Goal: Task Accomplishment & Management: Use online tool/utility

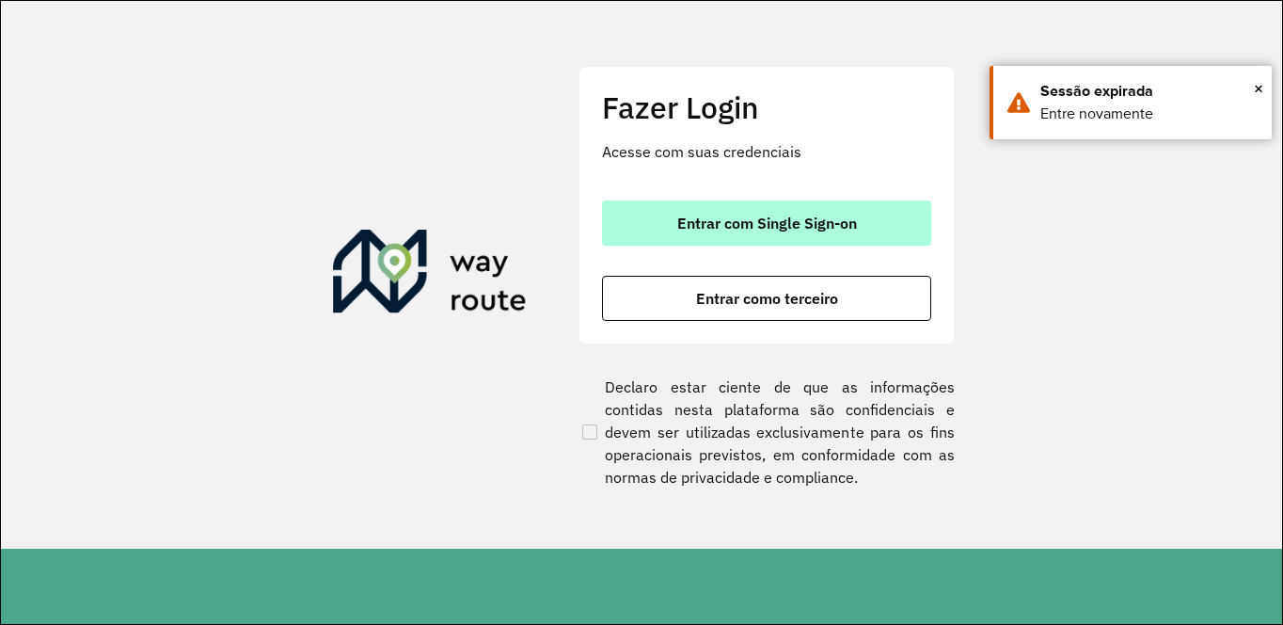
click at [758, 220] on span "Entrar com Single Sign-on" at bounding box center [767, 222] width 180 height 15
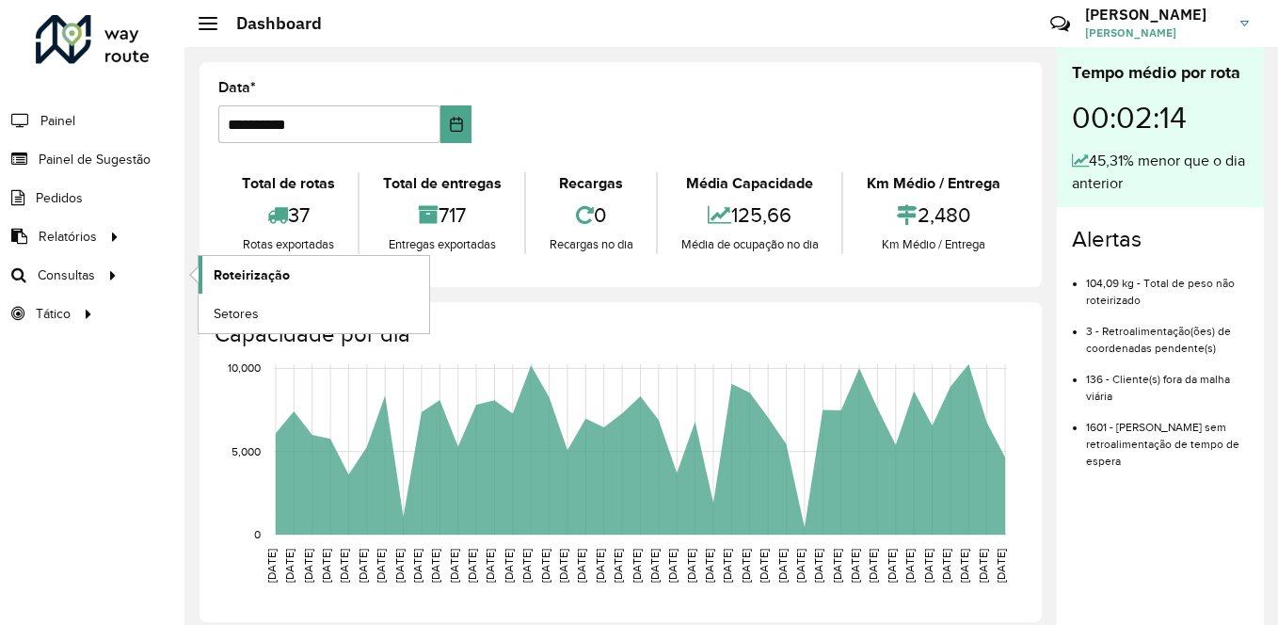
click at [261, 276] on span "Roteirização" at bounding box center [252, 275] width 76 height 20
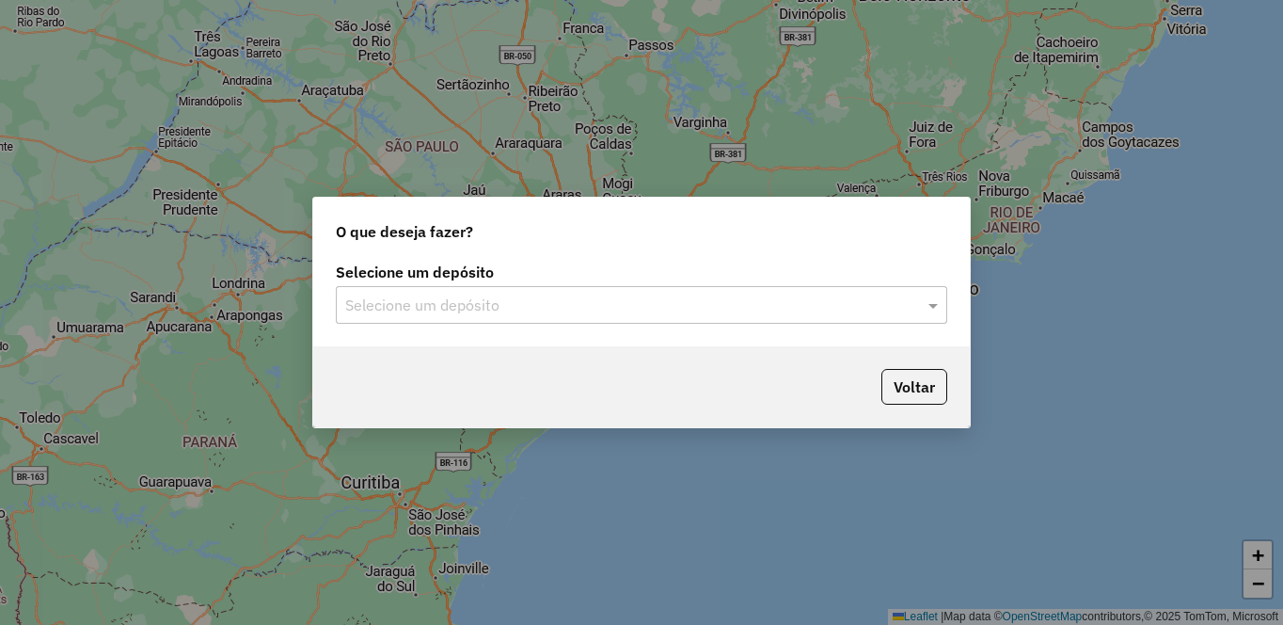
click at [521, 297] on input "text" at bounding box center [622, 306] width 555 height 23
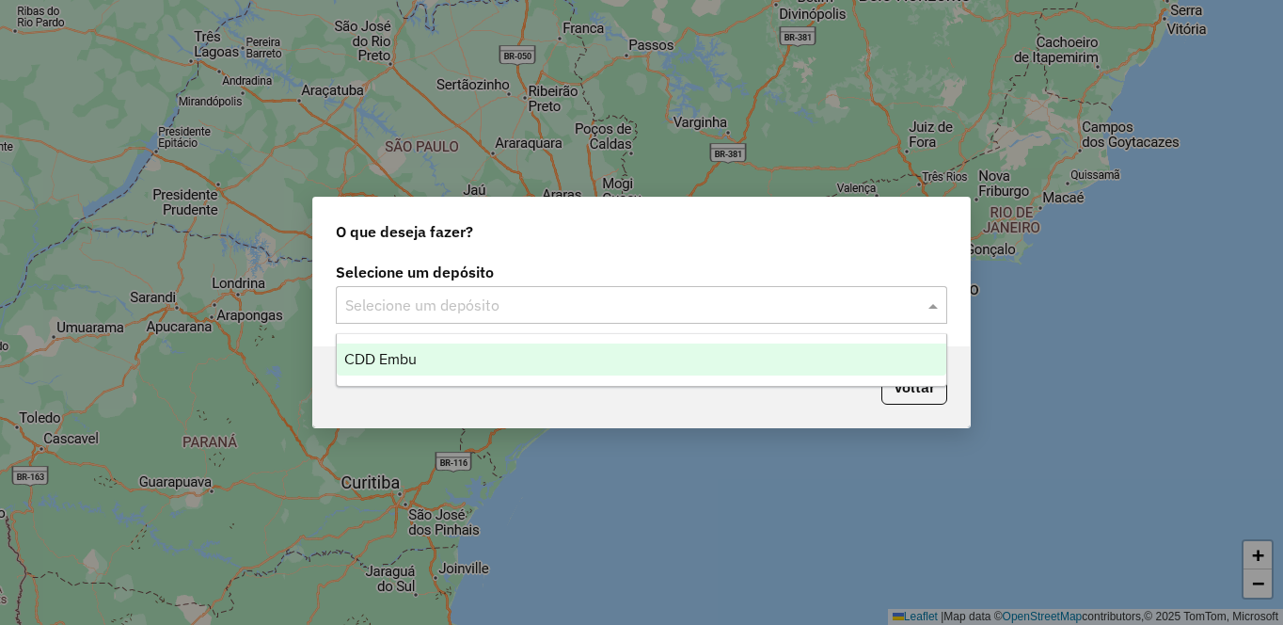
click at [401, 360] on span "CDD Embu" at bounding box center [380, 359] width 72 height 16
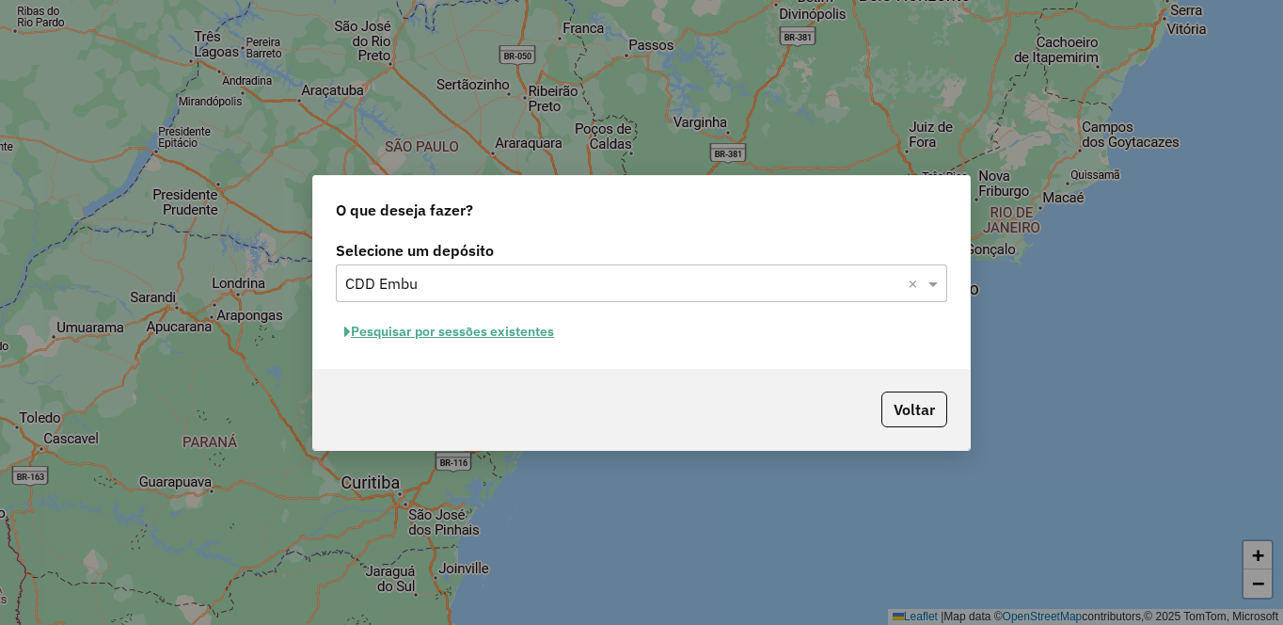
click at [448, 340] on button "Pesquisar por sessões existentes" at bounding box center [449, 331] width 227 height 29
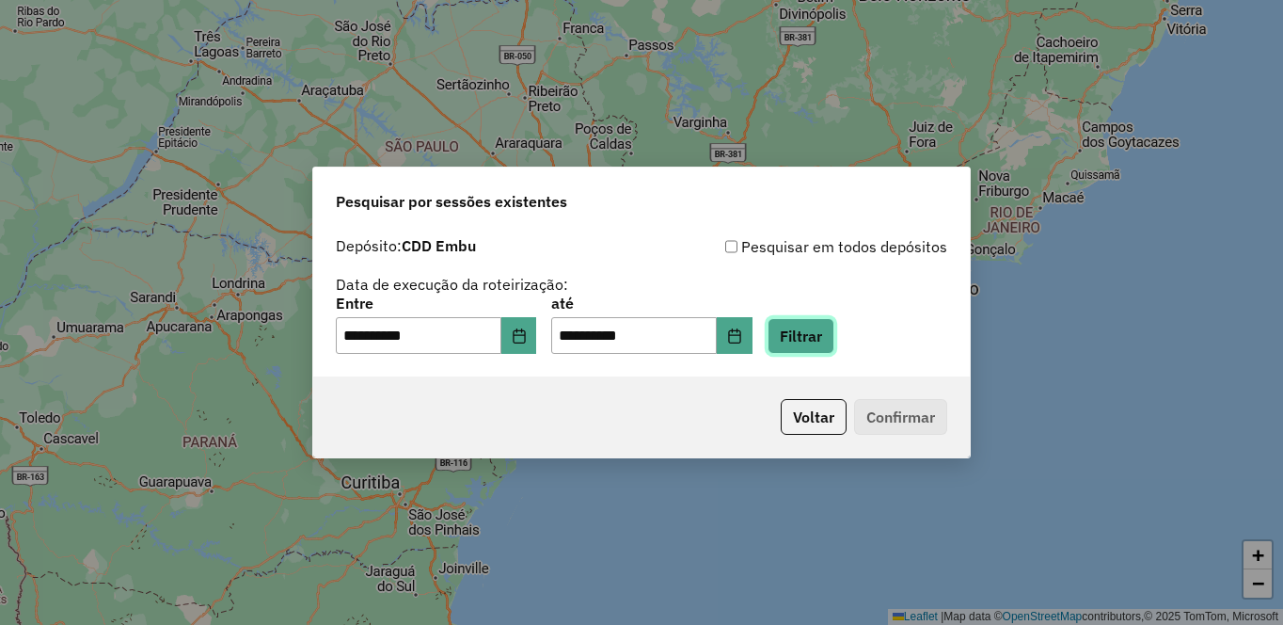
click at [835, 334] on button "Filtrar" at bounding box center [801, 336] width 67 height 36
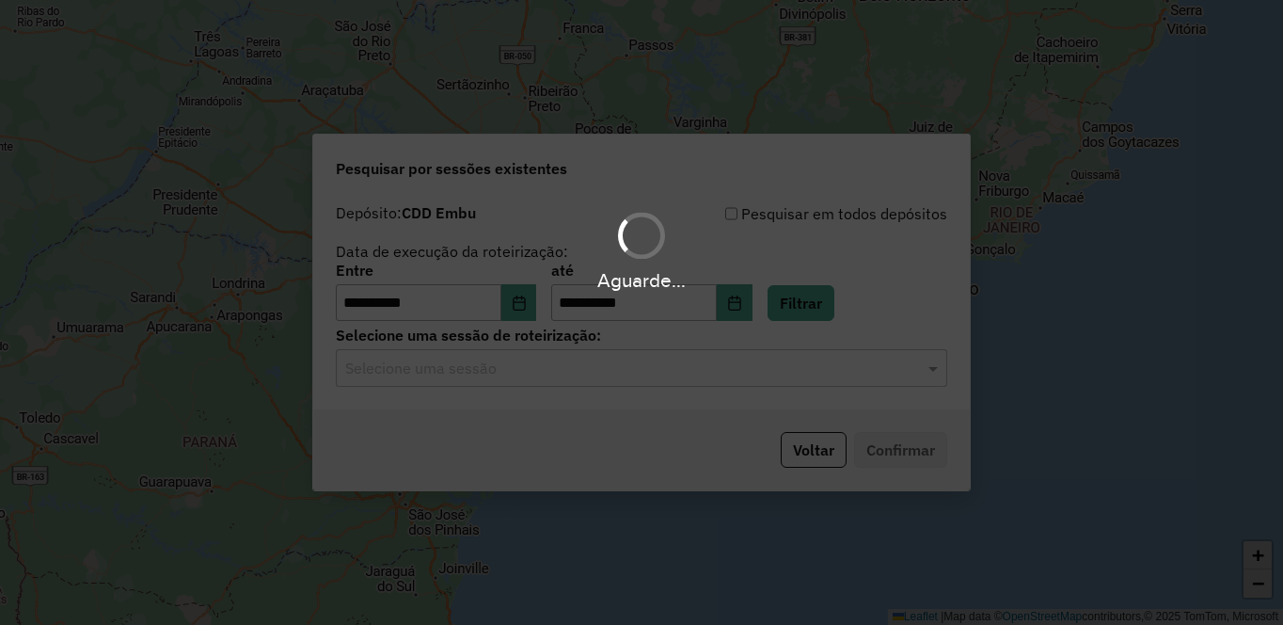
click at [416, 377] on div "Aguarde..." at bounding box center [641, 312] width 1283 height 625
click at [416, 377] on hb-app "**********" at bounding box center [641, 312] width 1283 height 625
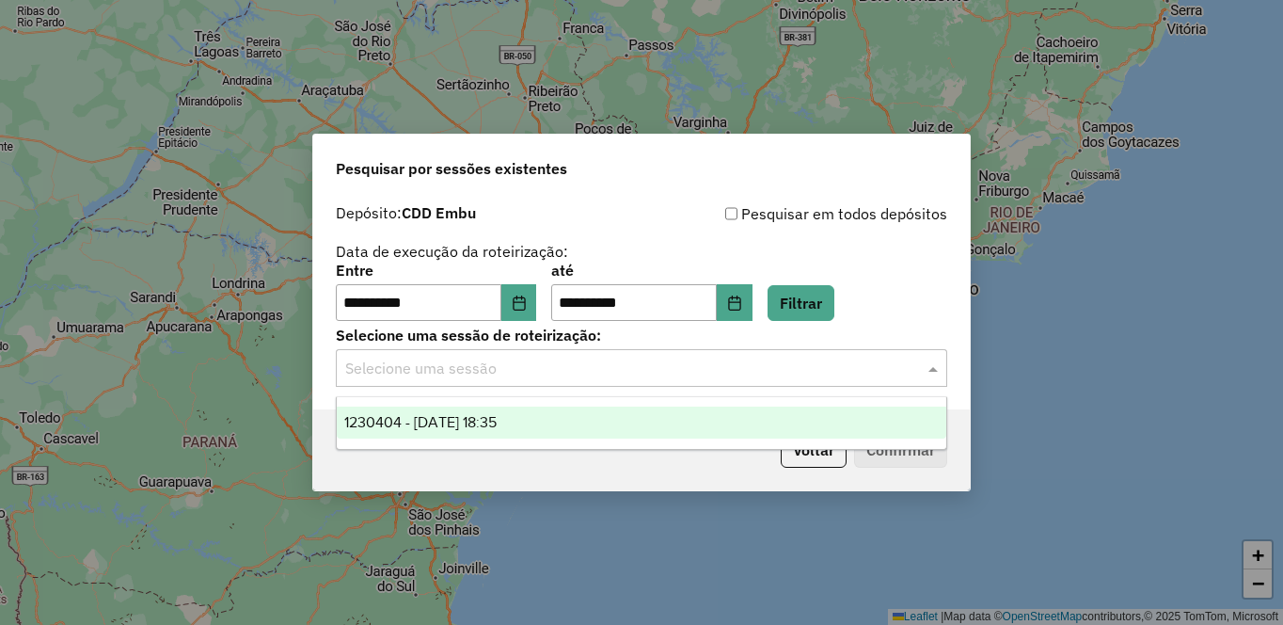
click at [421, 377] on input "text" at bounding box center [622, 369] width 555 height 23
click at [405, 416] on span "1230404 - 16/08/2025 18:35" at bounding box center [420, 422] width 152 height 16
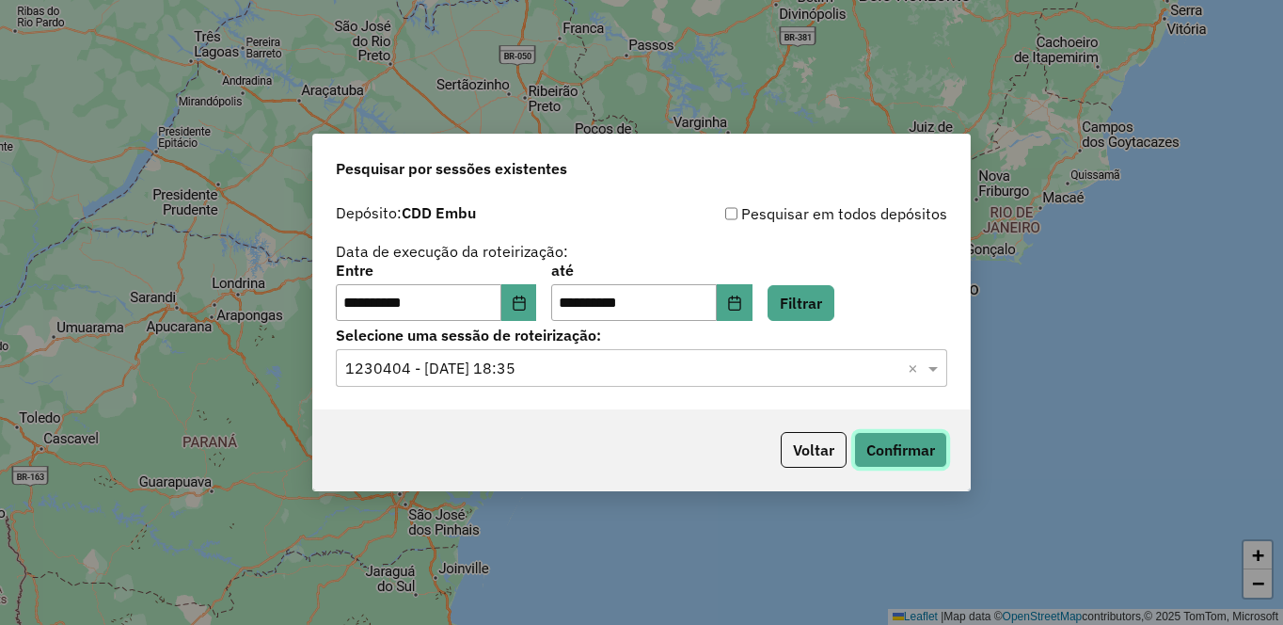
click at [920, 458] on button "Confirmar" at bounding box center [900, 450] width 93 height 36
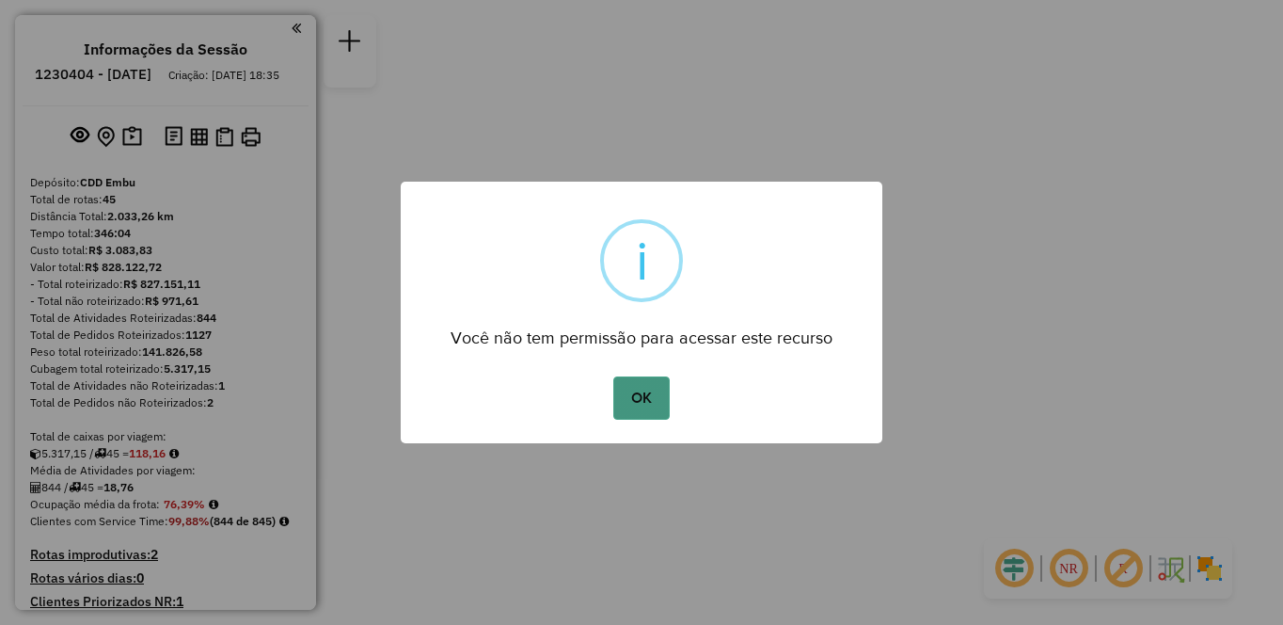
click at [630, 396] on button "OK" at bounding box center [642, 397] width 56 height 43
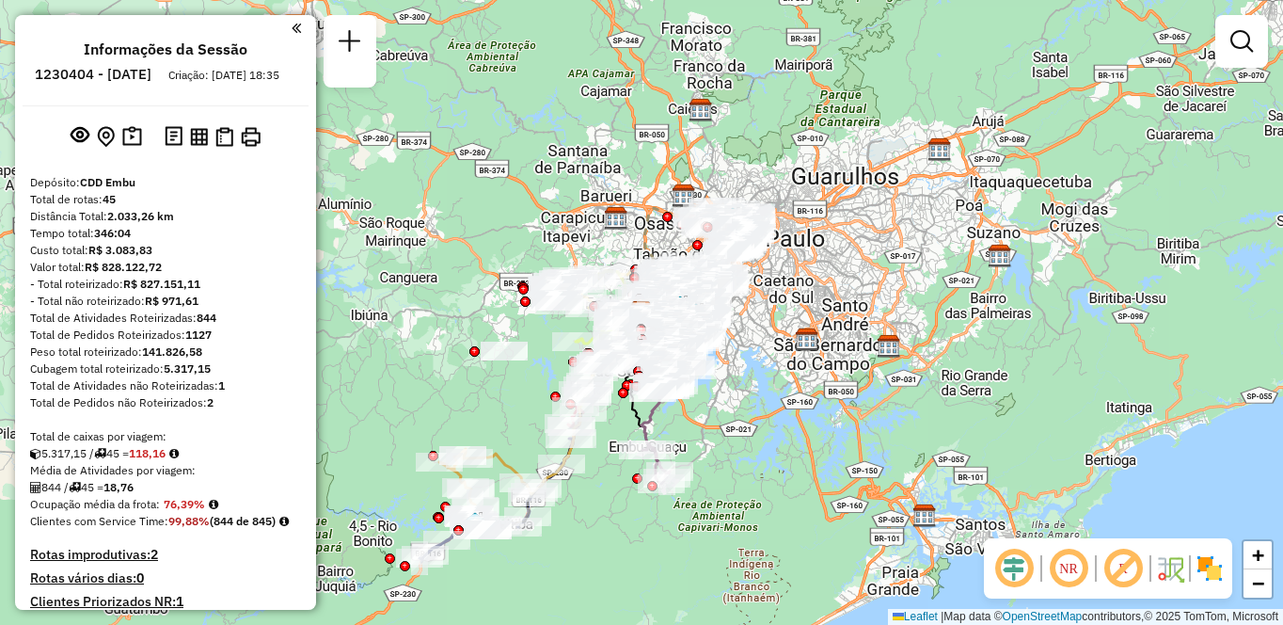
click at [1210, 569] on img at bounding box center [1210, 568] width 30 height 30
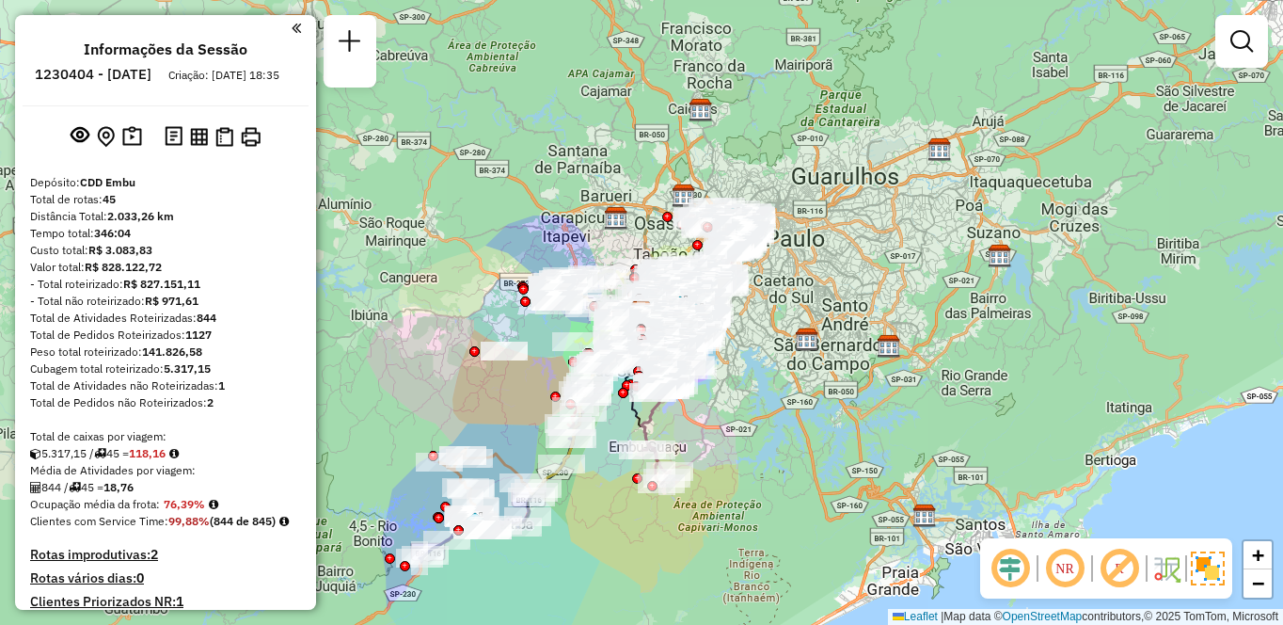
click at [1071, 566] on em at bounding box center [1065, 568] width 45 height 45
click at [1124, 568] on em at bounding box center [1119, 568] width 45 height 45
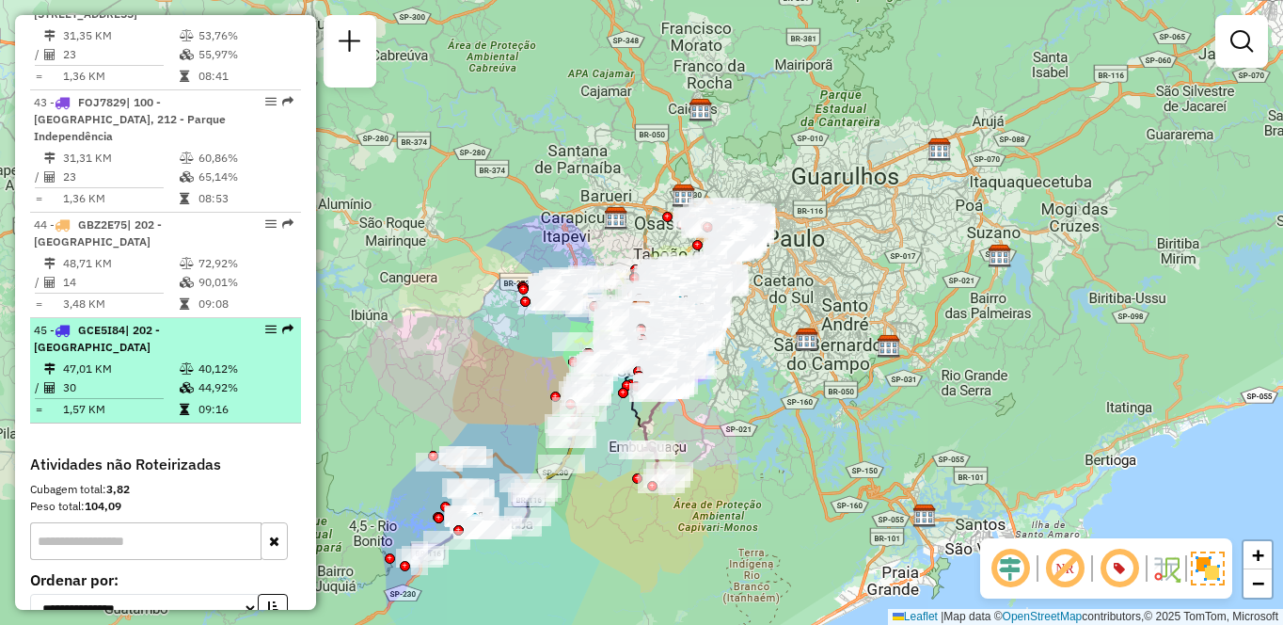
select select "**********"
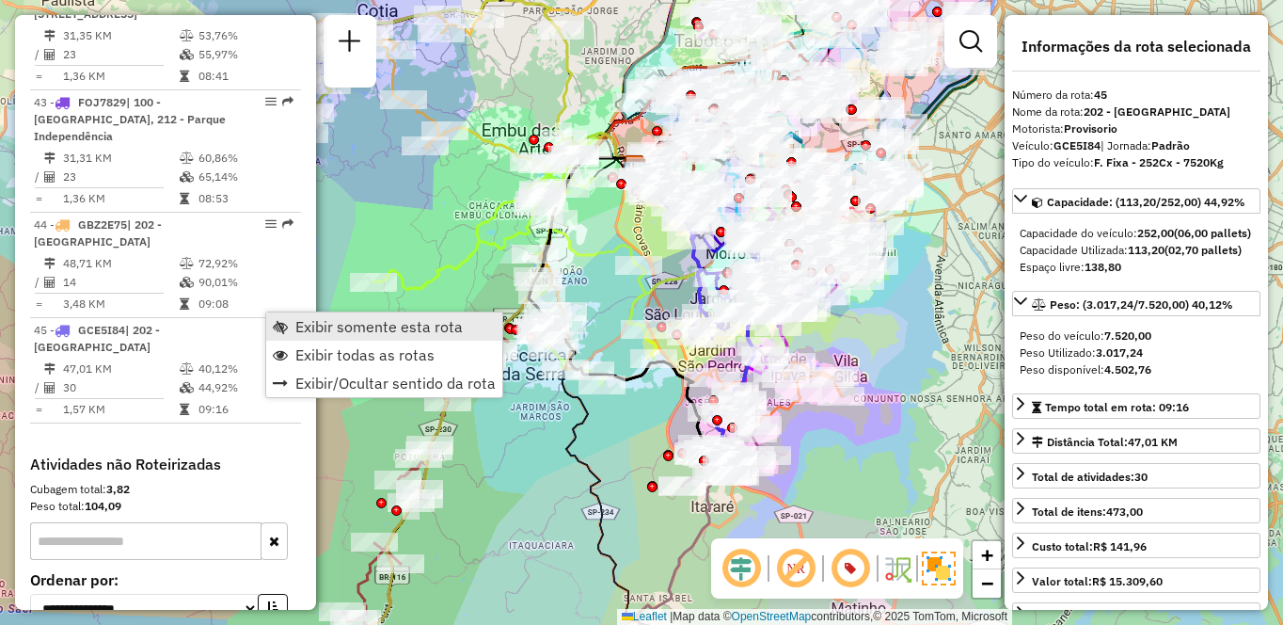
click at [324, 325] on span "Exibir somente esta rota" at bounding box center [378, 326] width 167 height 15
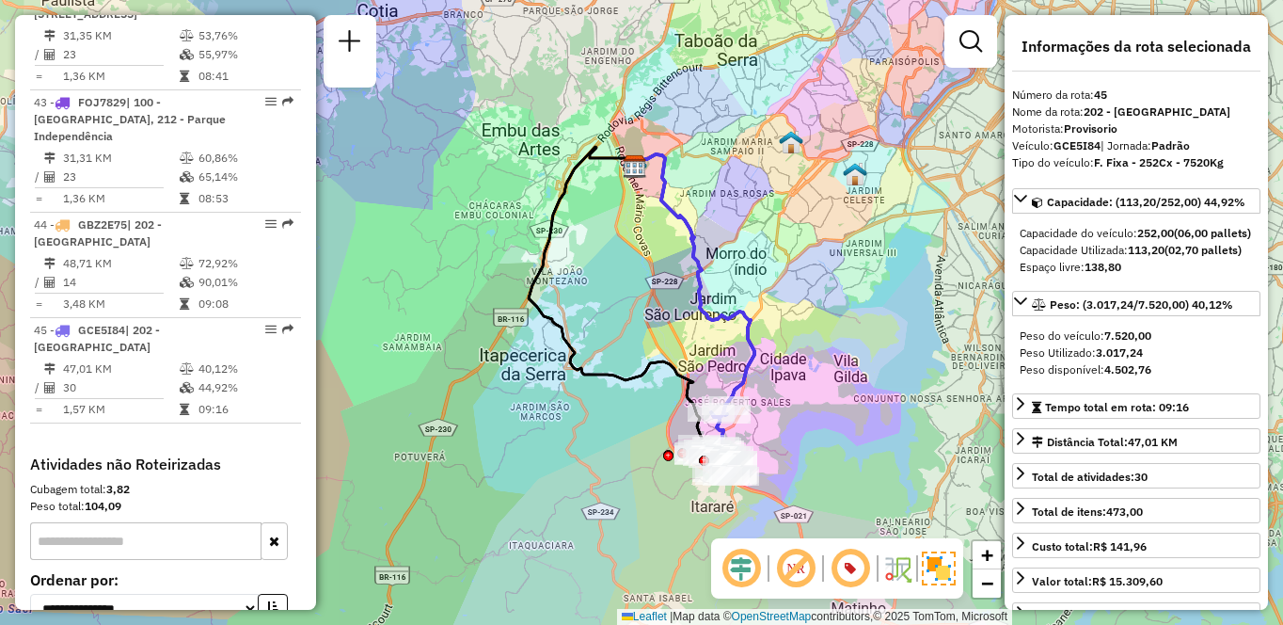
scroll to position [1101, 0]
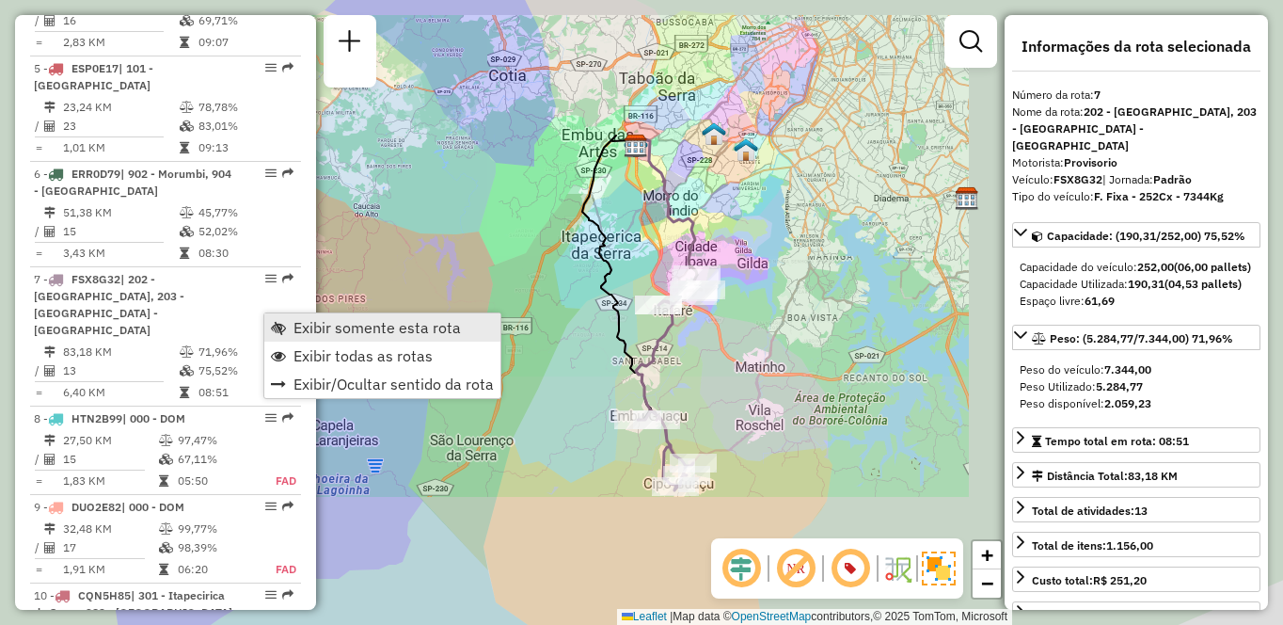
click at [295, 317] on link "Exibir somente esta rota" at bounding box center [382, 327] width 236 height 28
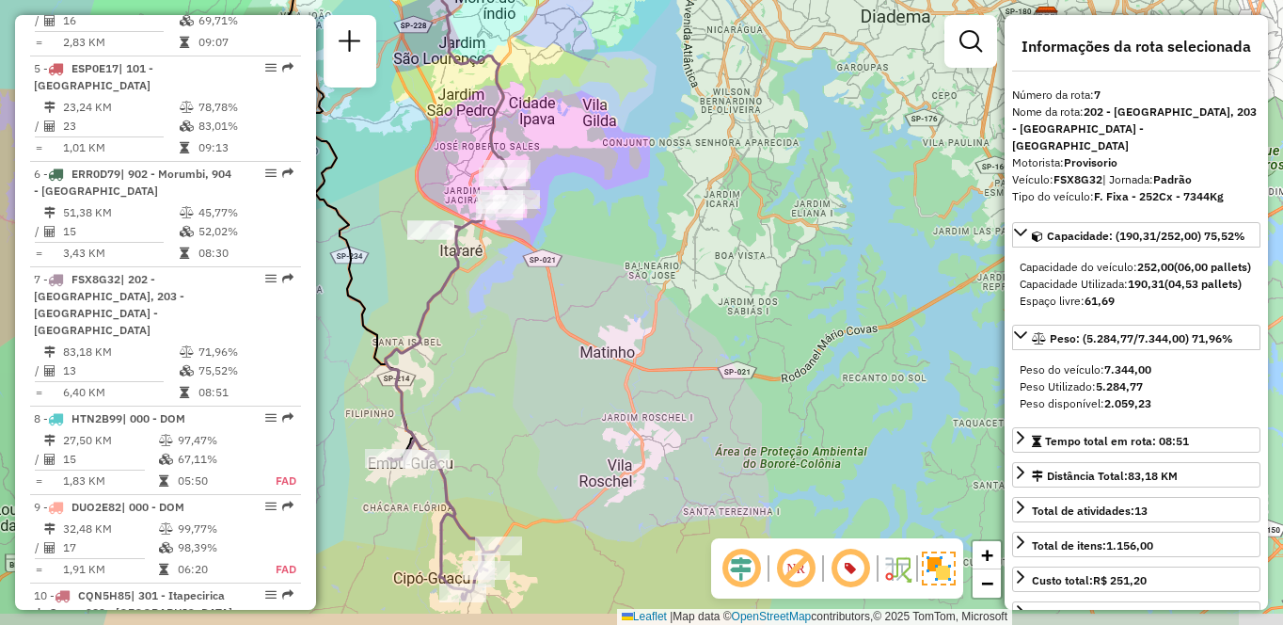
drag, startPoint x: 663, startPoint y: -35, endPoint x: 637, endPoint y: -39, distance: 26.6
click at [637, 0] on html "Aguarde... Pop-up bloqueado! Seu navegador bloqueou automáticamente a abertura …" at bounding box center [641, 312] width 1283 height 625
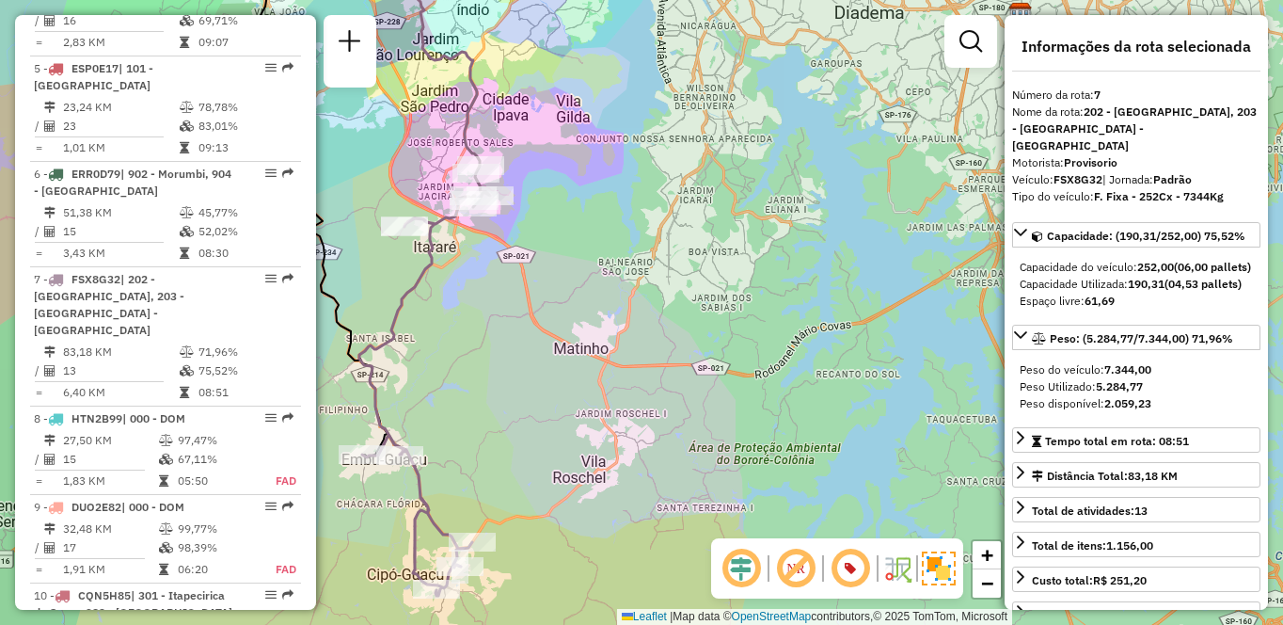
scroll to position [785, 0]
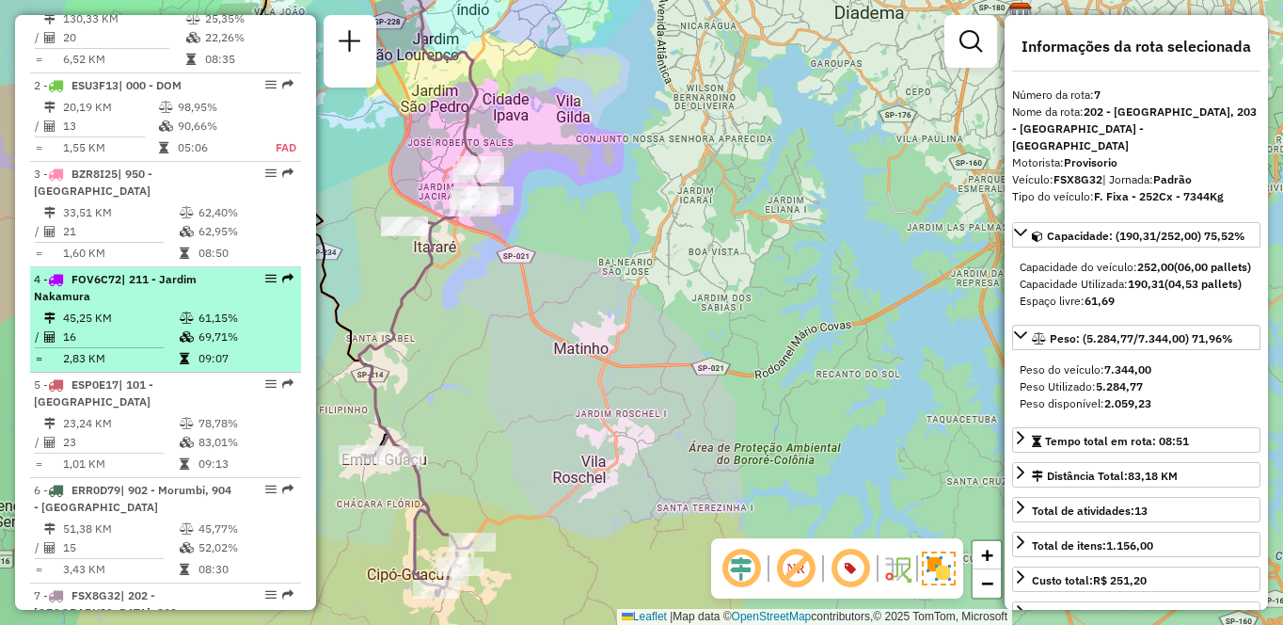
click at [93, 305] on div "4 - FOV6C72 | 211 - Jardim Nakamura" at bounding box center [133, 288] width 199 height 34
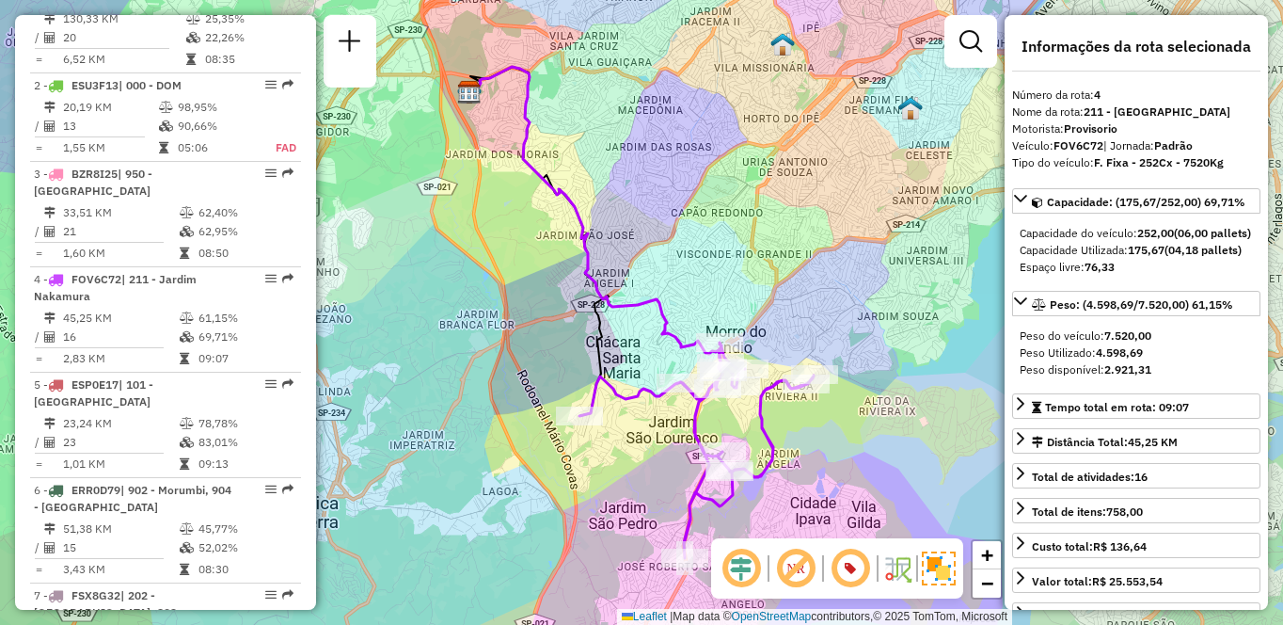
scroll to position [1506, 0]
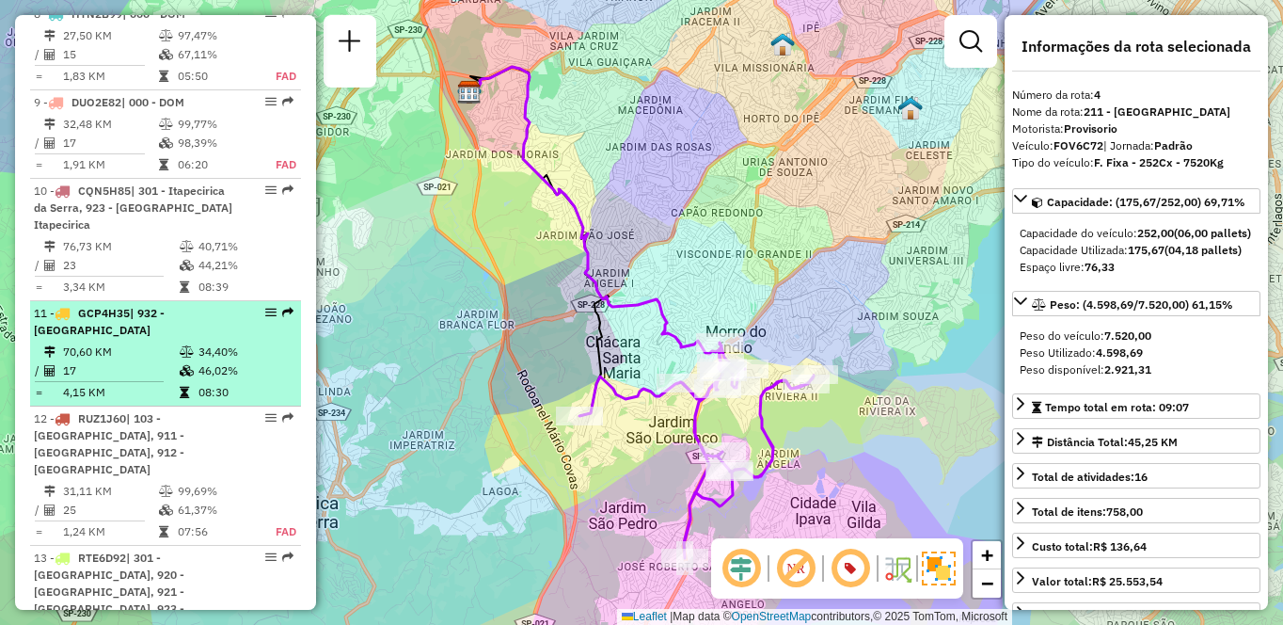
click at [137, 364] on td "17" at bounding box center [120, 370] width 117 height 19
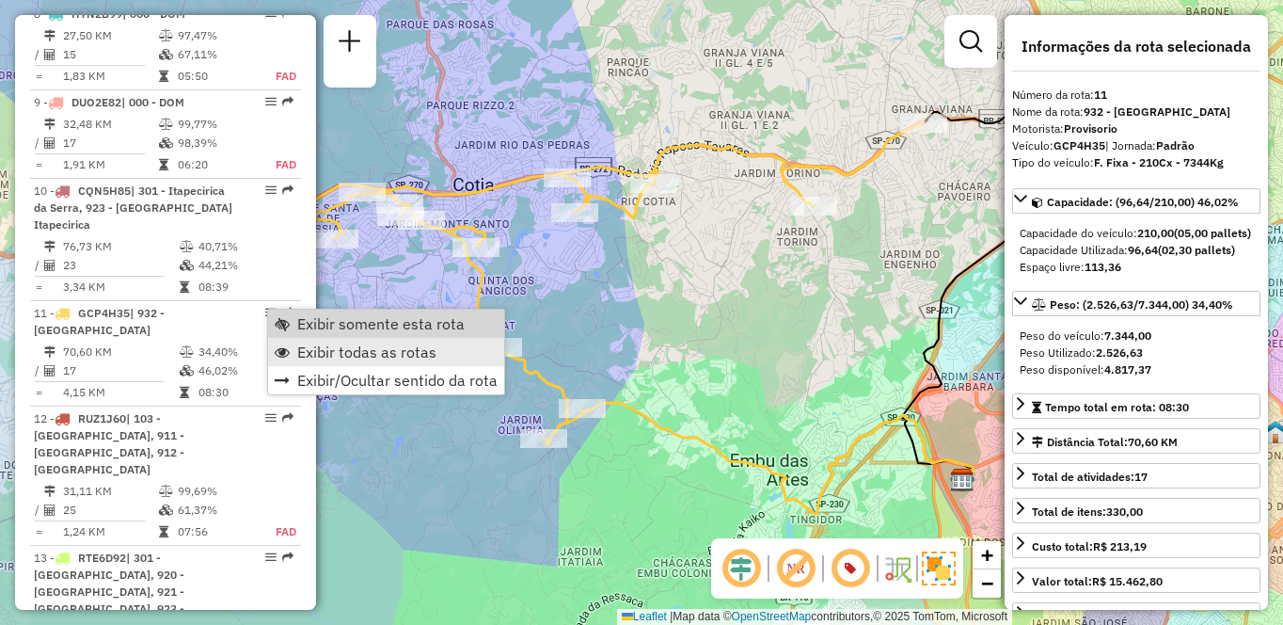
click at [332, 350] on span "Exibir todas as rotas" at bounding box center [366, 351] width 139 height 15
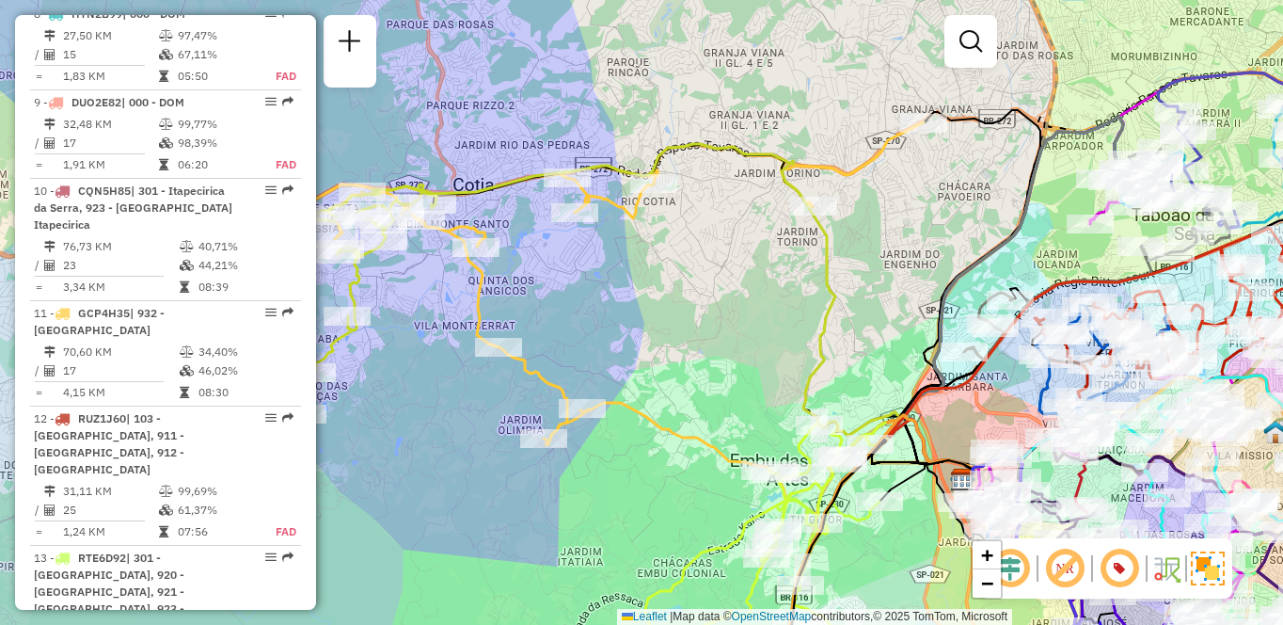
click at [332, 350] on span "Exibir todas as rotas" at bounding box center [366, 351] width 139 height 15
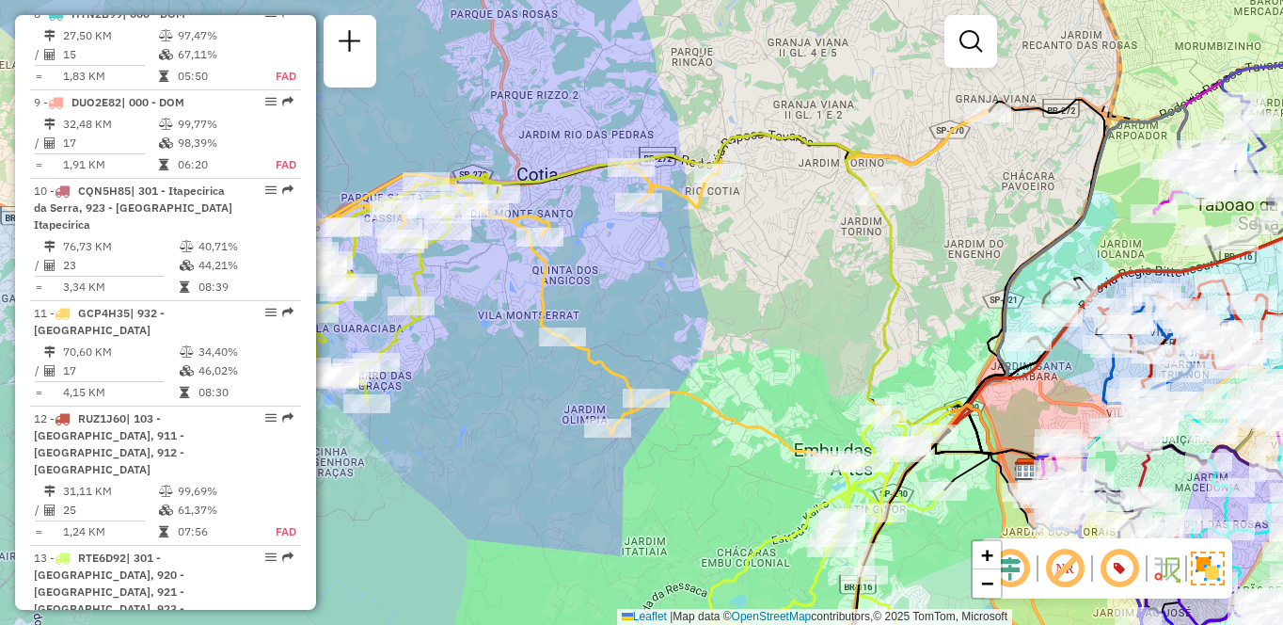
drag, startPoint x: 746, startPoint y: 339, endPoint x: 801, endPoint y: 286, distance: 75.9
click at [799, 324] on div "Janela de atendimento Grade de atendimento Capacidade Transportadoras Veículos …" at bounding box center [641, 312] width 1283 height 625
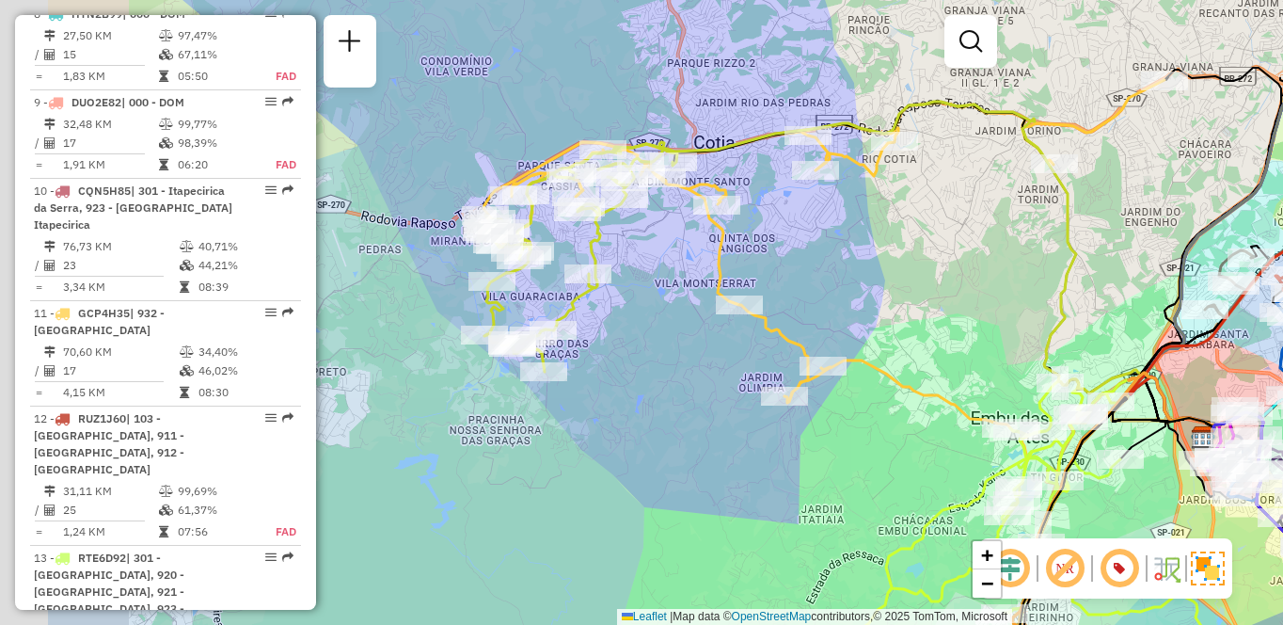
drag, startPoint x: 489, startPoint y: 343, endPoint x: 670, endPoint y: 316, distance: 182.6
click at [670, 316] on div "Janela de atendimento Grade de atendimento Capacidade Transportadoras Veículos …" at bounding box center [641, 312] width 1283 height 625
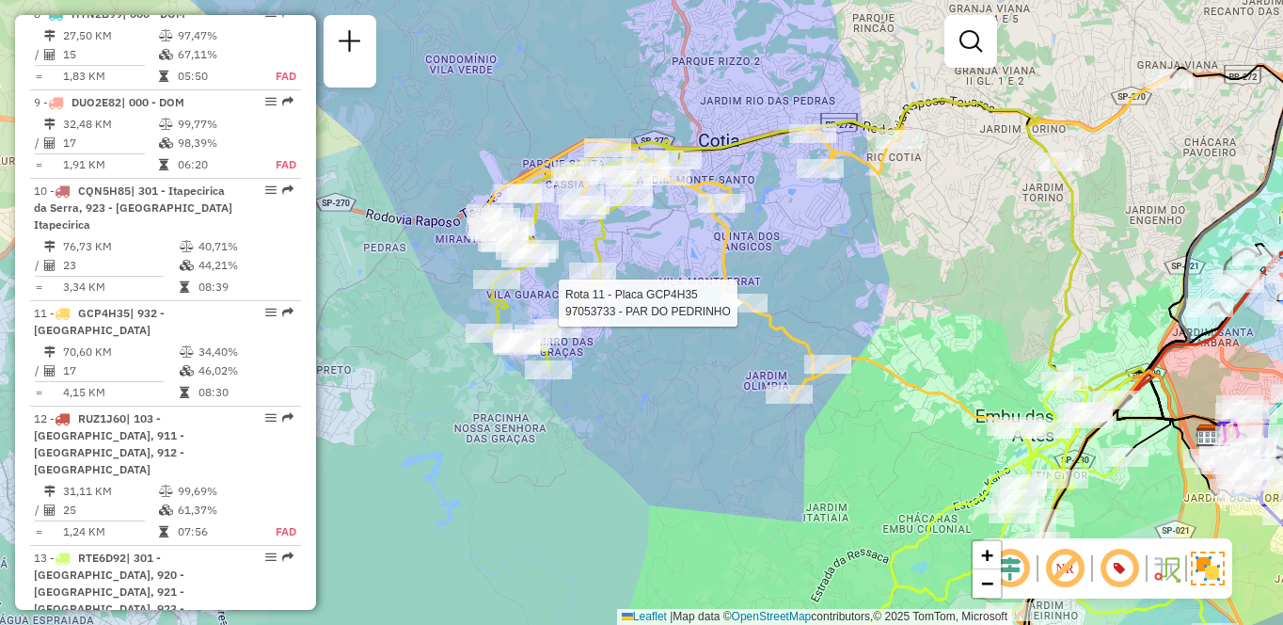
click at [599, 506] on div "Rota 11 - Placa GCP4H35 97053733 - PAR DO PEDRINHO Janela de atendimento Grade …" at bounding box center [641, 312] width 1283 height 625
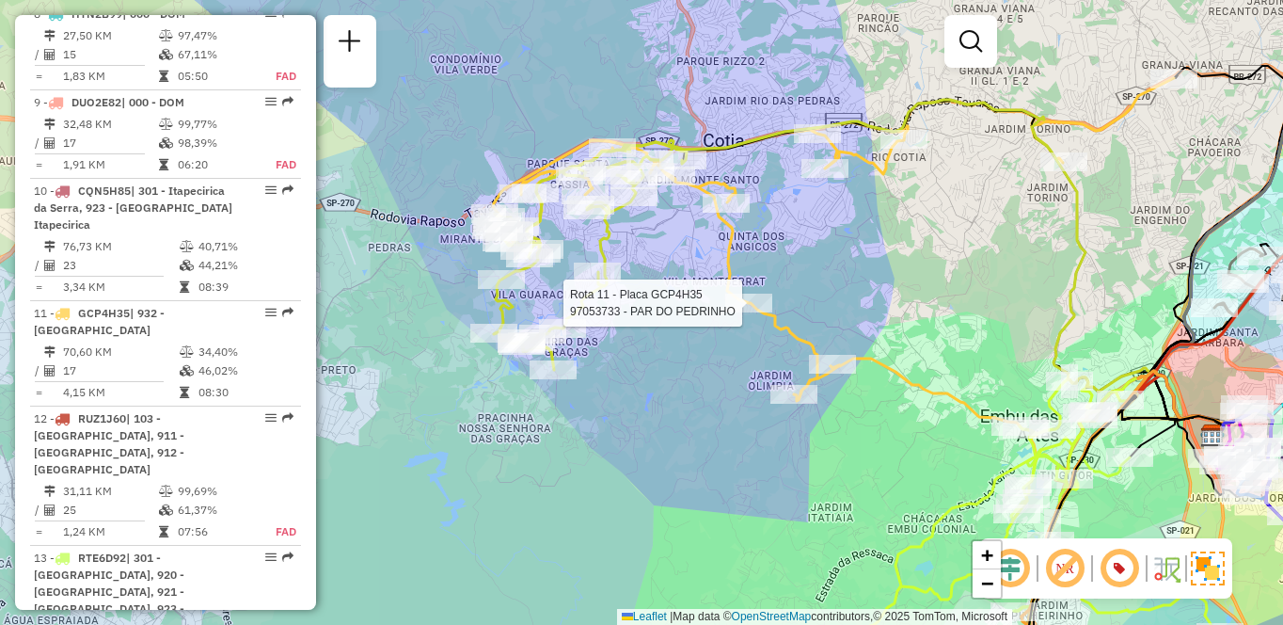
click at [751, 459] on div "Rota 11 - Placa GCP4H35 97053733 - PAR DO PEDRINHO Janela de atendimento Grade …" at bounding box center [641, 312] width 1283 height 625
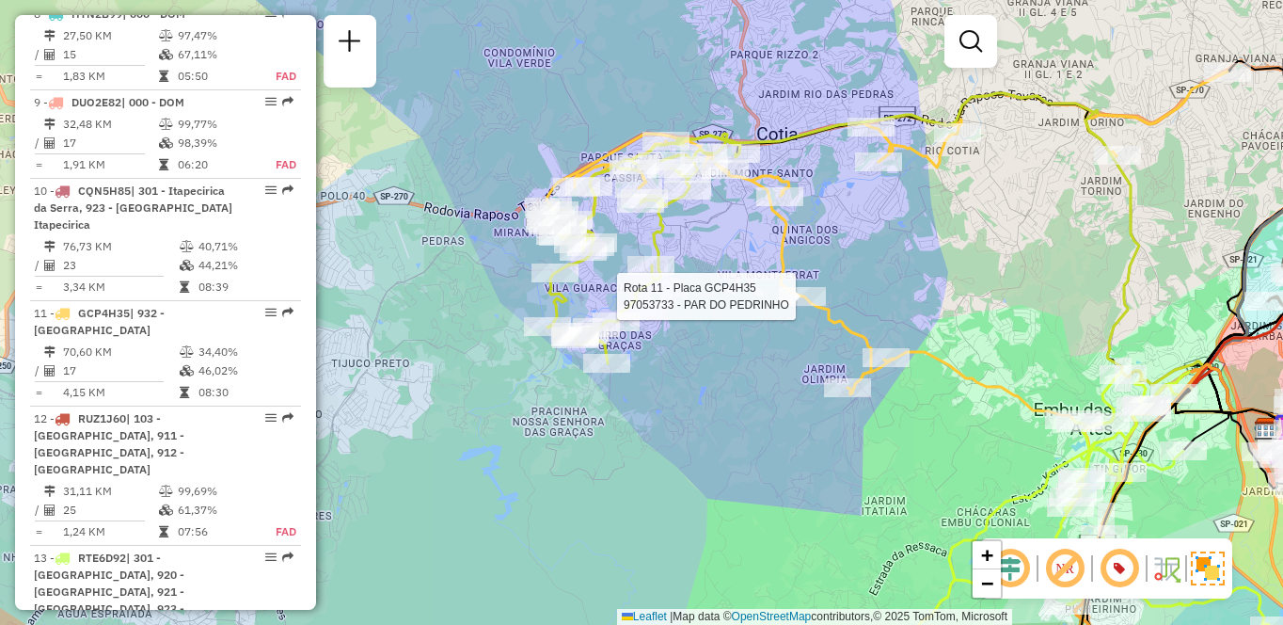
drag, startPoint x: 892, startPoint y: 440, endPoint x: 1005, endPoint y: 406, distance: 117.9
click at [962, 419] on div "Rota 11 - Placa GCP4H35 97053733 - PAR DO PEDRINHO Janela de atendimento Grade …" at bounding box center [641, 312] width 1283 height 625
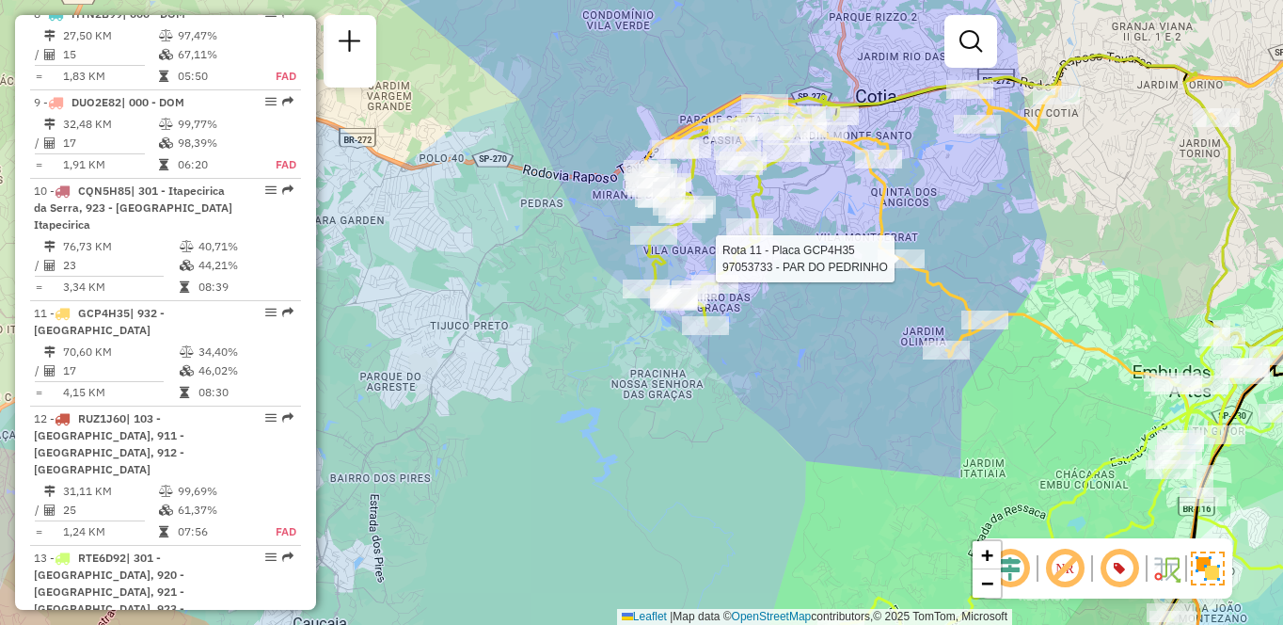
drag, startPoint x: 1005, startPoint y: 406, endPoint x: 1033, endPoint y: 390, distance: 32.4
click at [1033, 390] on div "Rota 11 - Placa GCP4H35 97053733 - PAR DO PEDRINHO Janela de atendimento Grade …" at bounding box center [641, 312] width 1283 height 625
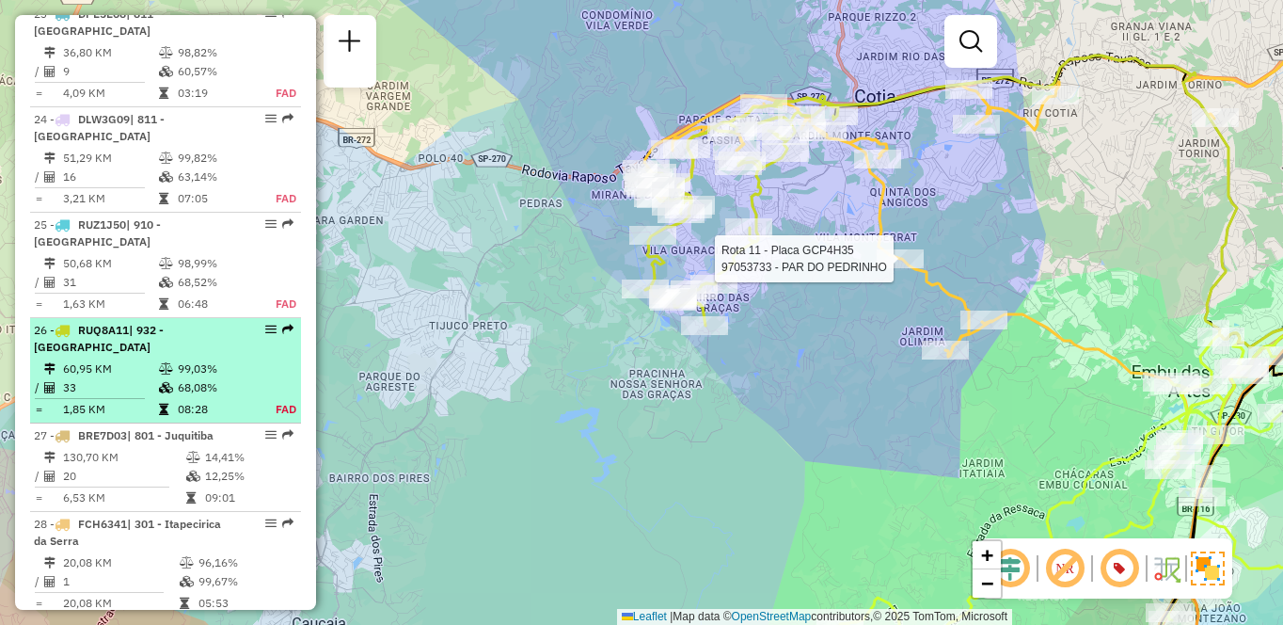
click at [81, 400] on td "1,85 KM" at bounding box center [110, 409] width 96 height 19
select select "**********"
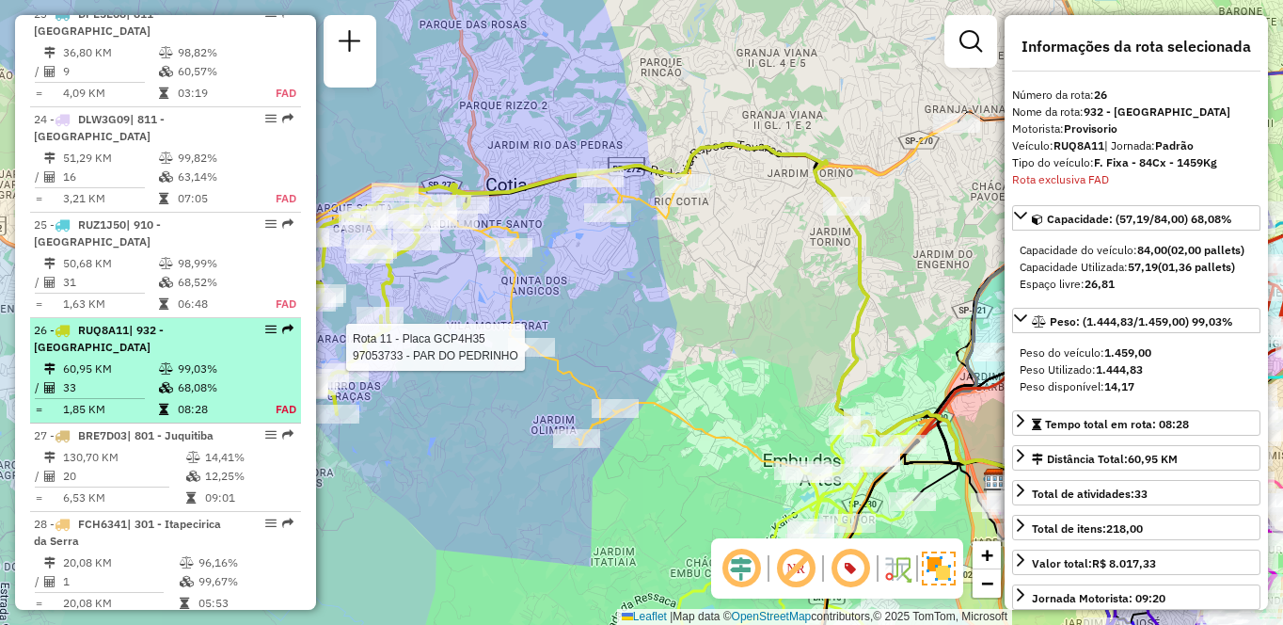
scroll to position [3355, 0]
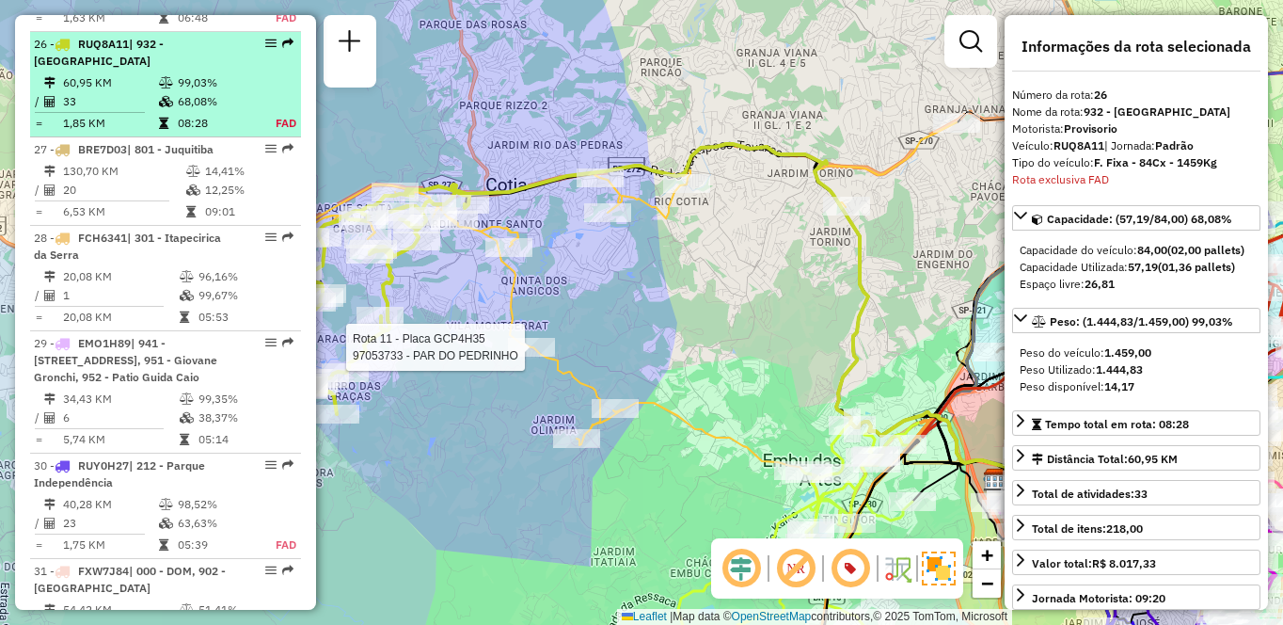
click at [172, 73] on td at bounding box center [167, 82] width 19 height 19
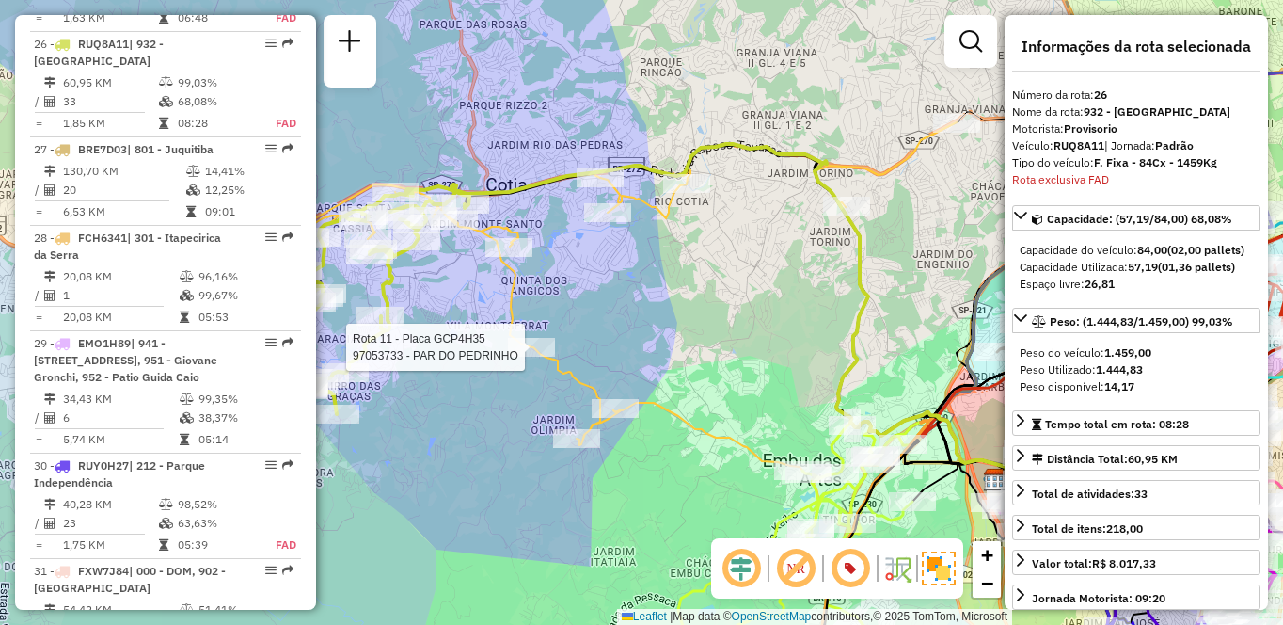
scroll to position [2100, 0]
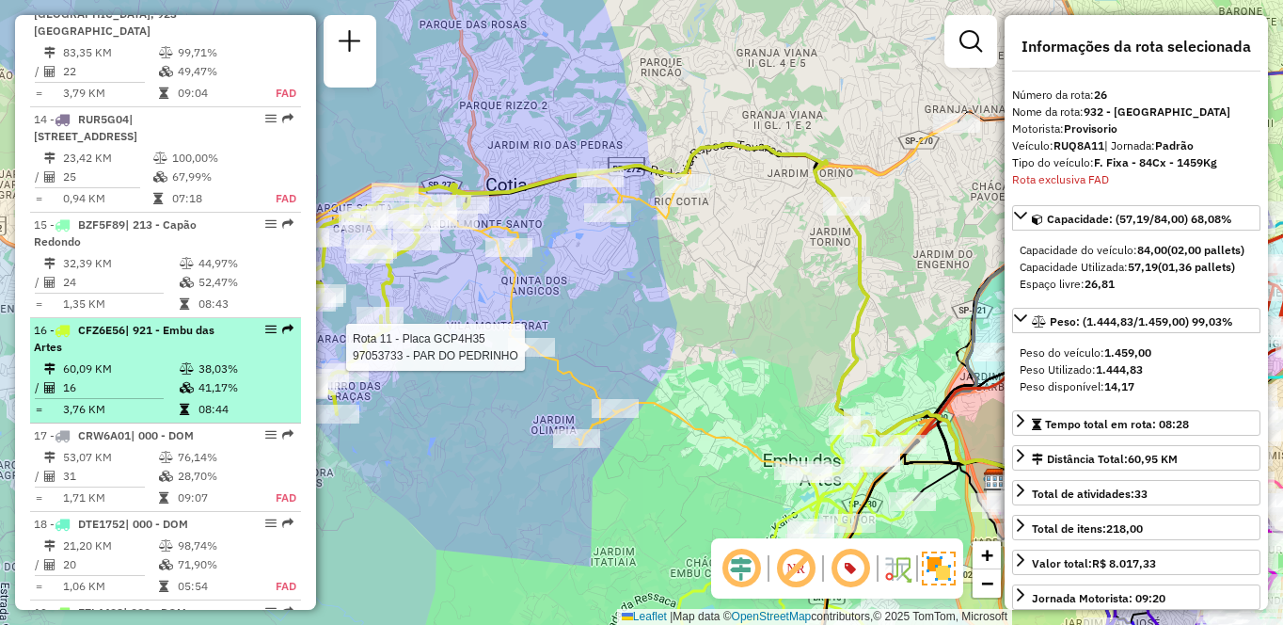
click at [130, 359] on td "60,09 KM" at bounding box center [120, 368] width 117 height 19
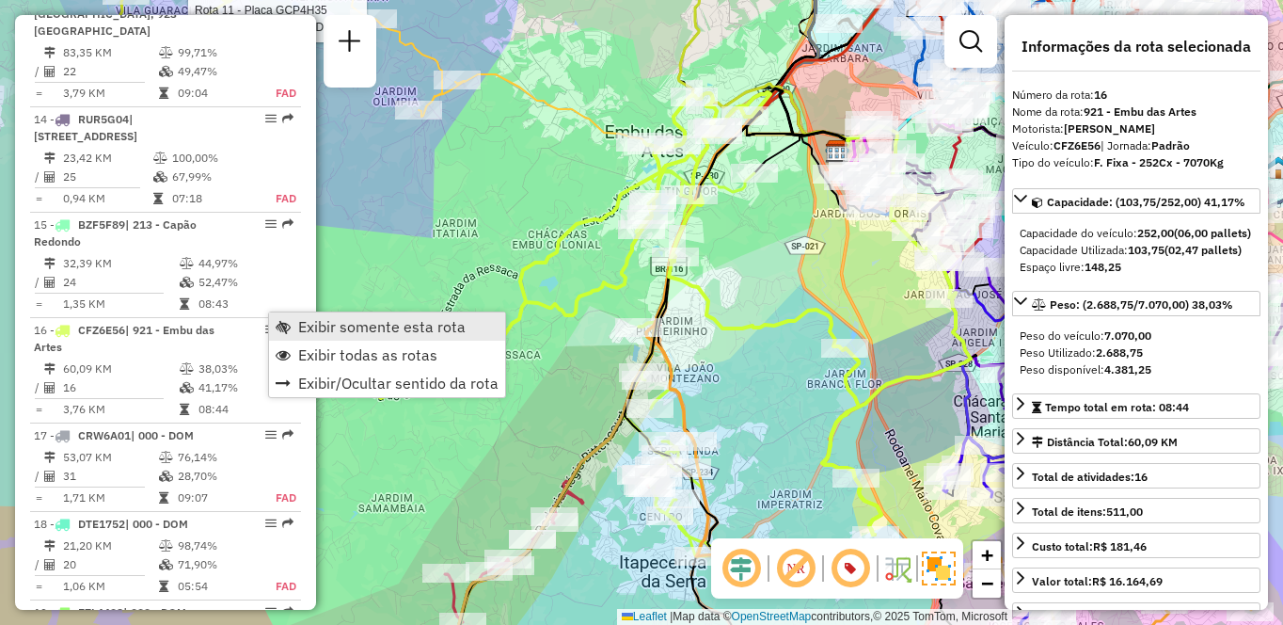
click at [317, 323] on span "Exibir somente esta rota" at bounding box center [381, 326] width 167 height 15
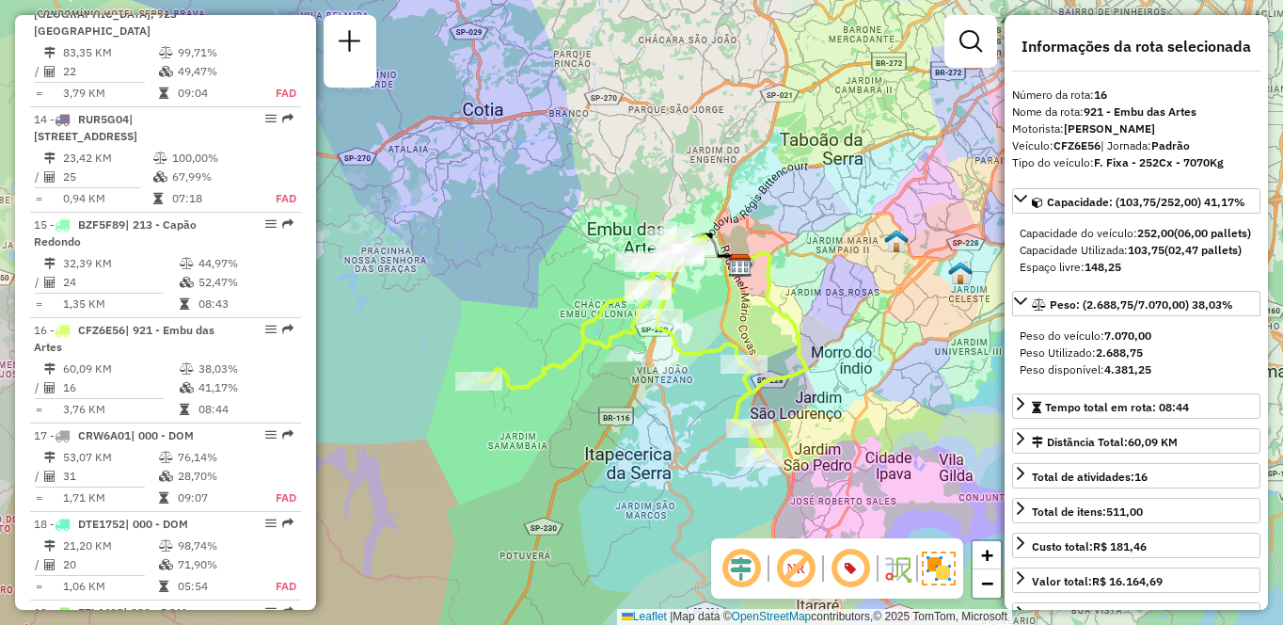
scroll to position [1611, 0]
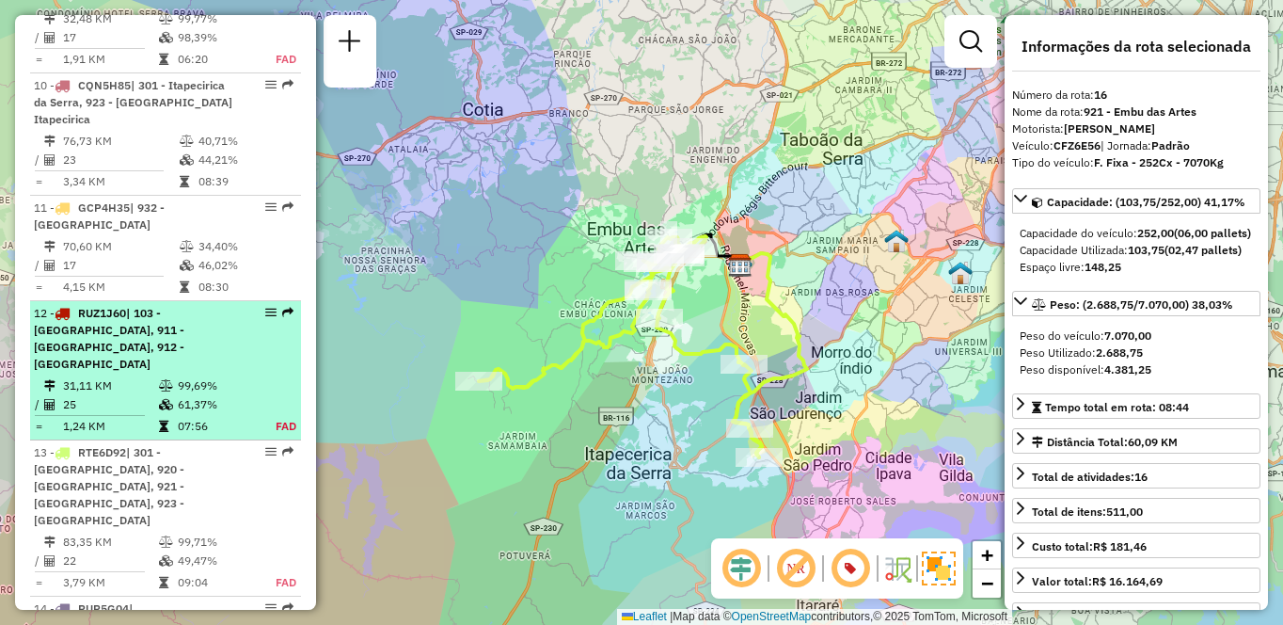
click at [232, 344] on div "12 - RUZ1J60 | 103 - [GEOGRAPHIC_DATA], 911 - [GEOGRAPHIC_DATA], 912 - [GEOGRAP…" at bounding box center [165, 339] width 263 height 68
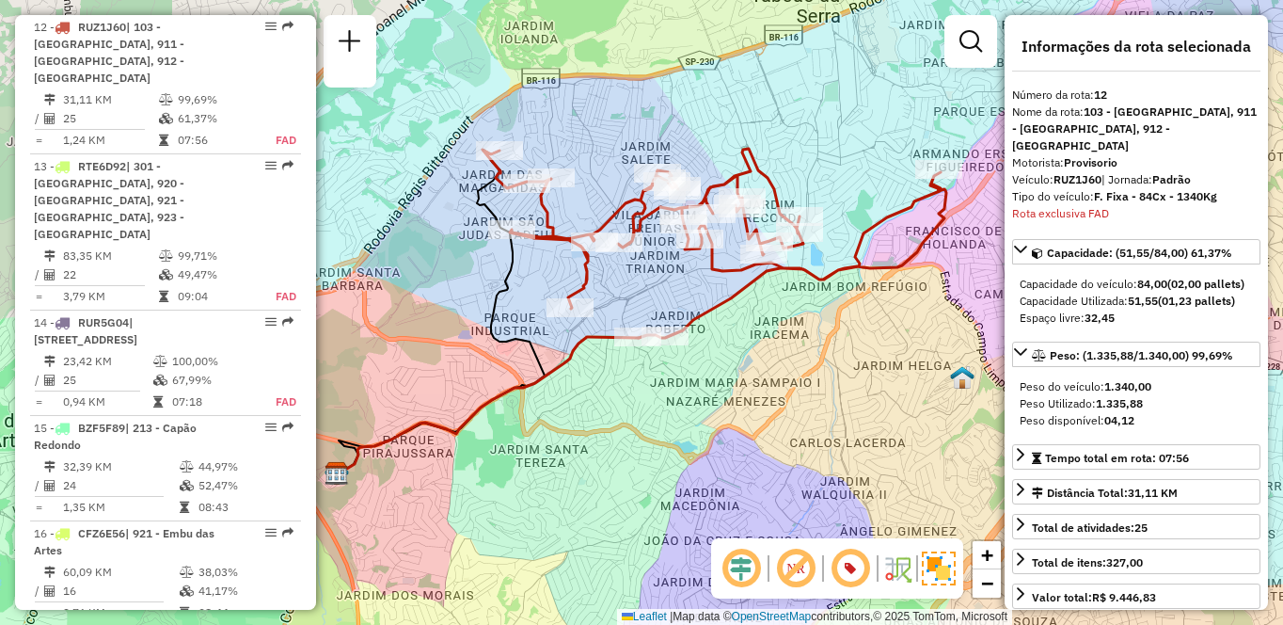
scroll to position [2964, 0]
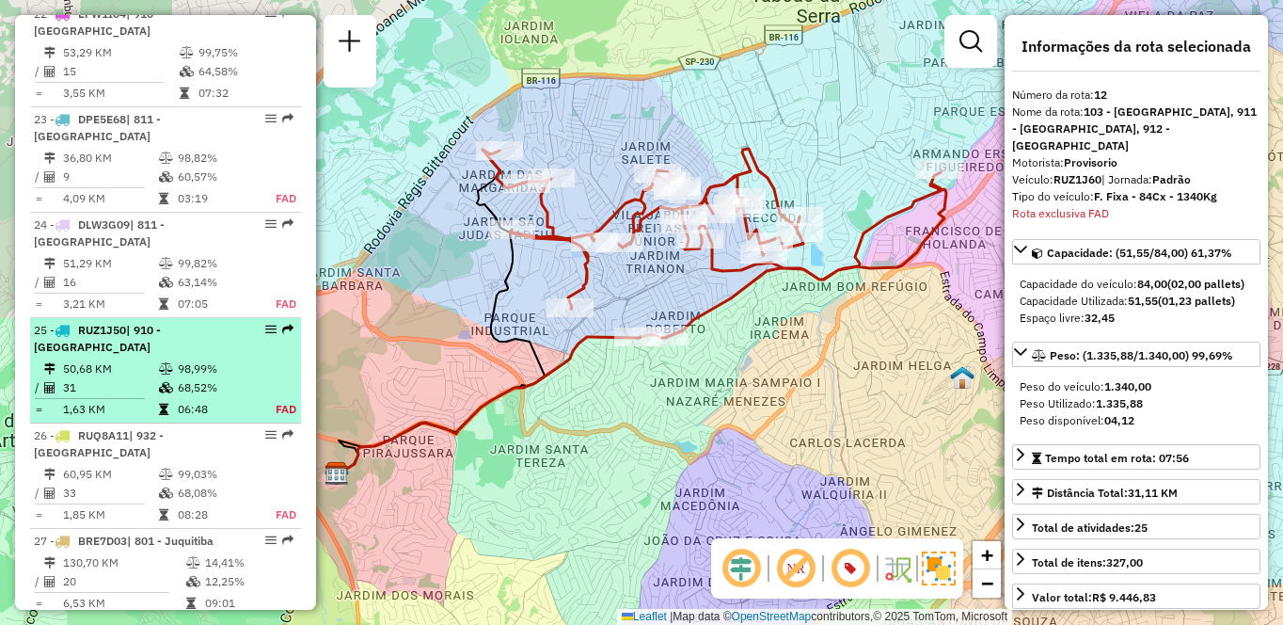
click at [105, 330] on div "25 - RUZ1J50 | 910 - [GEOGRAPHIC_DATA]" at bounding box center [133, 339] width 199 height 34
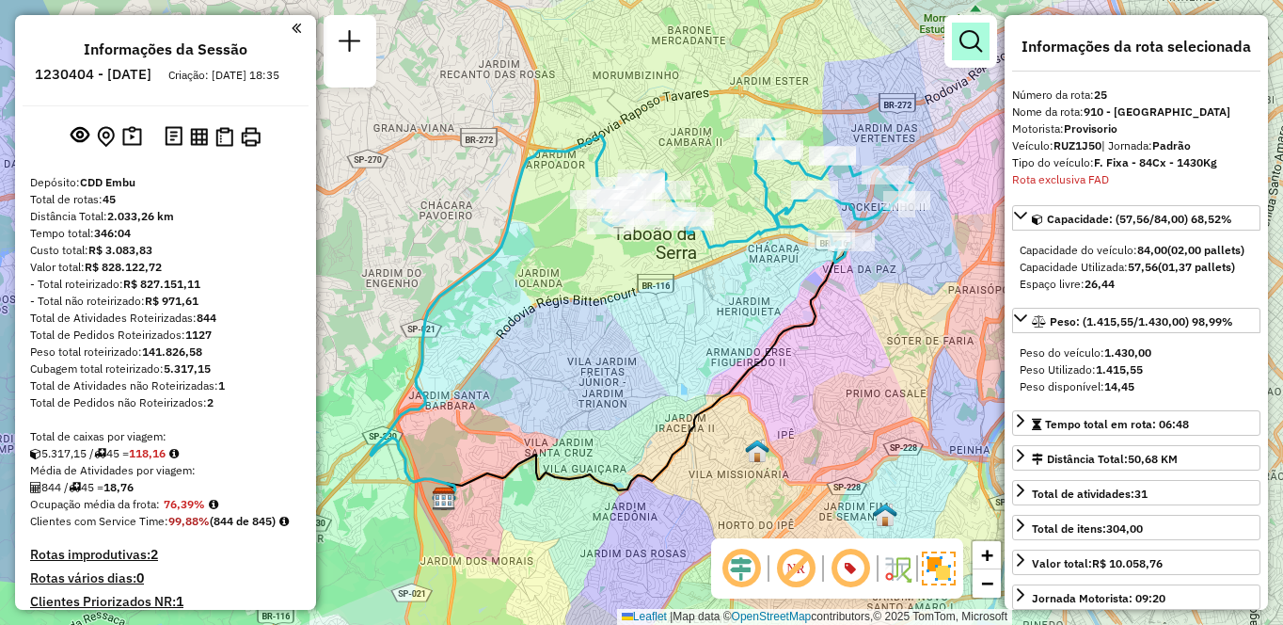
scroll to position [1383, 0]
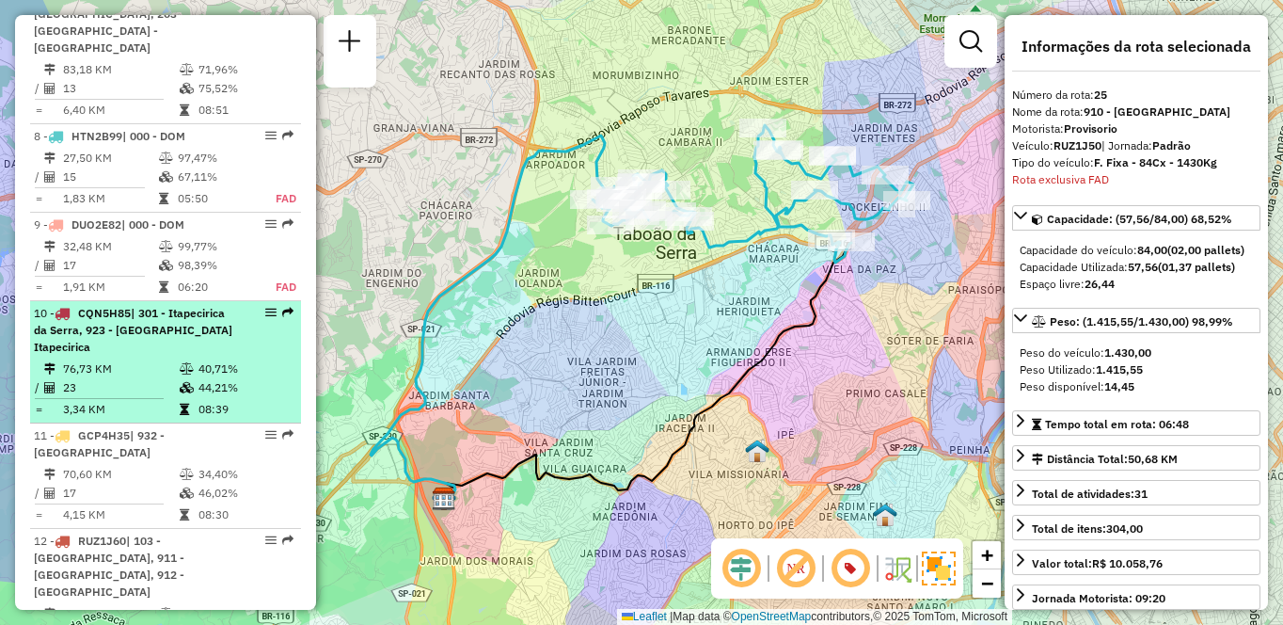
click at [87, 362] on td "76,73 KM" at bounding box center [120, 368] width 117 height 19
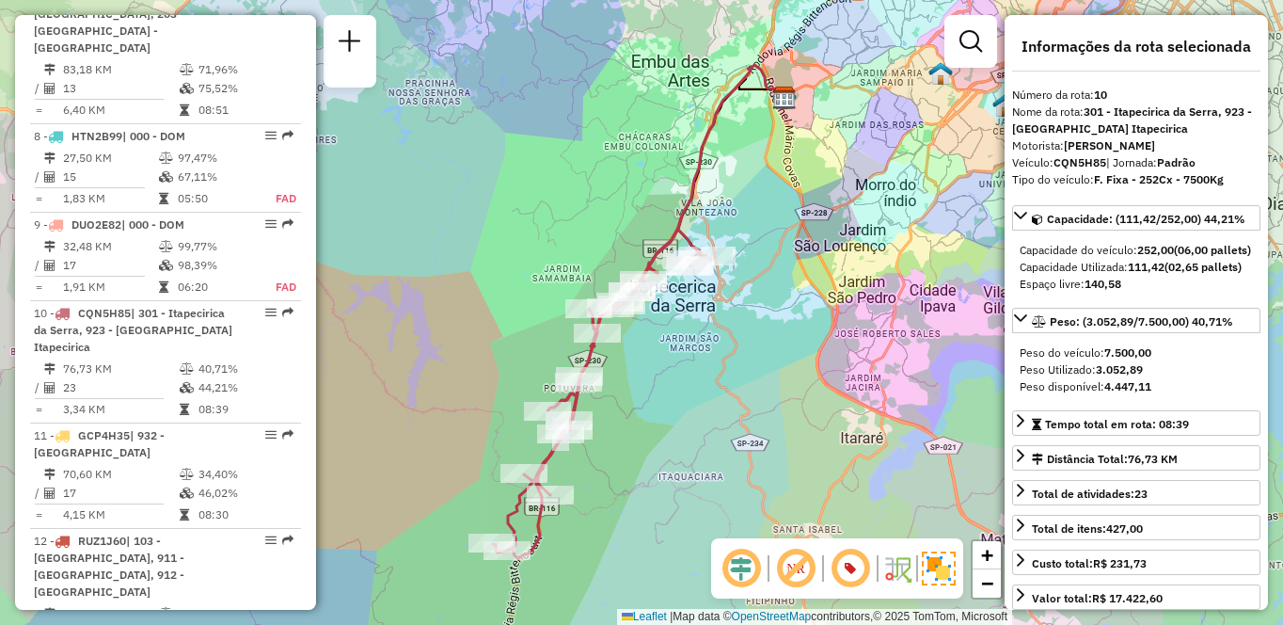
scroll to position [3613, 0]
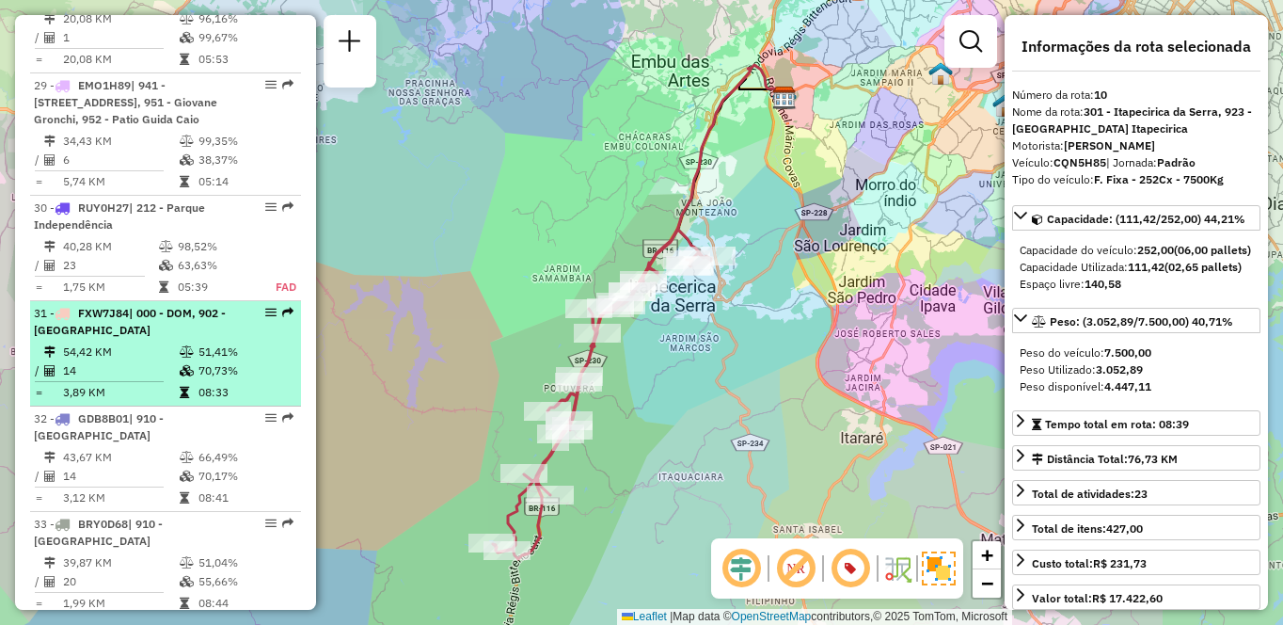
click at [92, 364] on td "14" at bounding box center [120, 370] width 117 height 19
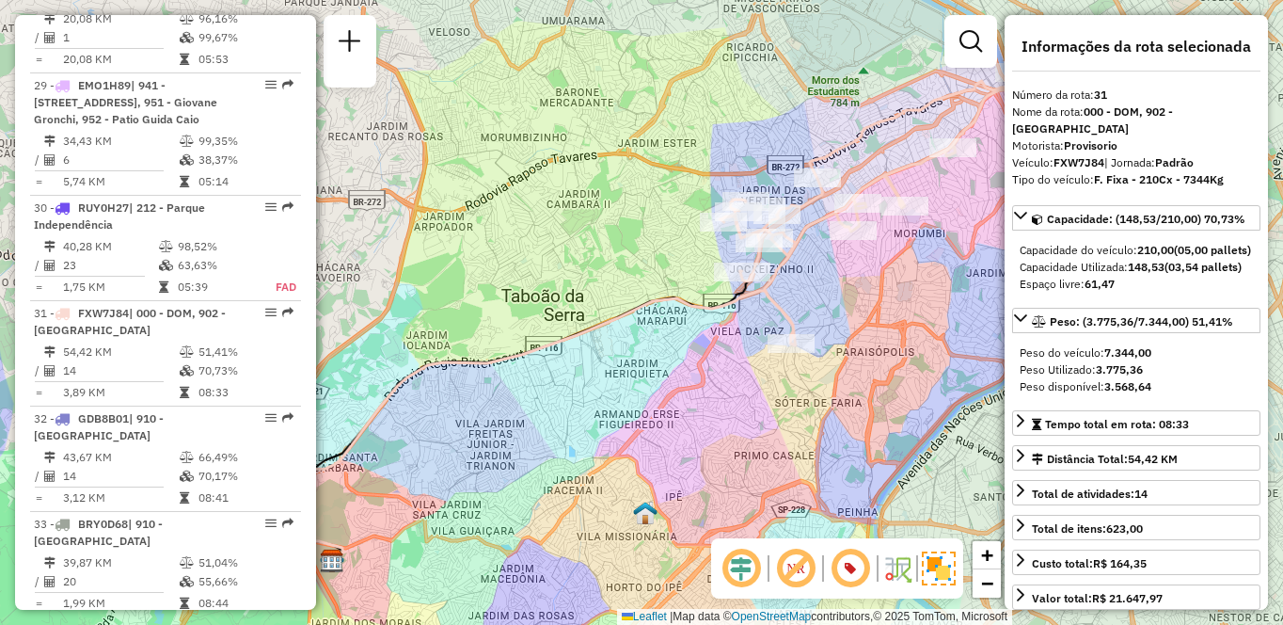
scroll to position [1101, 0]
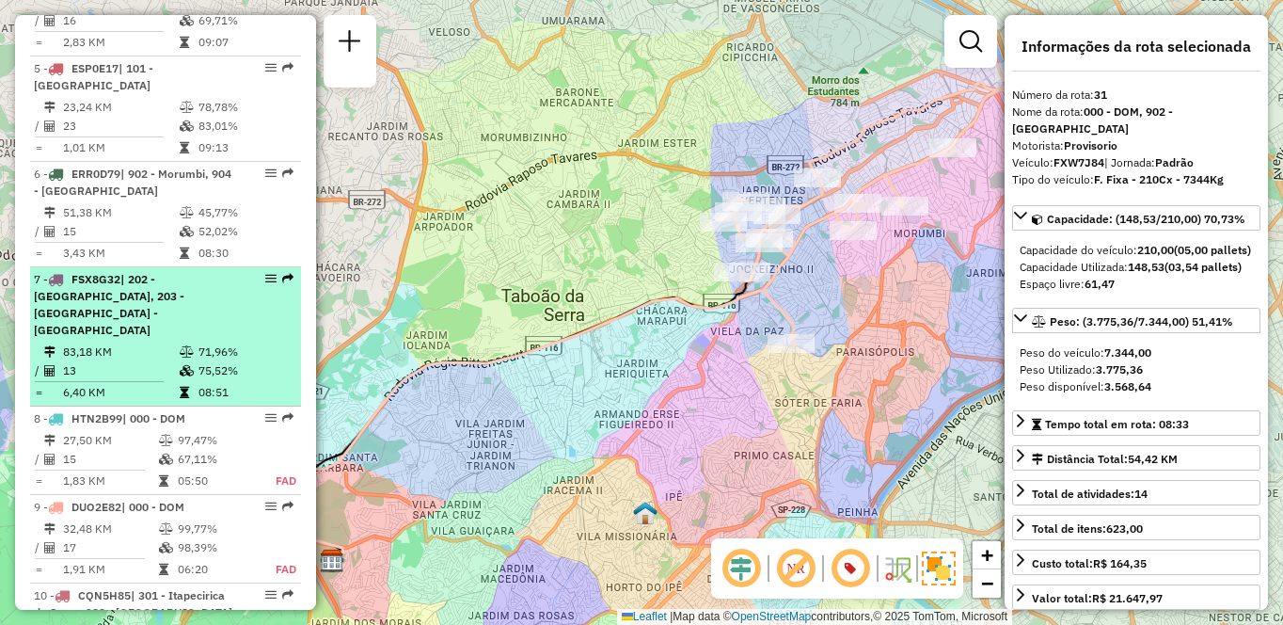
click at [124, 379] on table "83,18 KM 71,96% / 13 75,52% = 6,40 KM 08:51" at bounding box center [165, 372] width 263 height 59
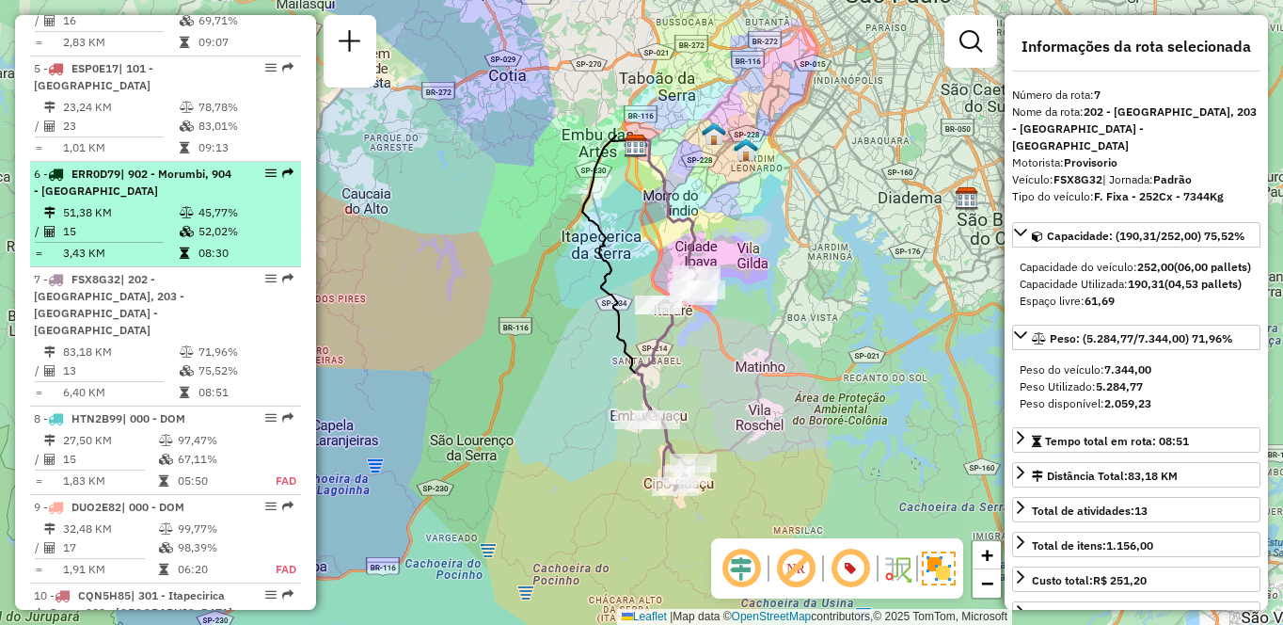
click at [75, 222] on td "51,38 KM" at bounding box center [120, 212] width 117 height 19
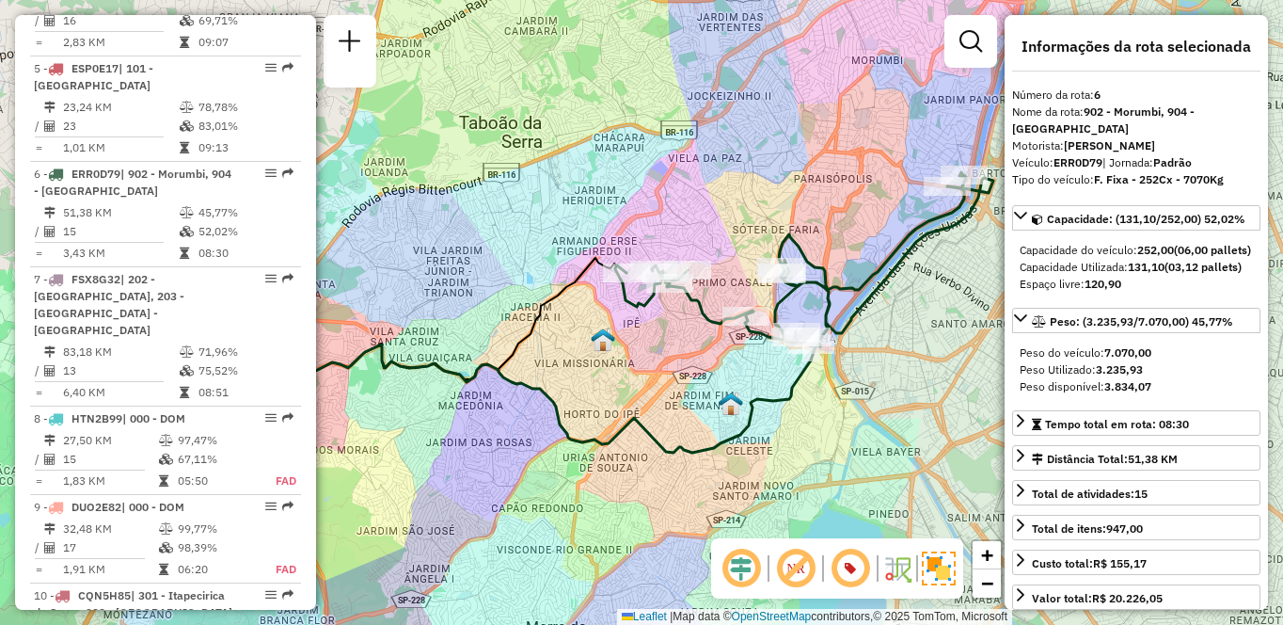
scroll to position [1995, 0]
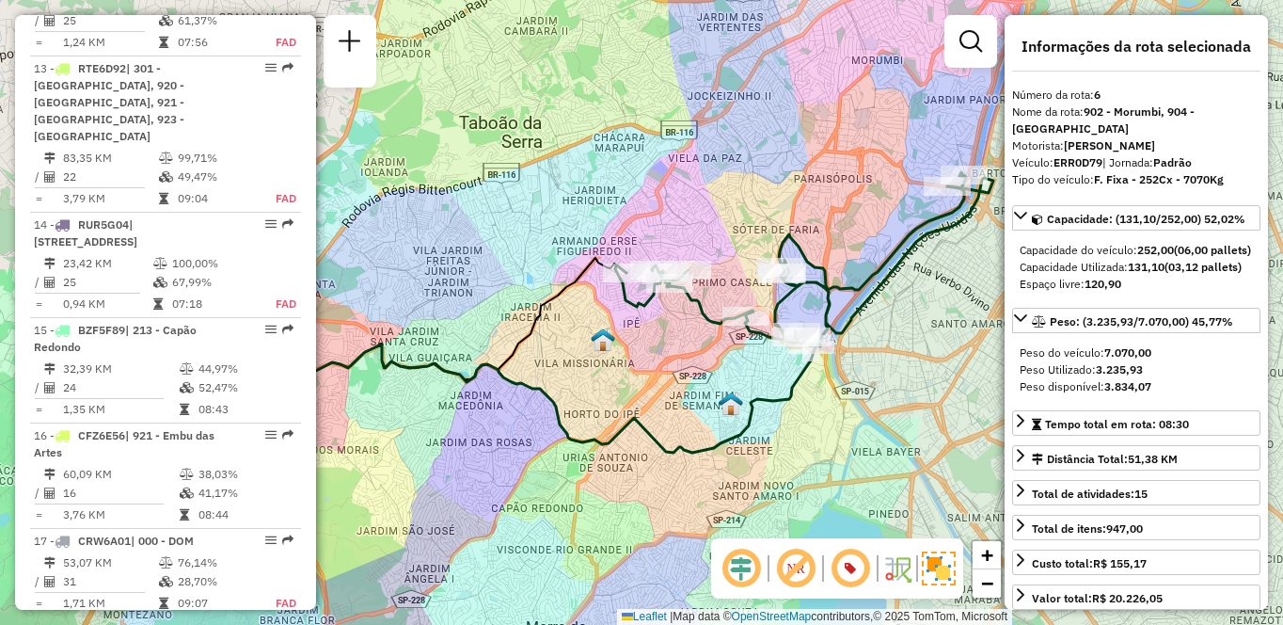
click at [10, 404] on div "Janela de atendimento Grade de atendimento Capacidade Transportadoras Veículos …" at bounding box center [641, 312] width 1283 height 625
click at [11, 404] on div "Janela de atendimento Grade de atendimento Capacidade Transportadoras Veículos …" at bounding box center [641, 312] width 1283 height 625
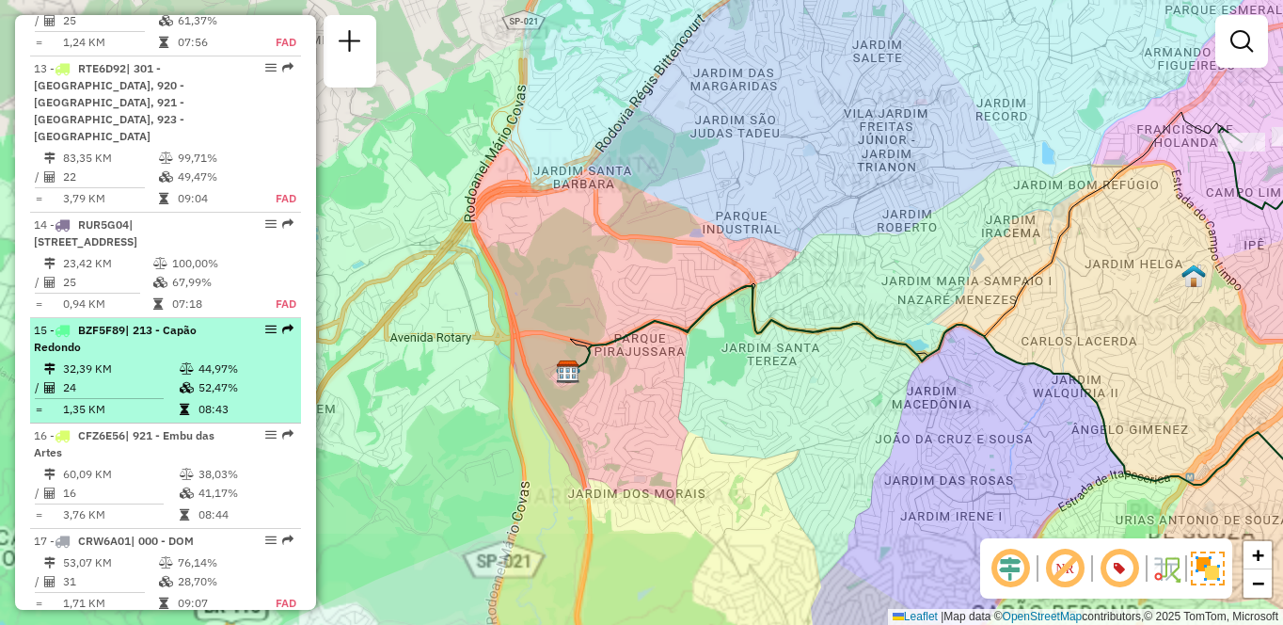
click at [76, 378] on td "24" at bounding box center [120, 387] width 117 height 19
select select "**********"
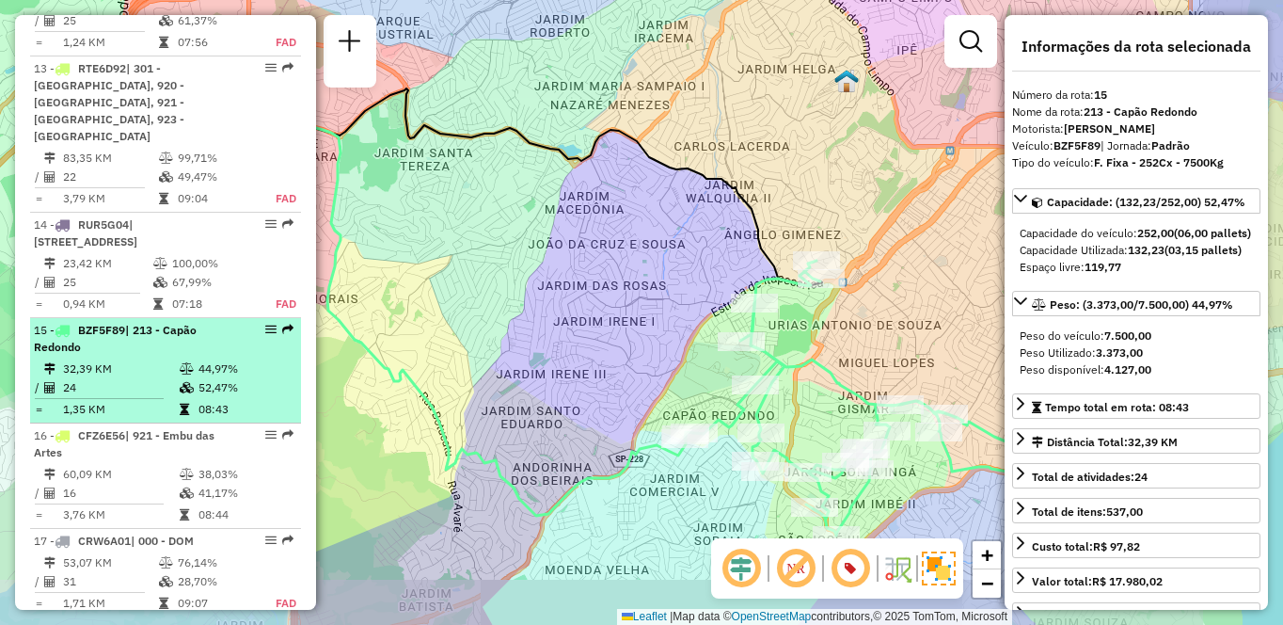
click at [92, 378] on td "24" at bounding box center [120, 387] width 117 height 19
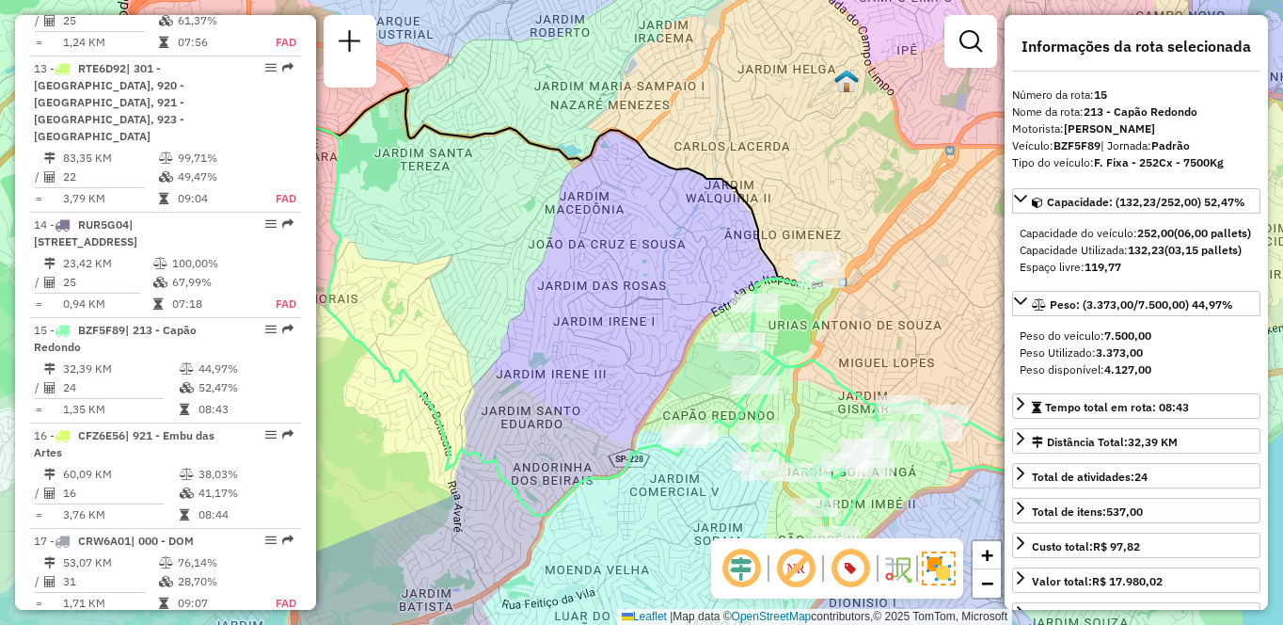
scroll to position [4385, 0]
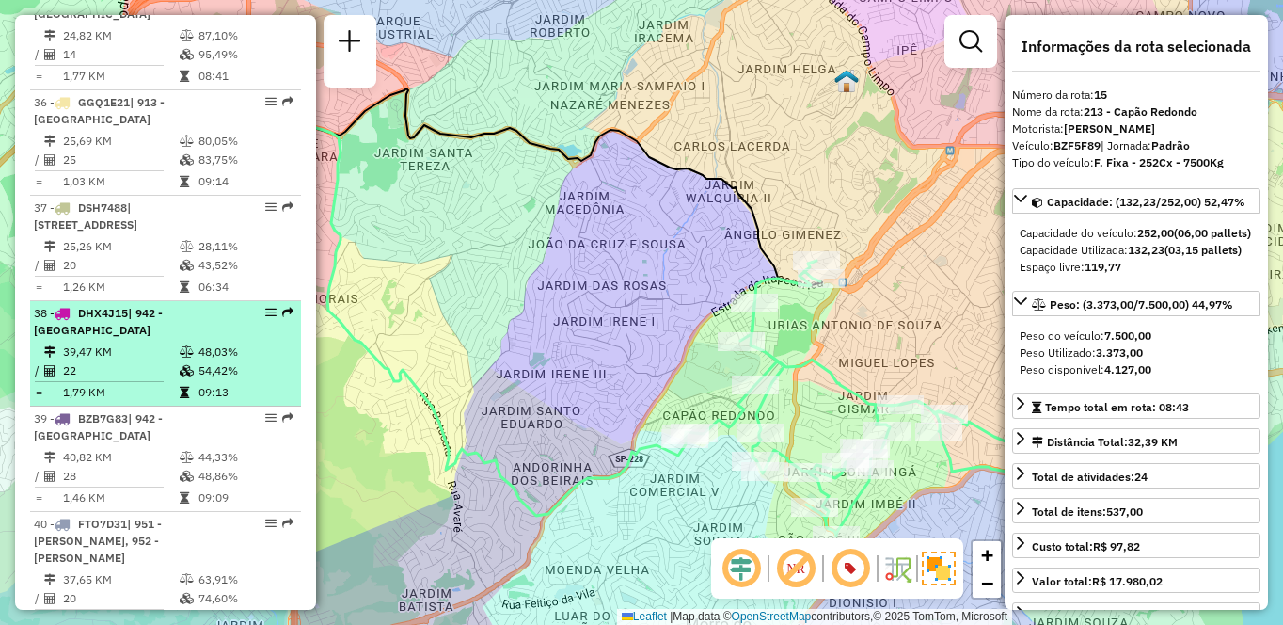
click at [89, 329] on span "| 942 - [GEOGRAPHIC_DATA]" at bounding box center [98, 321] width 129 height 31
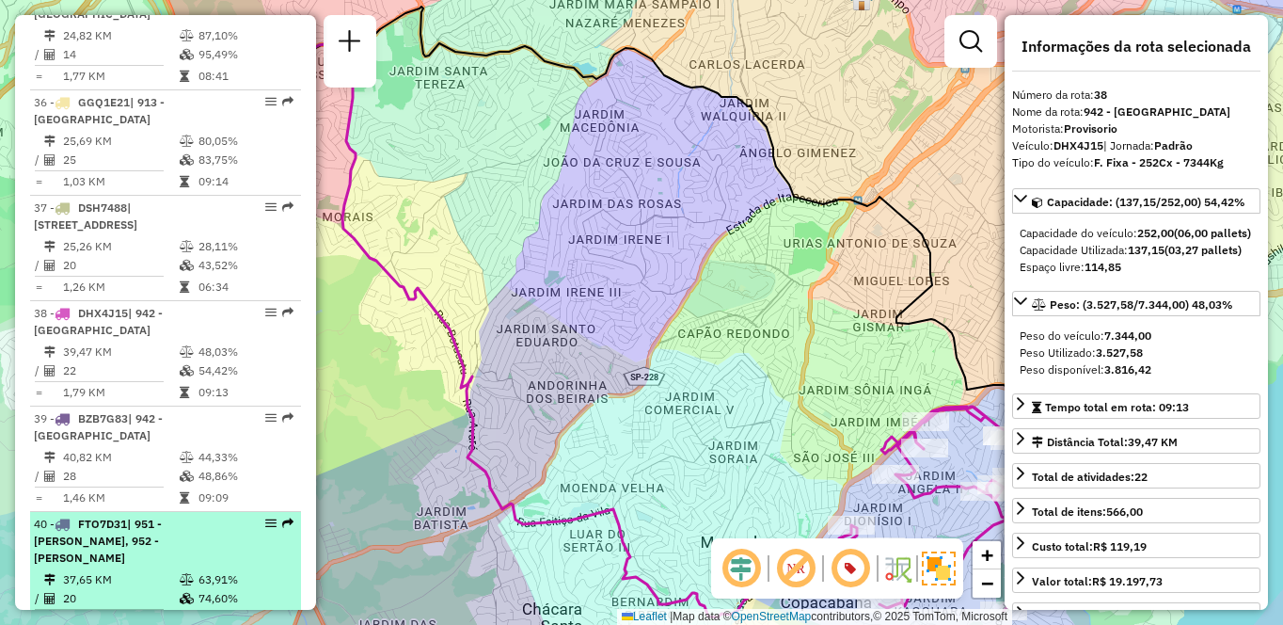
click at [114, 589] on td "20" at bounding box center [120, 598] width 117 height 19
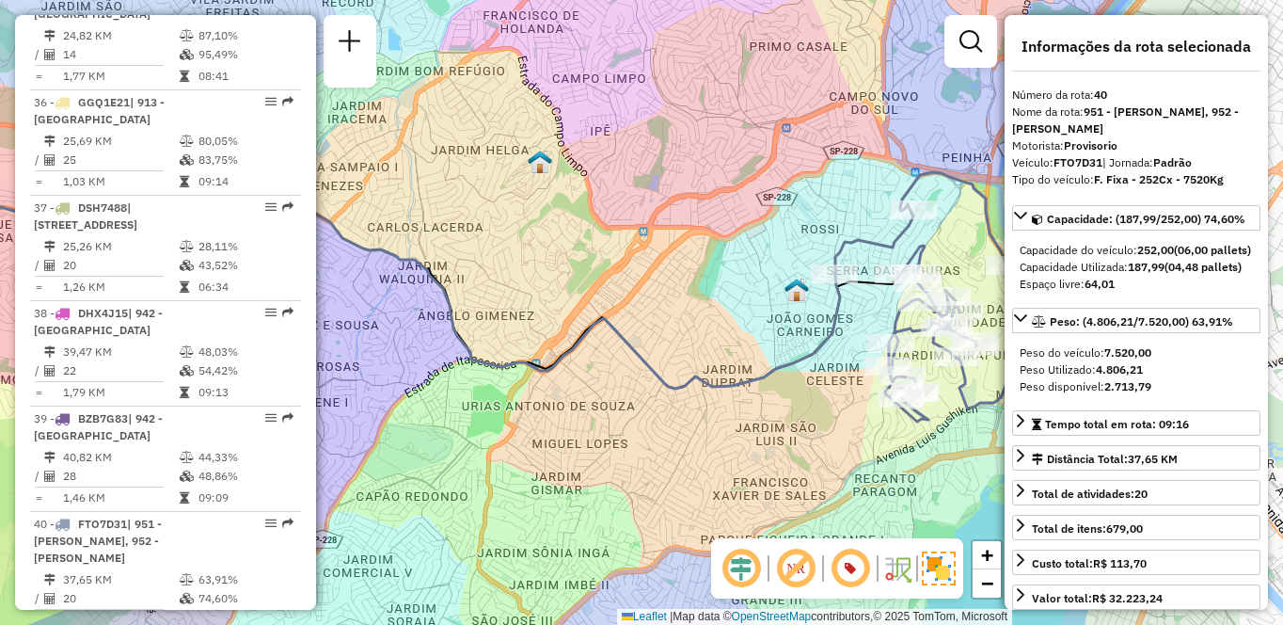
drag, startPoint x: 727, startPoint y: 199, endPoint x: 555, endPoint y: 183, distance: 172.9
click at [555, 183] on div "Janela de atendimento Grade de atendimento Capacidade Transportadoras Veículos …" at bounding box center [641, 312] width 1283 height 625
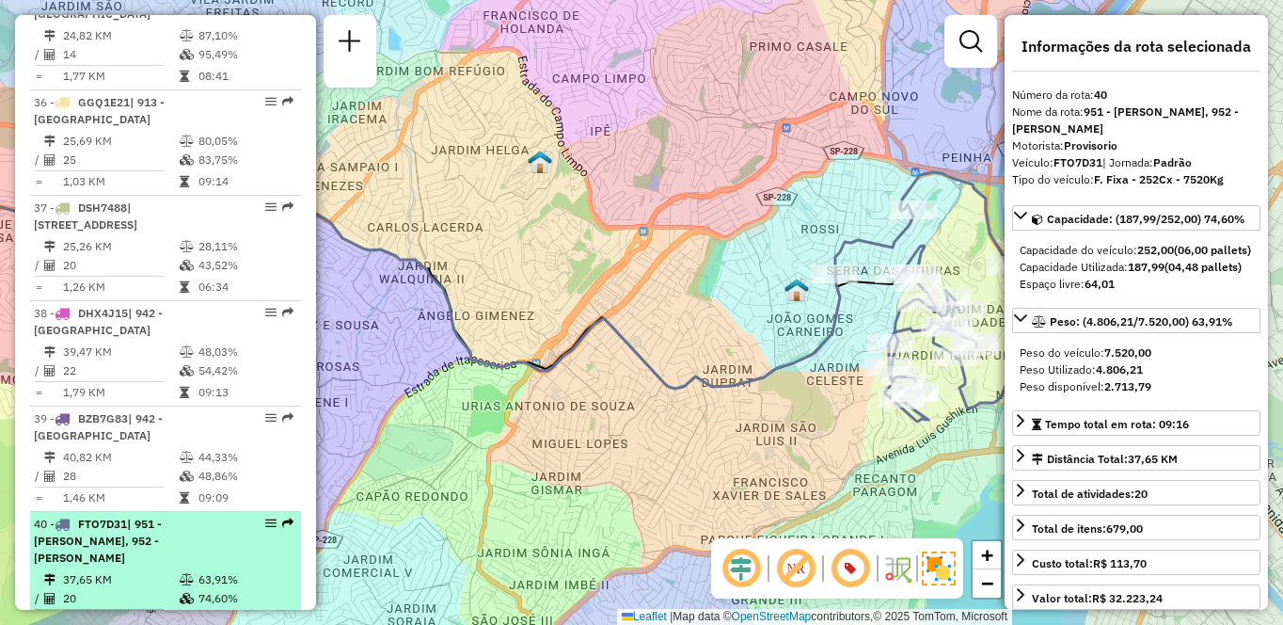
click at [230, 517] on div "40 - FTO7D31 | 951 - [PERSON_NAME], 952 - [PERSON_NAME]" at bounding box center [165, 541] width 263 height 51
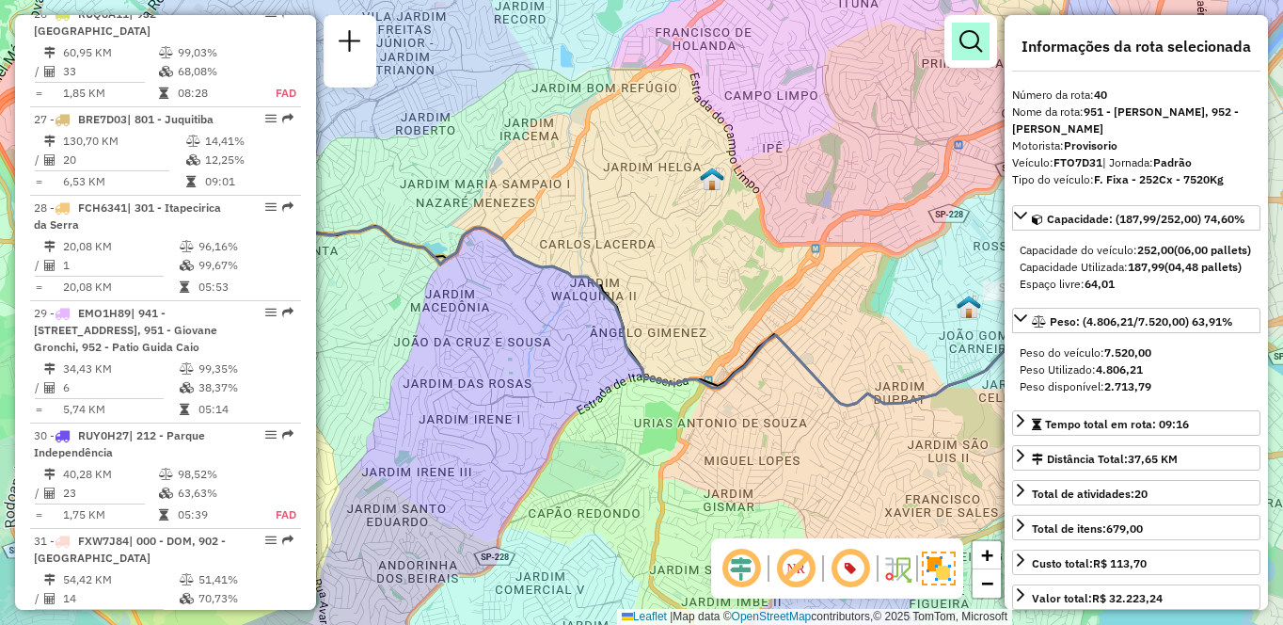
scroll to position [679, 0]
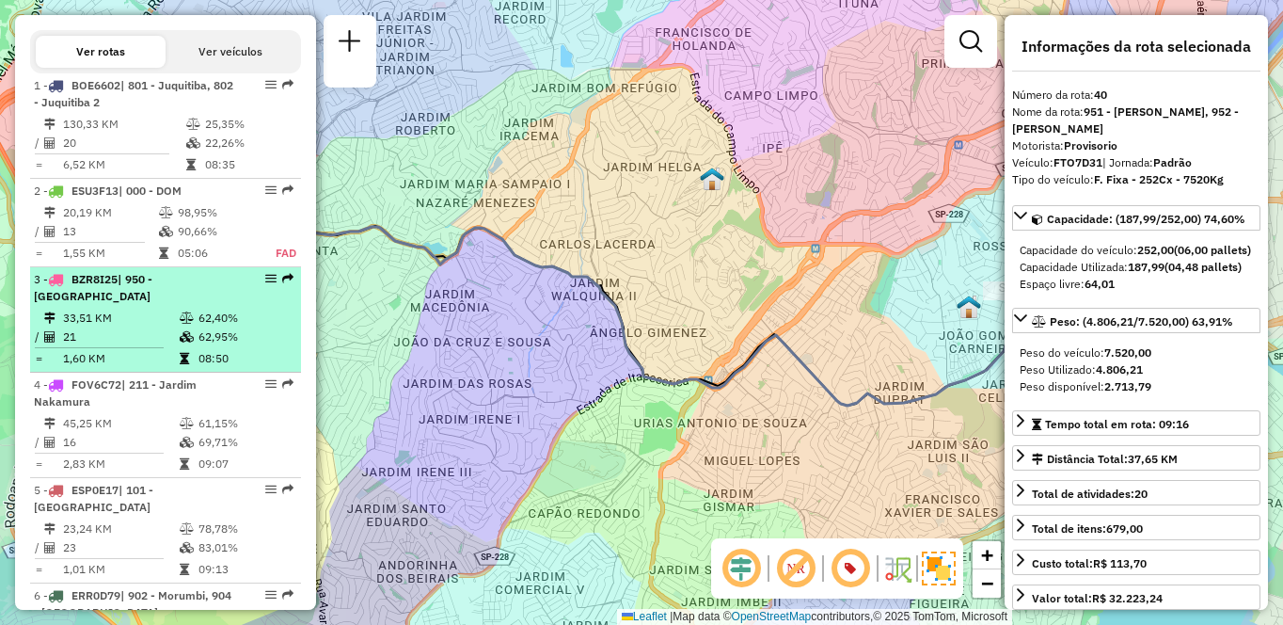
click at [142, 346] on td "21" at bounding box center [120, 336] width 117 height 19
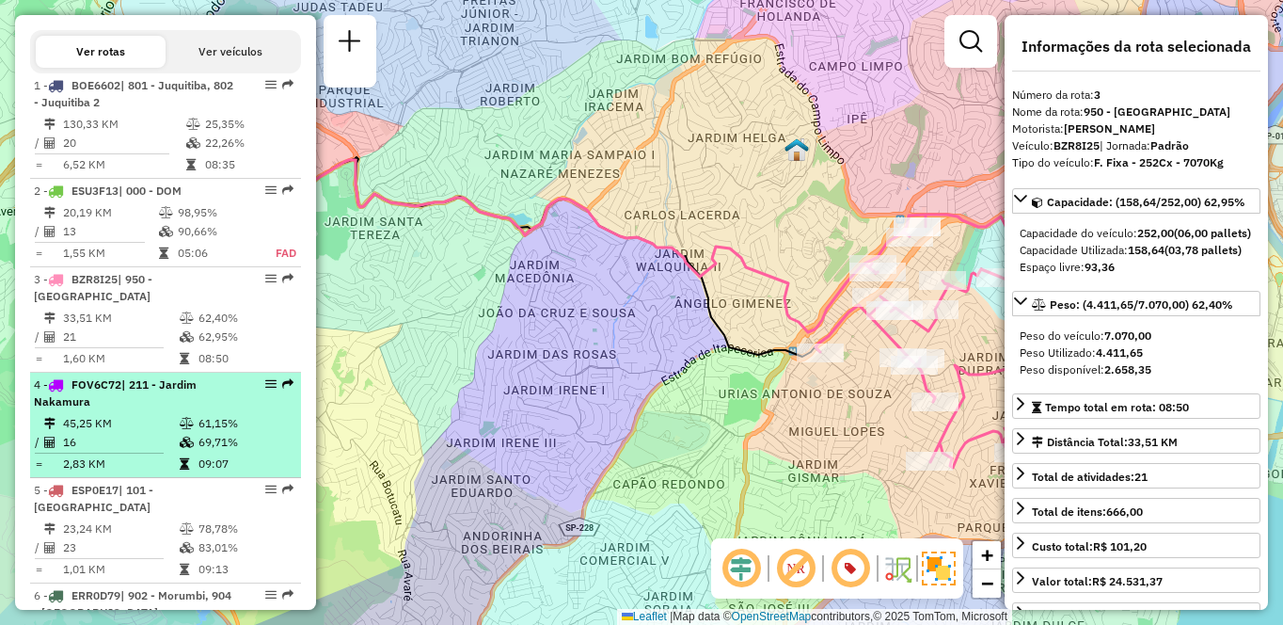
click at [210, 452] on td "69,71%" at bounding box center [245, 442] width 95 height 19
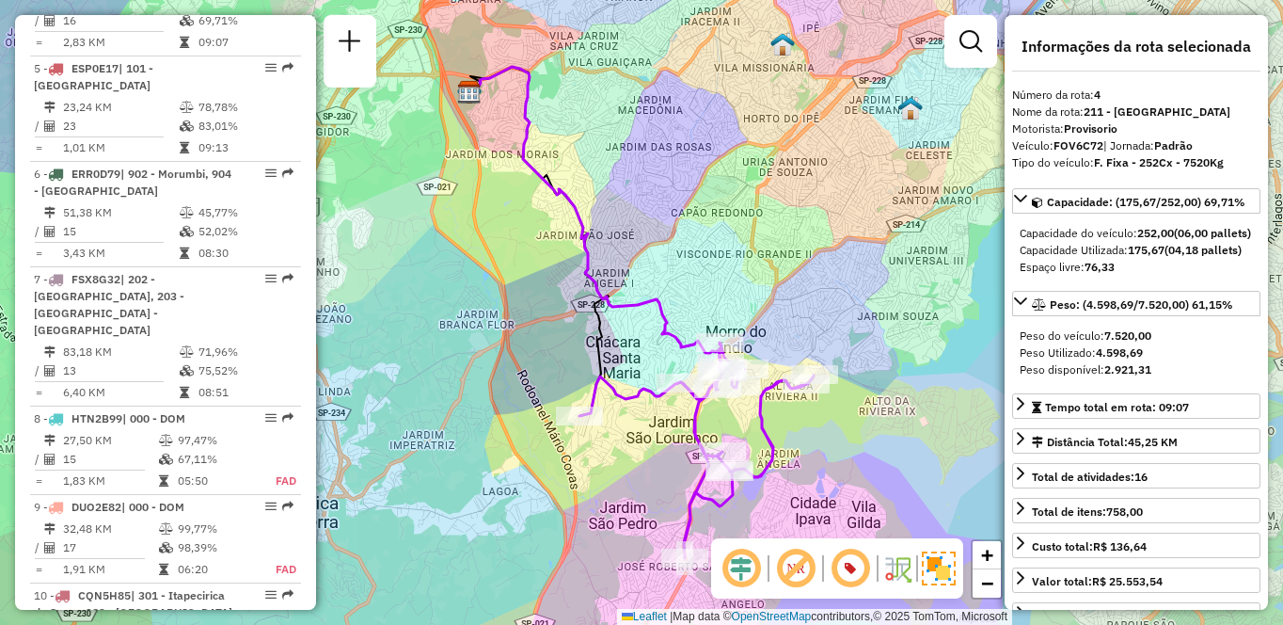
scroll to position [5034, 0]
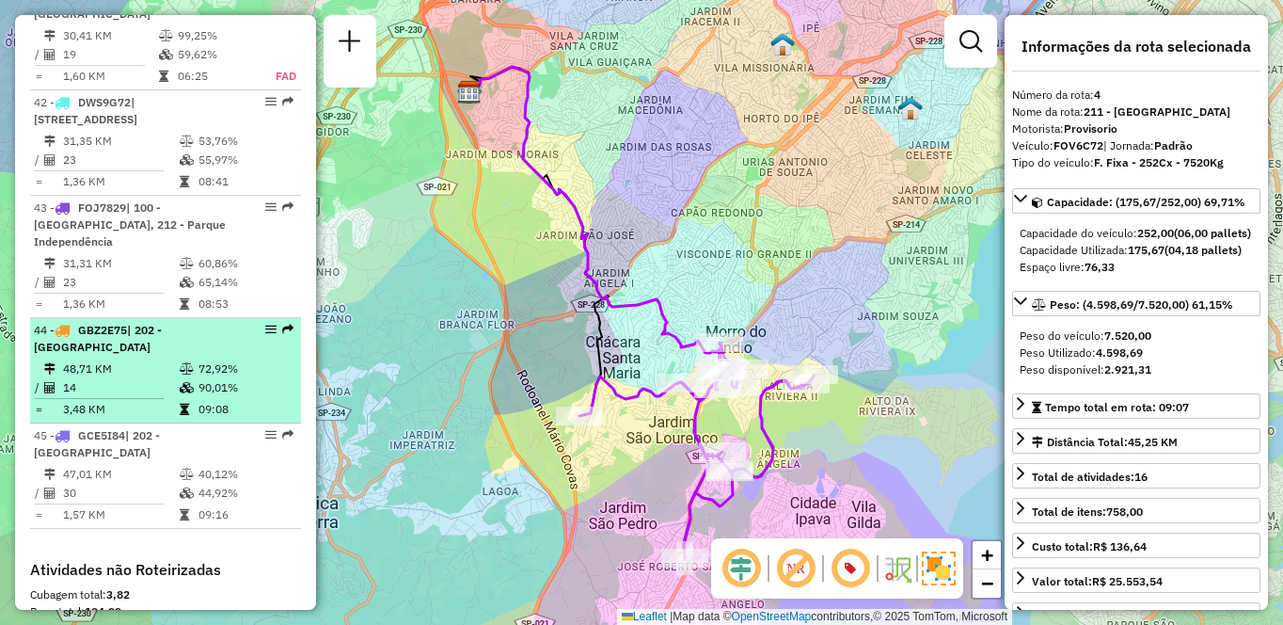
click at [132, 359] on td "48,71 KM" at bounding box center [120, 368] width 117 height 19
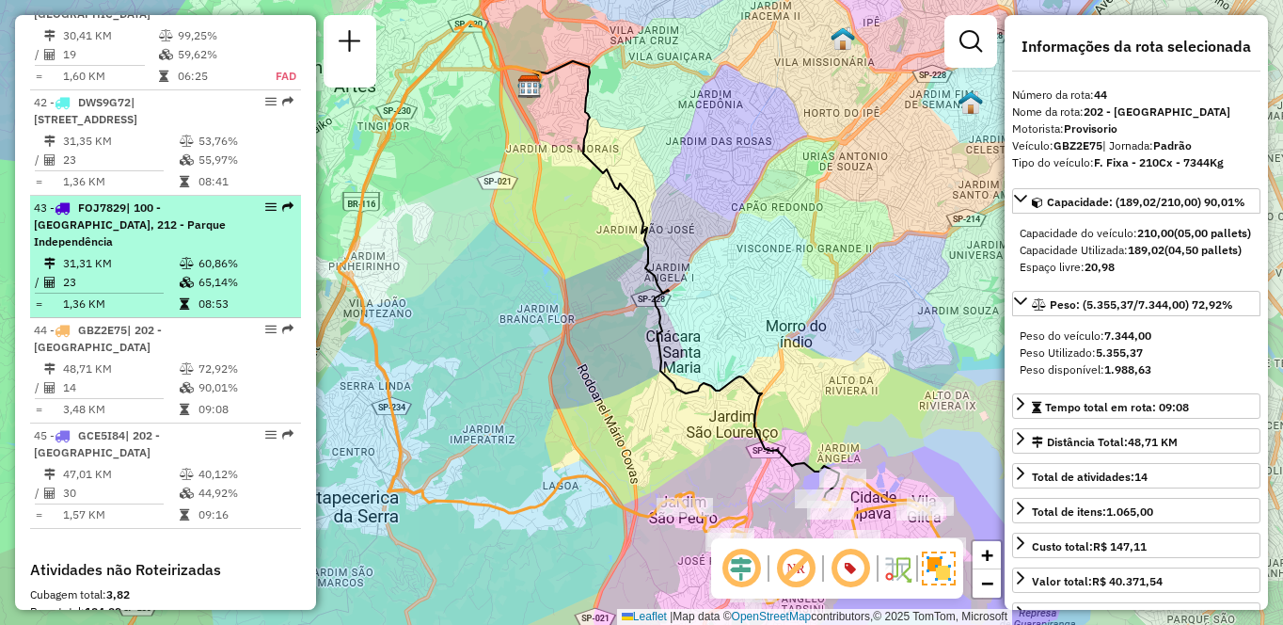
click at [128, 254] on td "31,31 KM" at bounding box center [120, 263] width 117 height 19
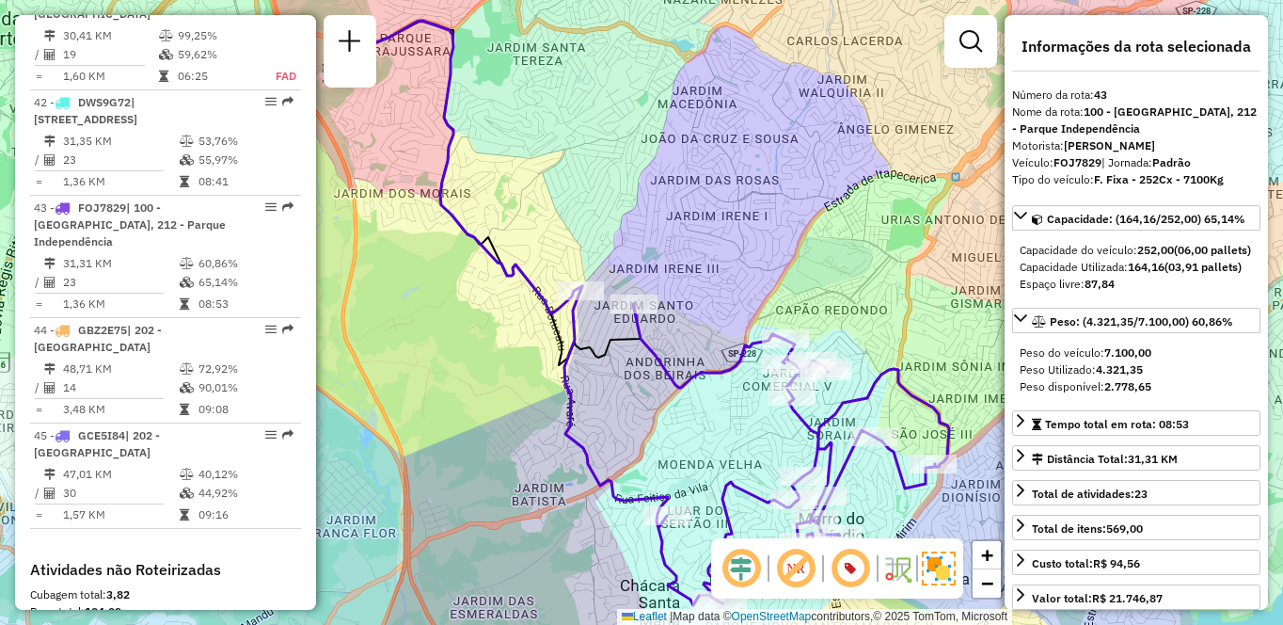
scroll to position [4490, 0]
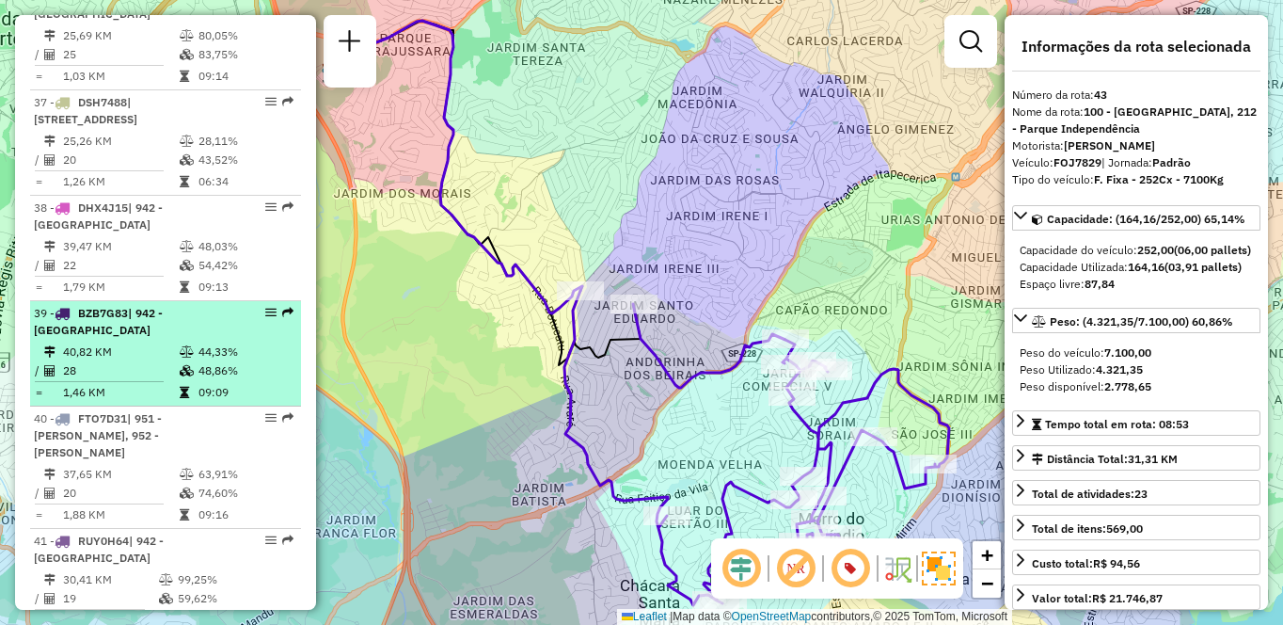
click at [133, 353] on td "40,82 KM" at bounding box center [120, 352] width 117 height 19
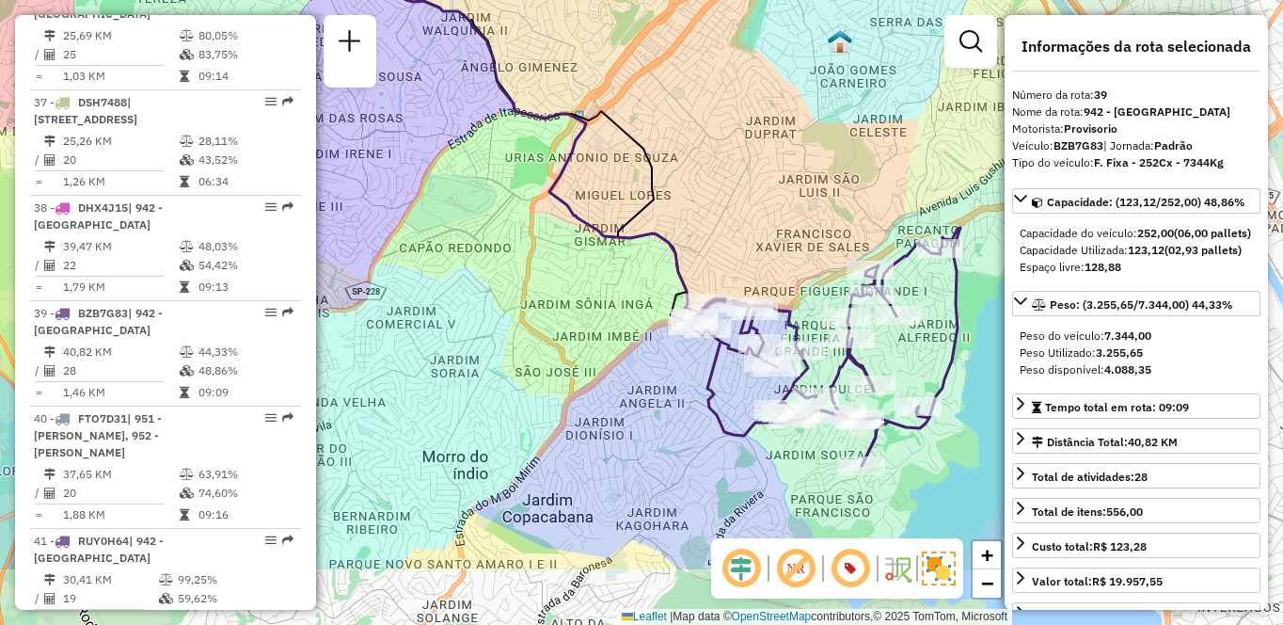
drag, startPoint x: 756, startPoint y: 372, endPoint x: 566, endPoint y: 252, distance: 223.7
click at [566, 252] on div "Janela de atendimento Grade de atendimento Capacidade Transportadoras Veículos …" at bounding box center [641, 312] width 1283 height 625
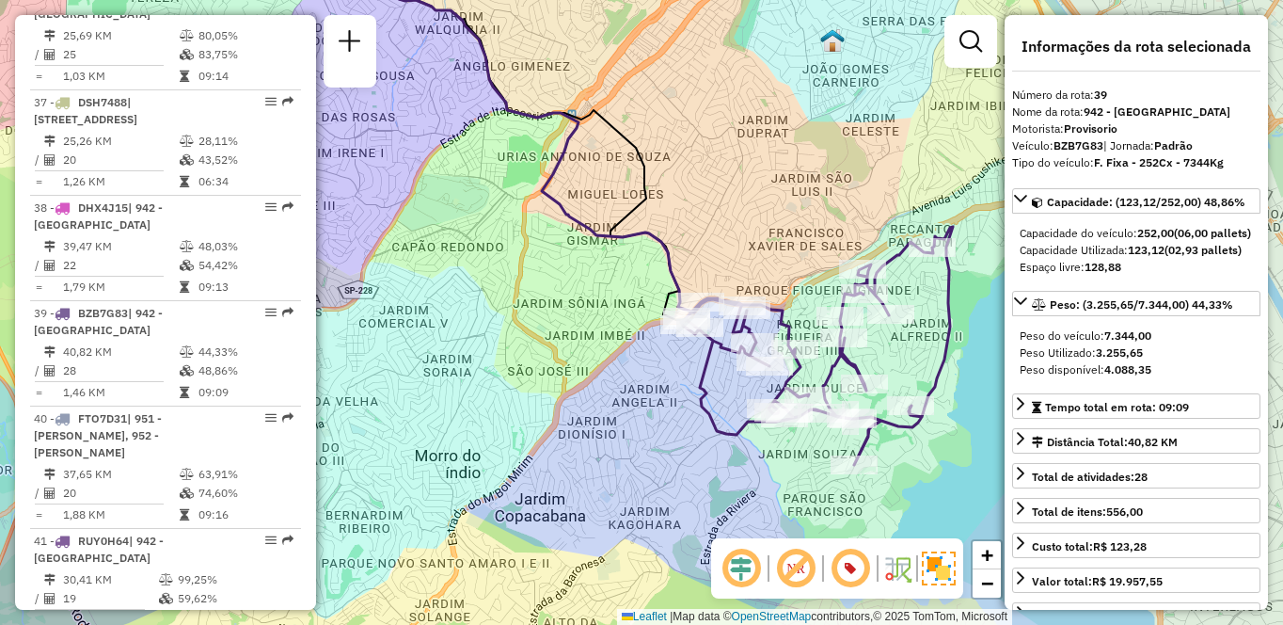
scroll to position [3263, 0]
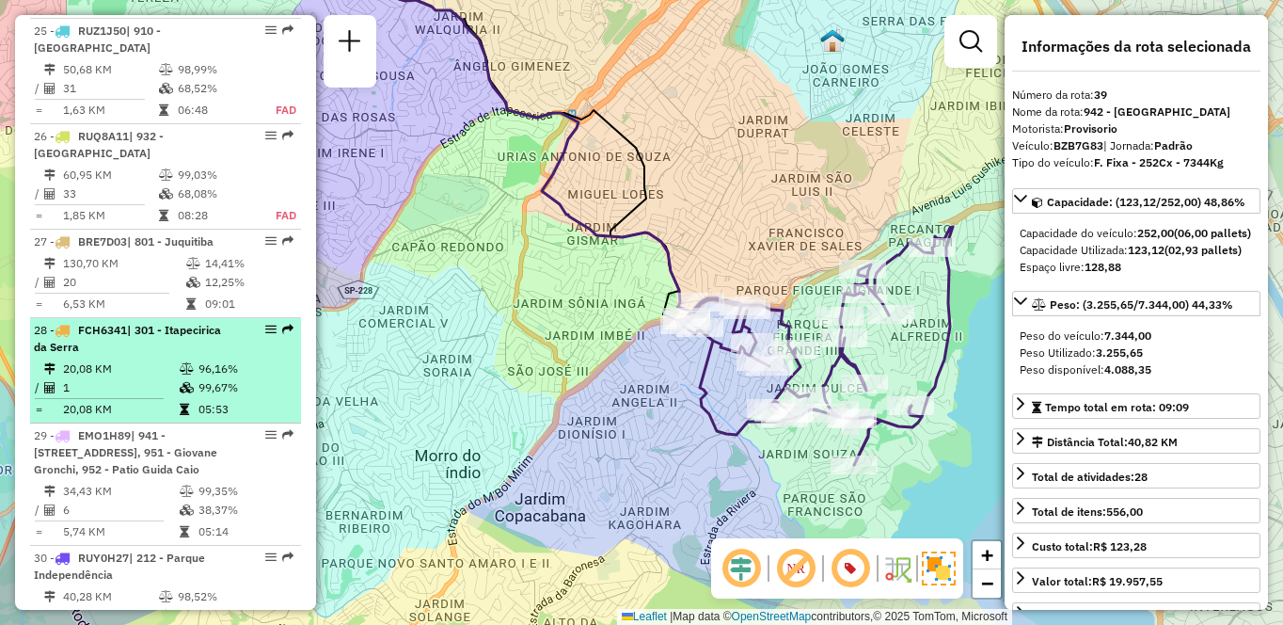
click at [200, 400] on td "05:53" at bounding box center [245, 409] width 95 height 19
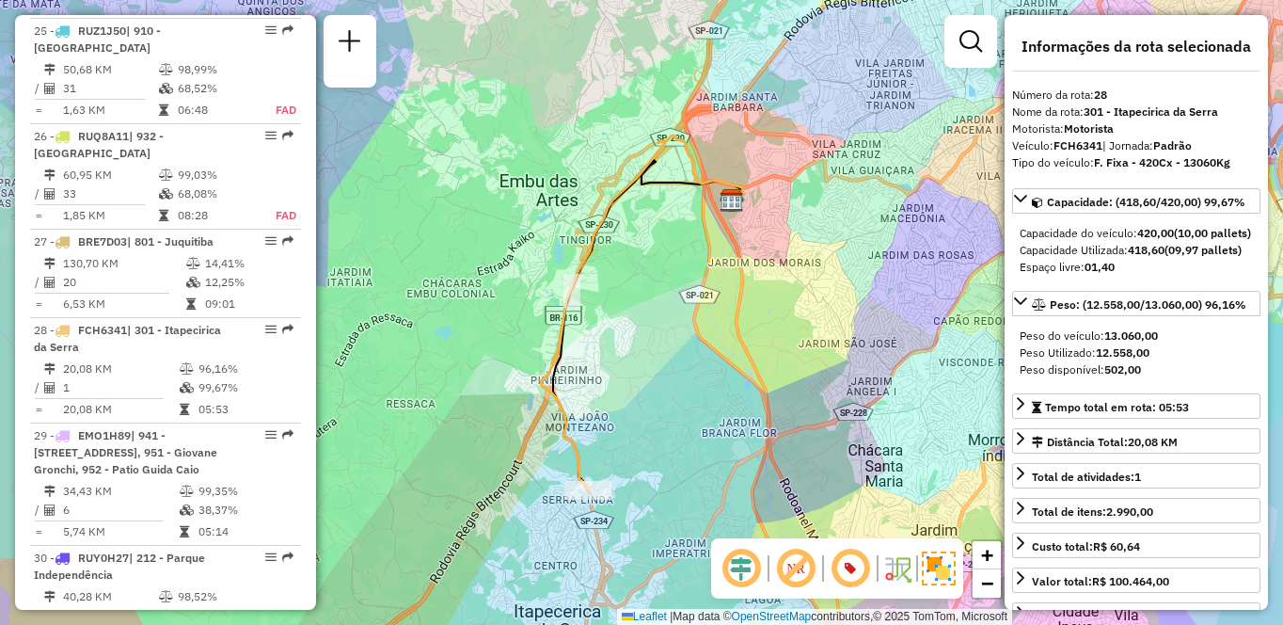
scroll to position [4806, 0]
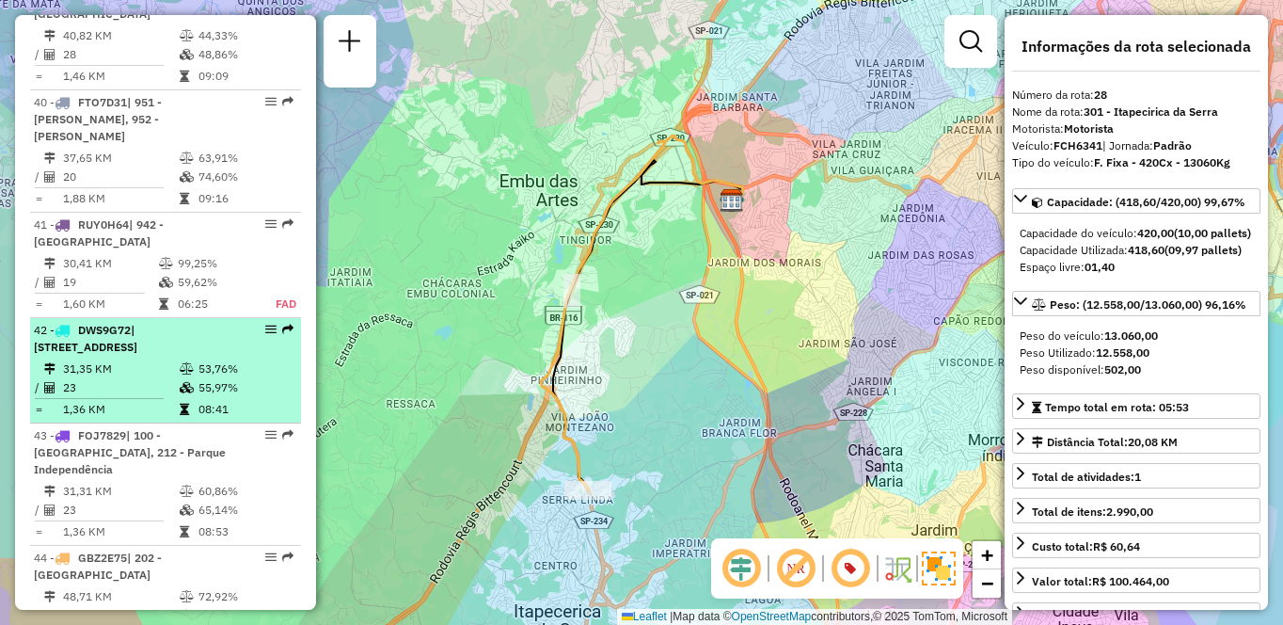
click at [156, 359] on td "31,35 KM" at bounding box center [120, 368] width 117 height 19
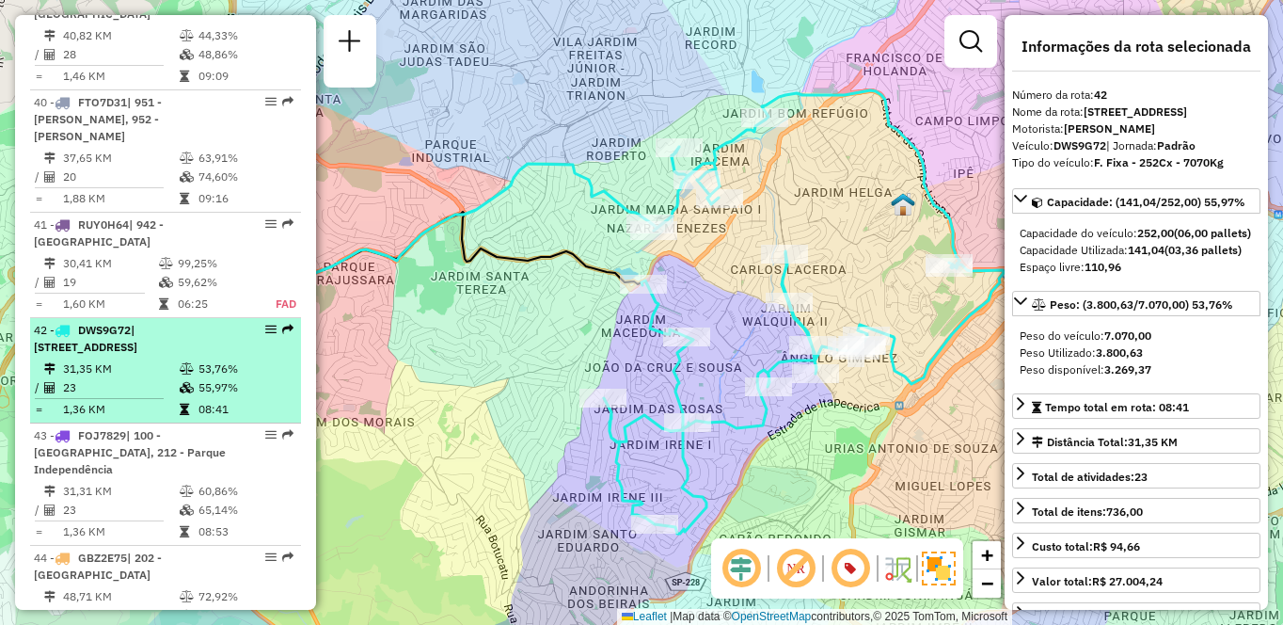
click at [158, 359] on td "31,35 KM" at bounding box center [120, 368] width 117 height 19
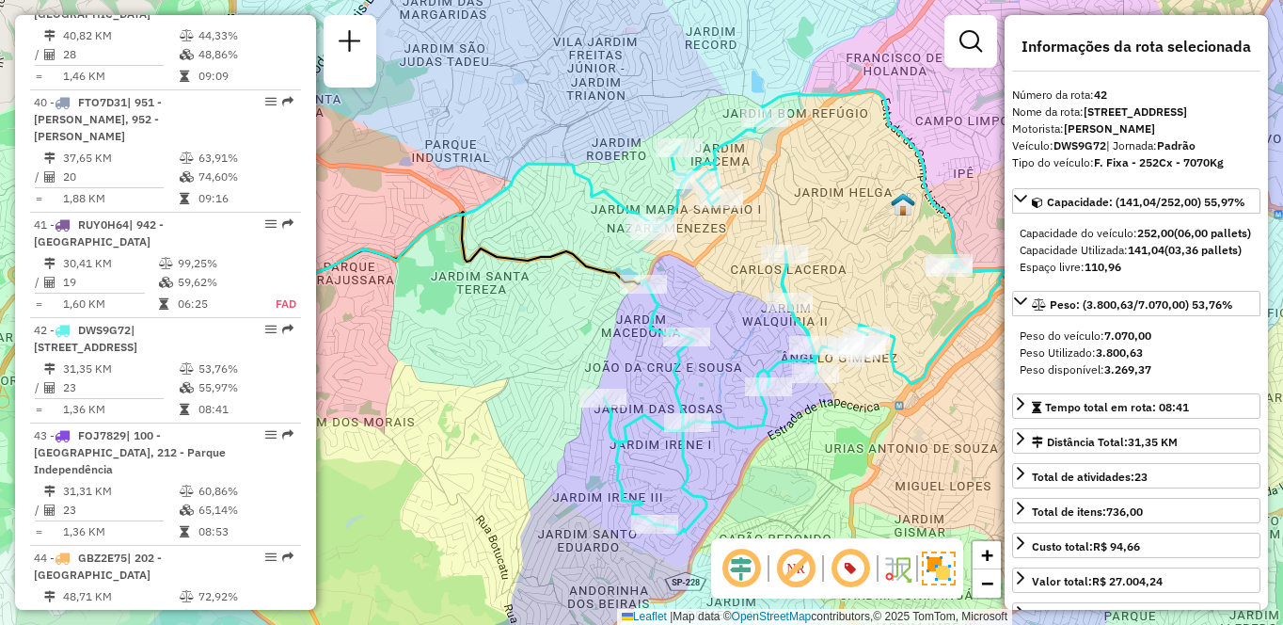
scroll to position [3929, 0]
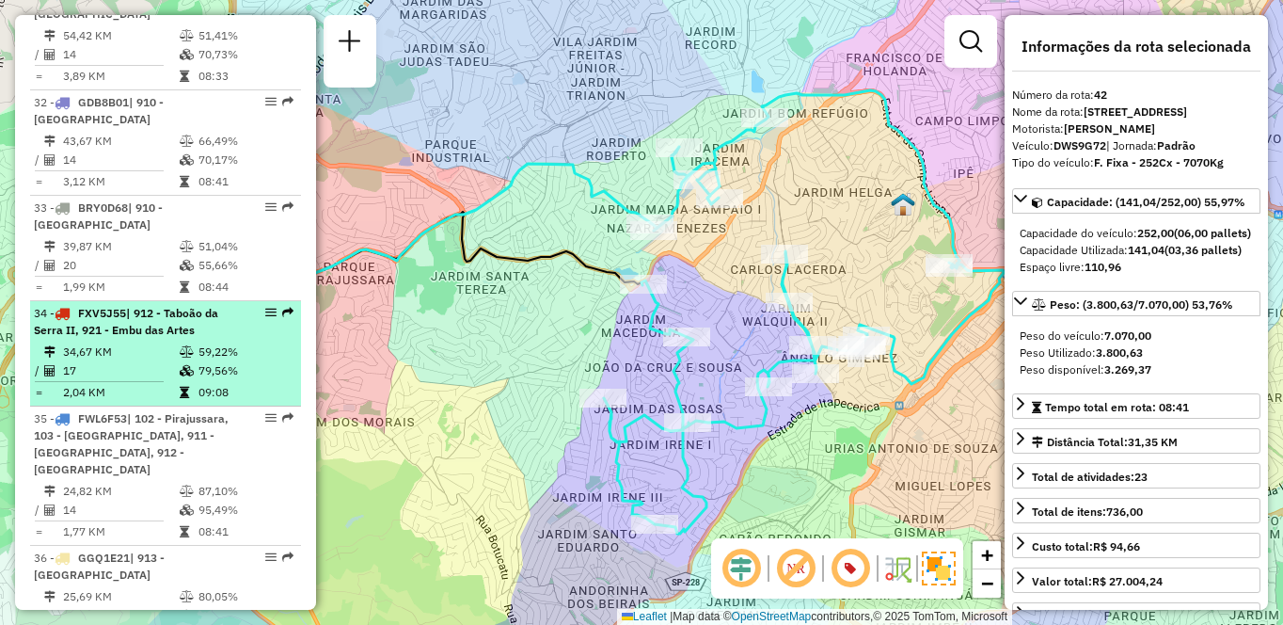
click at [170, 334] on span "| 912 - Taboão da Serra II, 921 - Embu das Artes" at bounding box center [126, 321] width 184 height 31
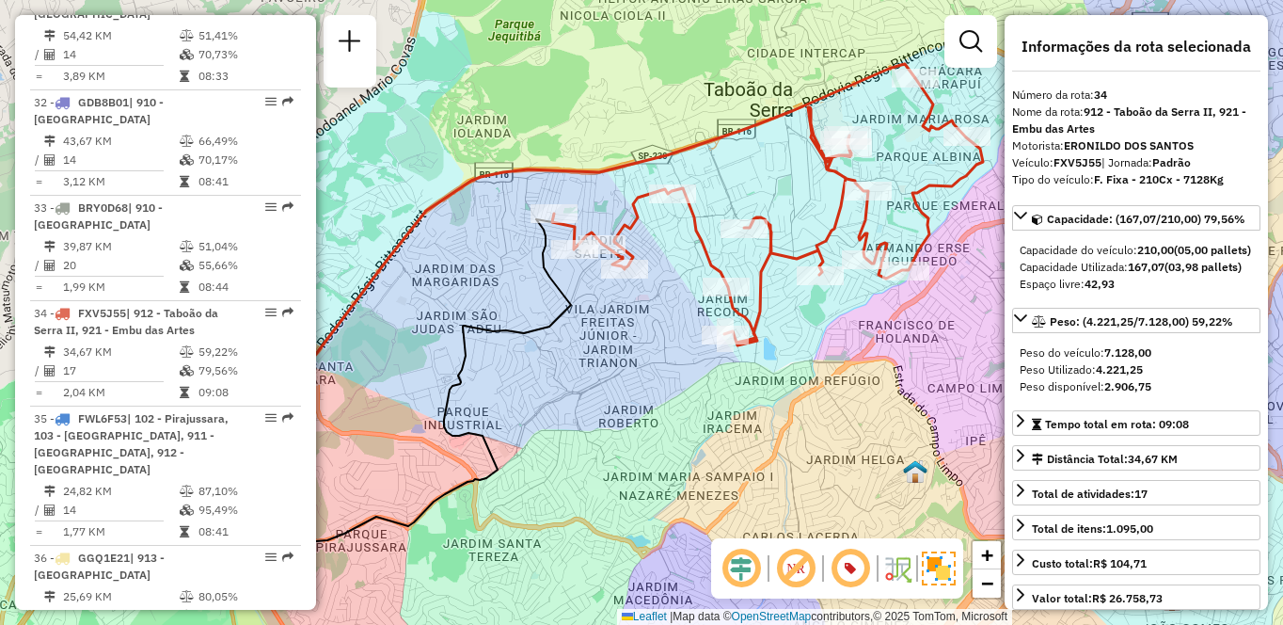
drag, startPoint x: 732, startPoint y: 359, endPoint x: 653, endPoint y: 364, distance: 79.2
click at [653, 364] on div "Janela de atendimento Grade de atendimento Capacidade Transportadoras Veículos …" at bounding box center [641, 312] width 1283 height 625
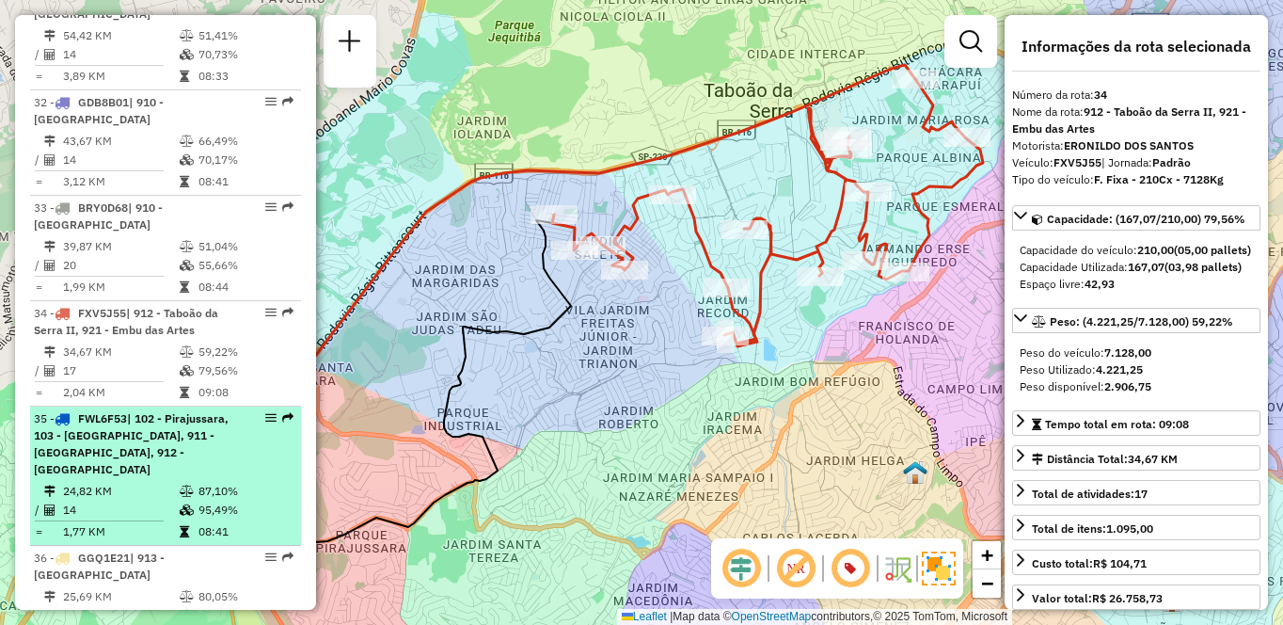
click at [155, 452] on span "| 102 - Pirajussara, 103 - [GEOGRAPHIC_DATA], 911 - [GEOGRAPHIC_DATA], 912 - [G…" at bounding box center [131, 443] width 195 height 65
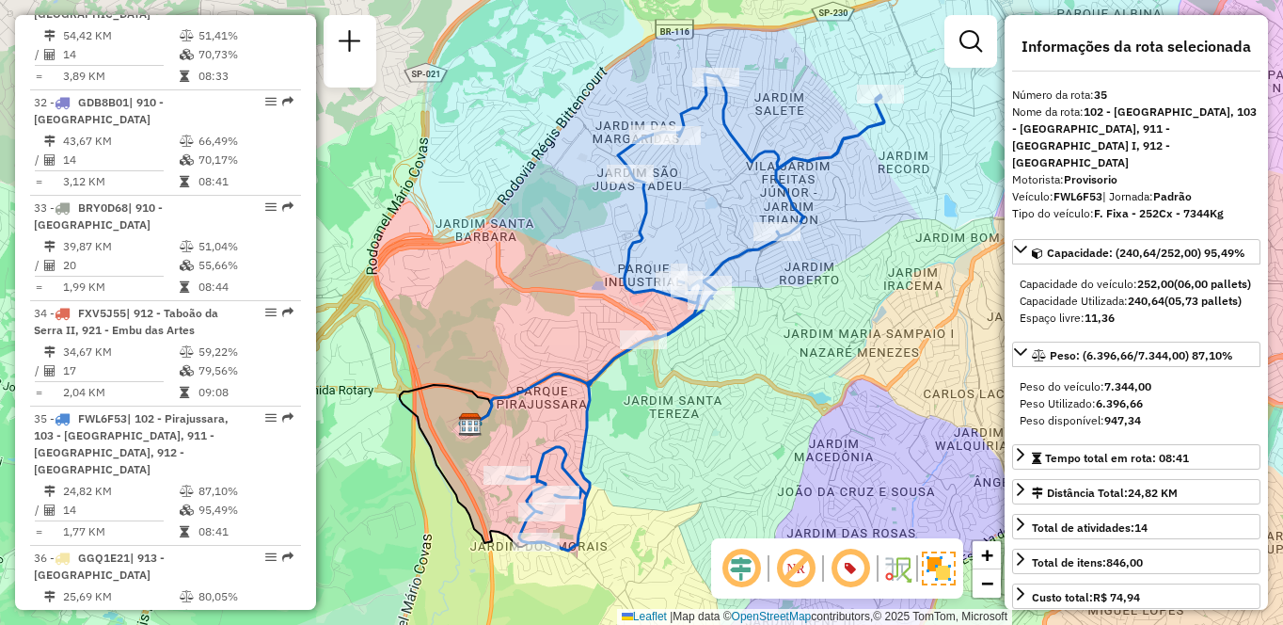
scroll to position [3508, 0]
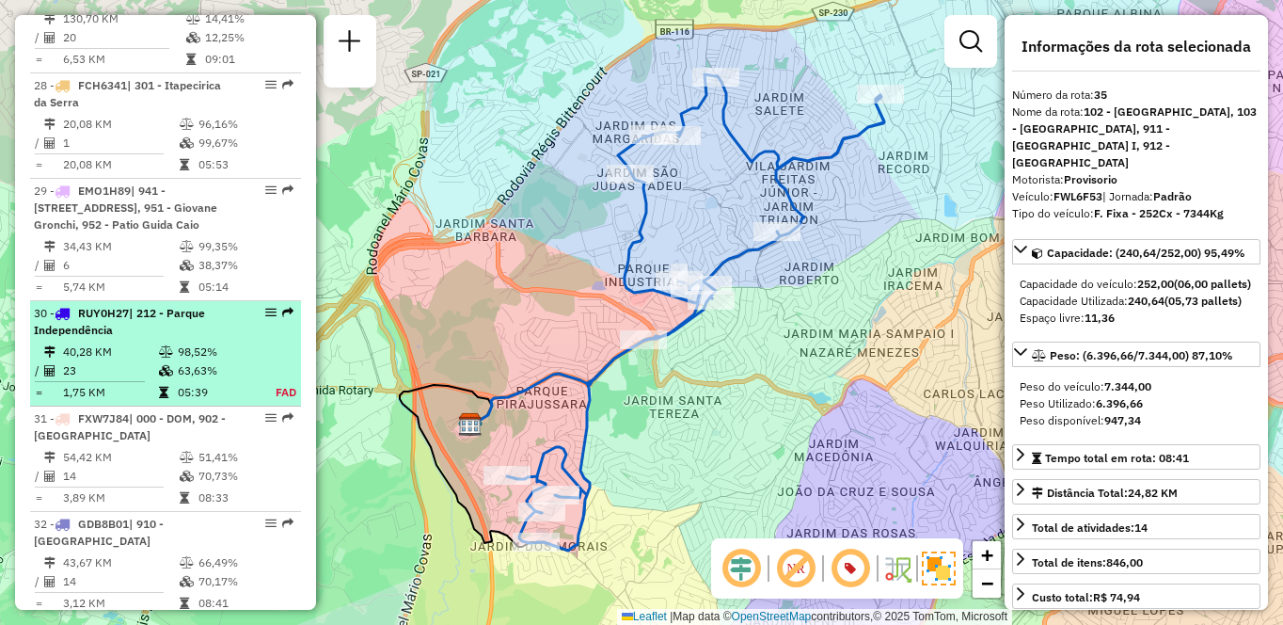
click at [215, 343] on td "98,52%" at bounding box center [216, 352] width 78 height 19
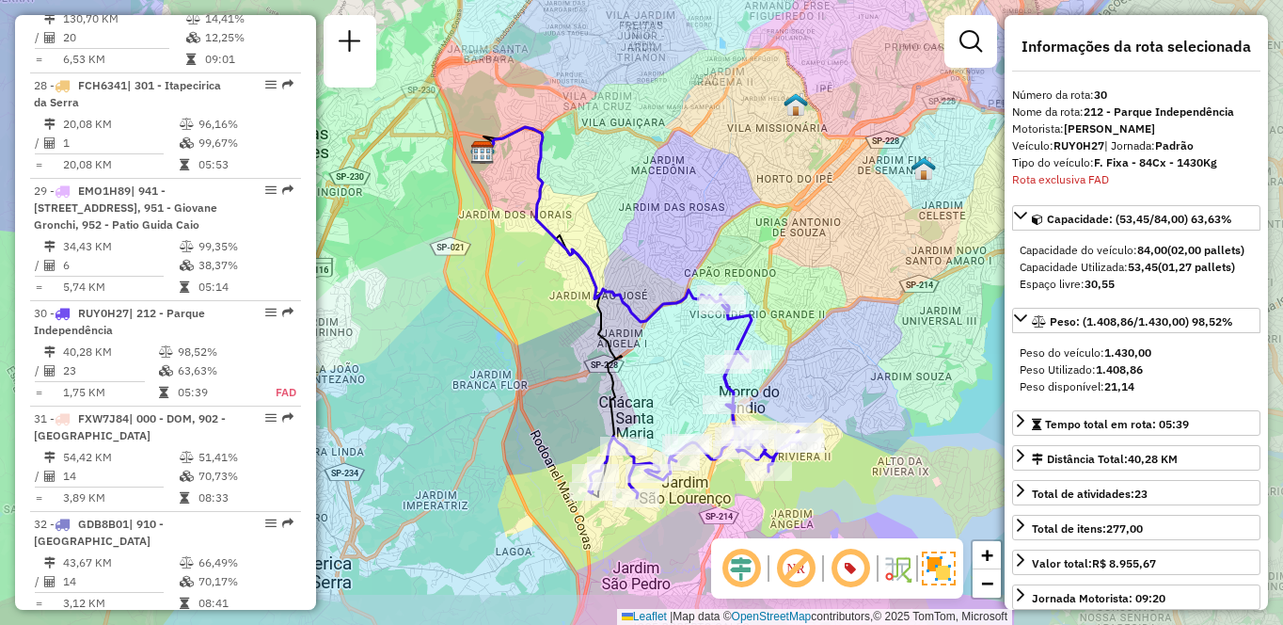
scroll to position [3794, 0]
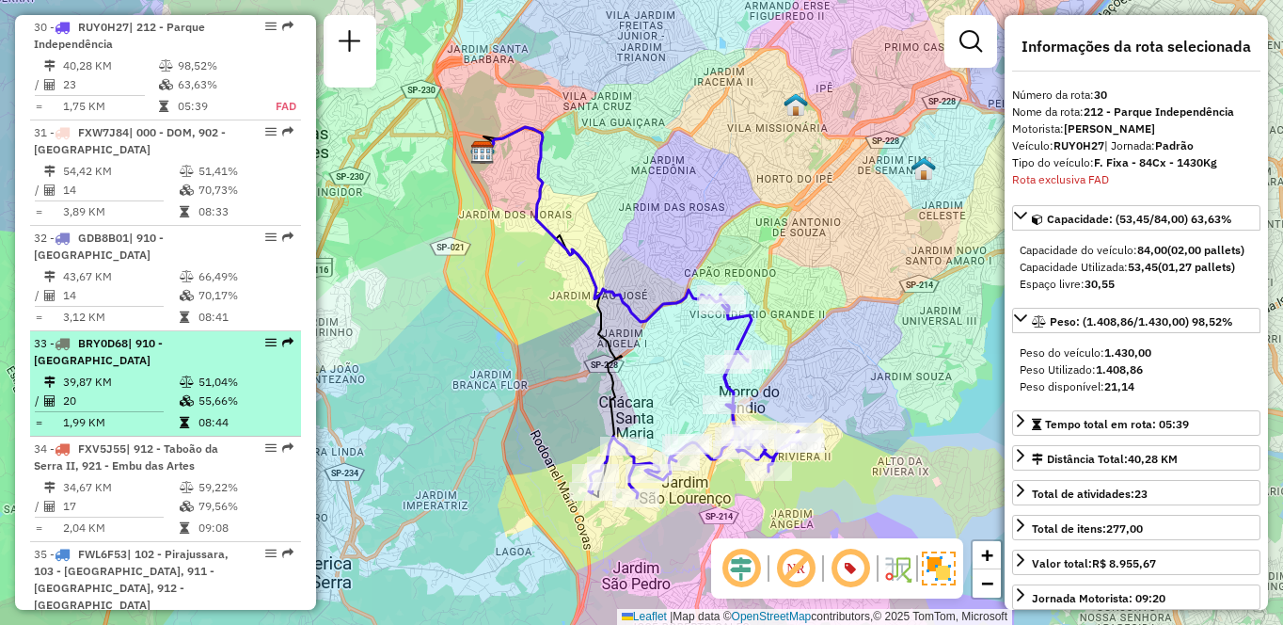
click at [130, 381] on td "39,87 KM" at bounding box center [120, 382] width 117 height 19
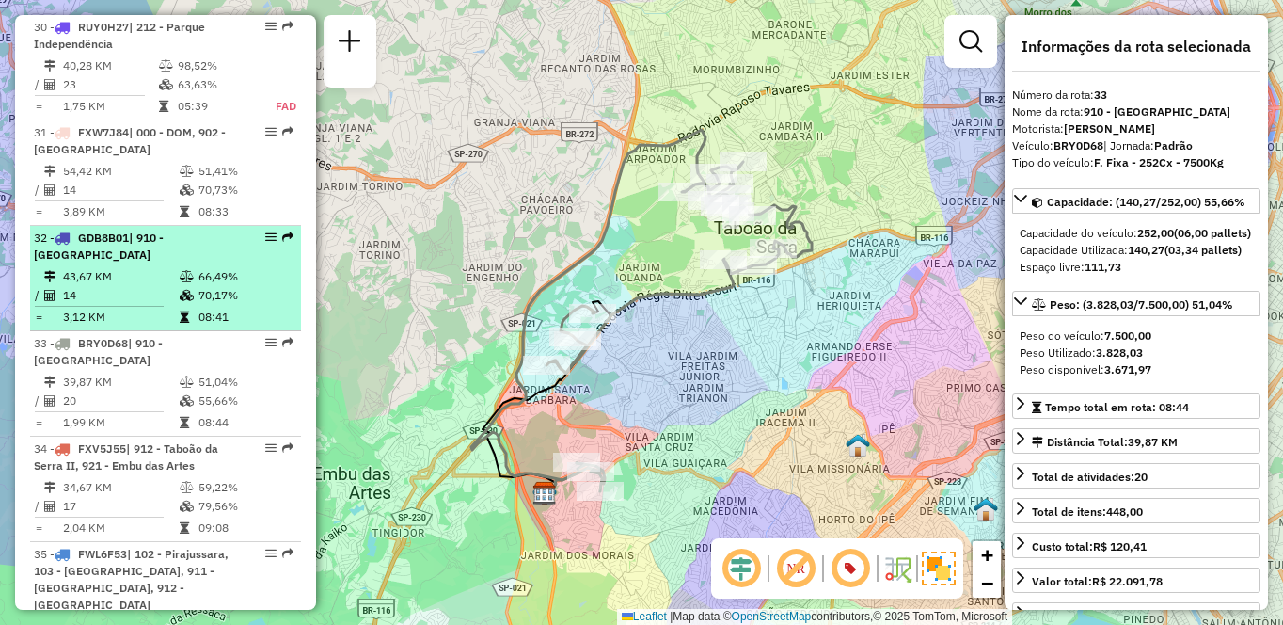
click at [114, 291] on td "14" at bounding box center [120, 295] width 117 height 19
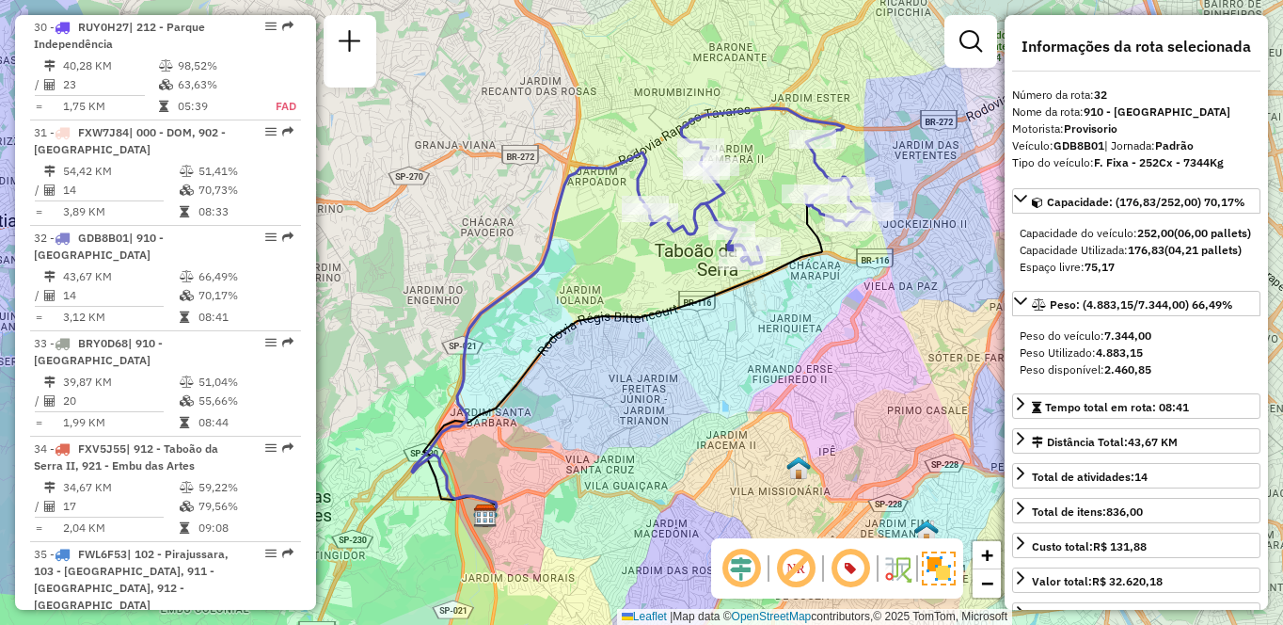
scroll to position [4701, 0]
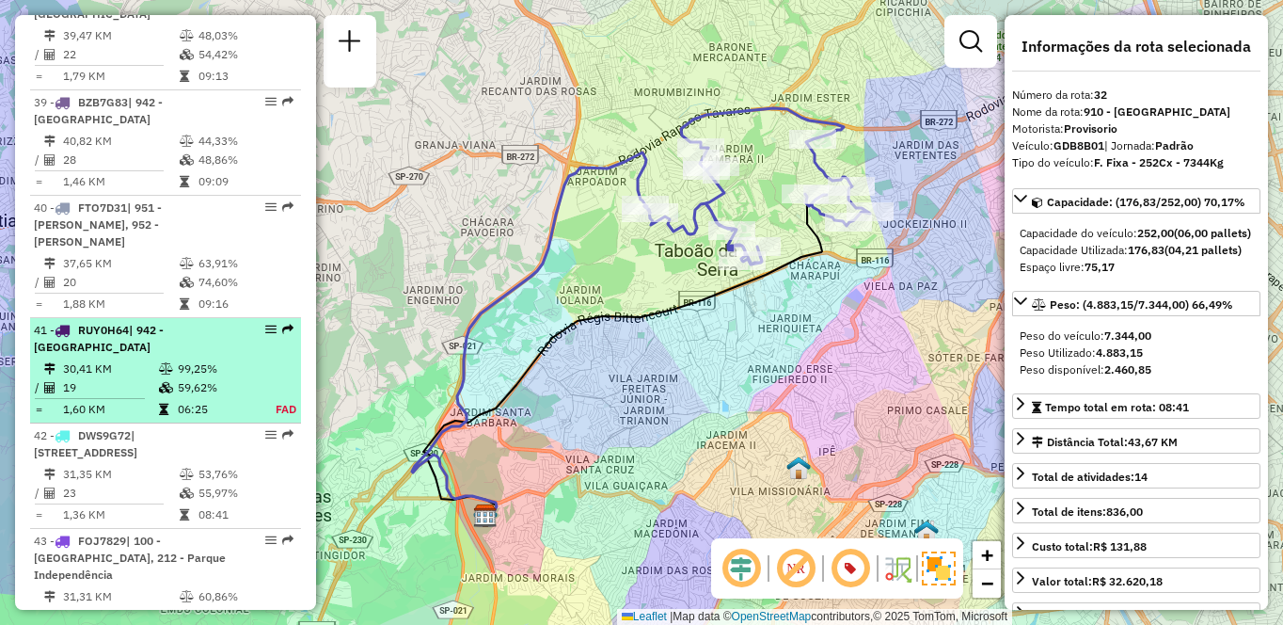
click at [144, 378] on td "19" at bounding box center [110, 387] width 96 height 19
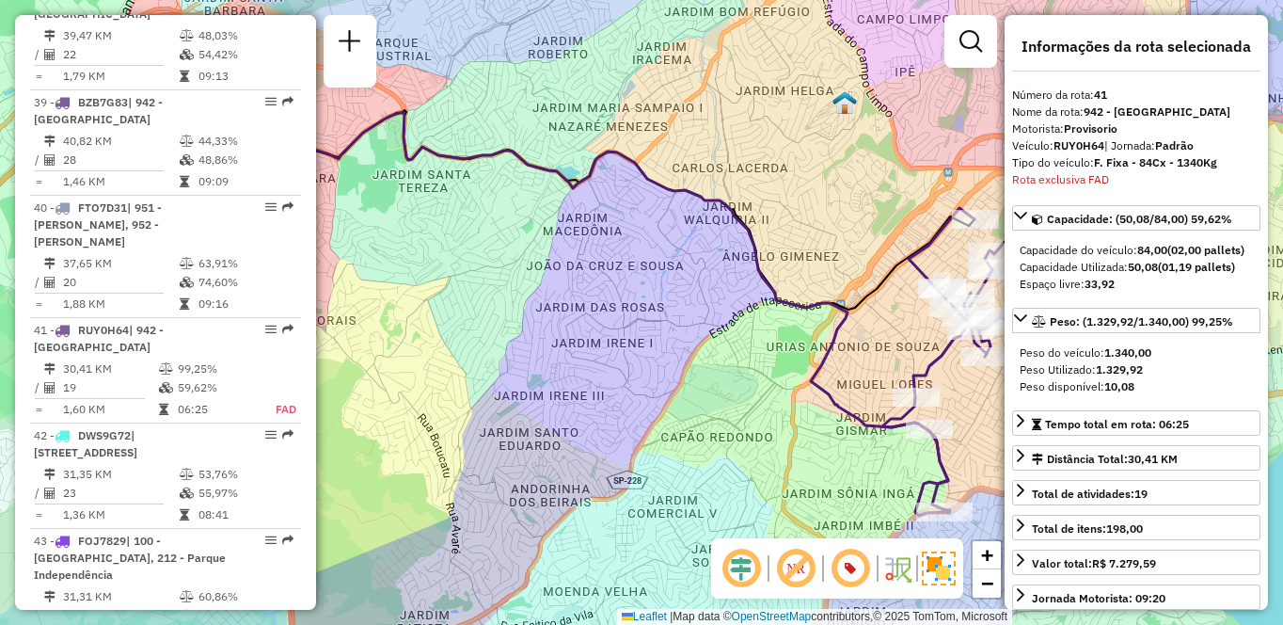
scroll to position [4987, 0]
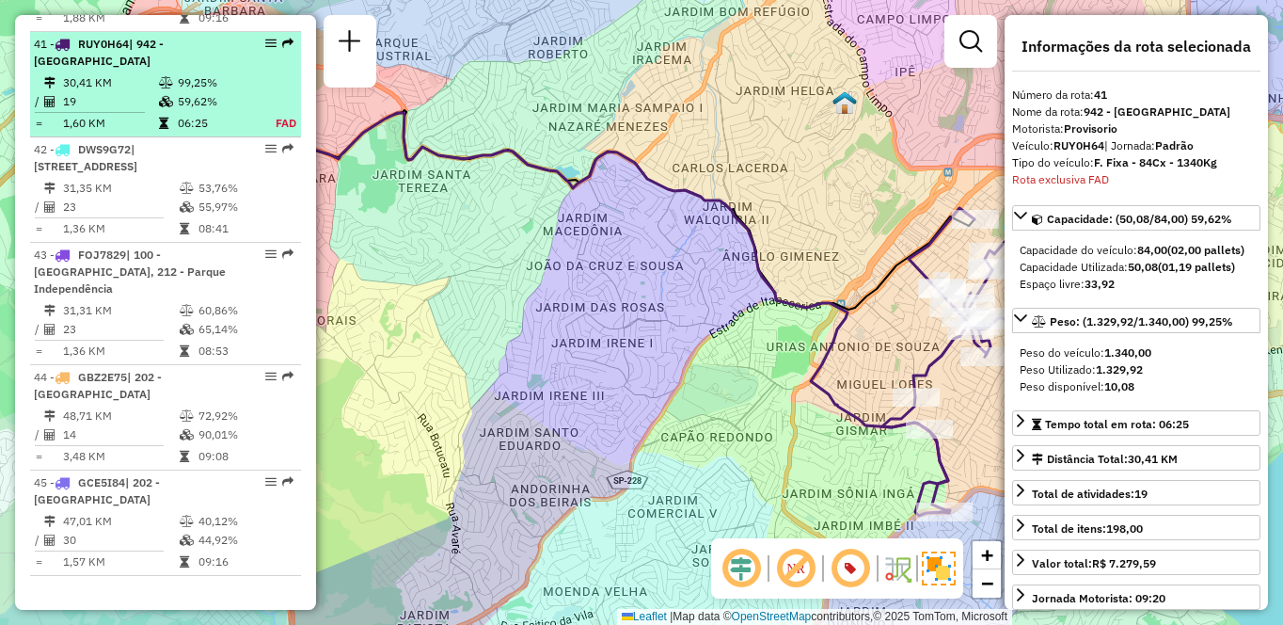
click at [191, 55] on li "41 - RUY0H64 | 942 - [GEOGRAPHIC_DATA] 30,41 KM 99,25% / 19 59,62% = 1,60 KM 06…" at bounding box center [165, 84] width 271 height 105
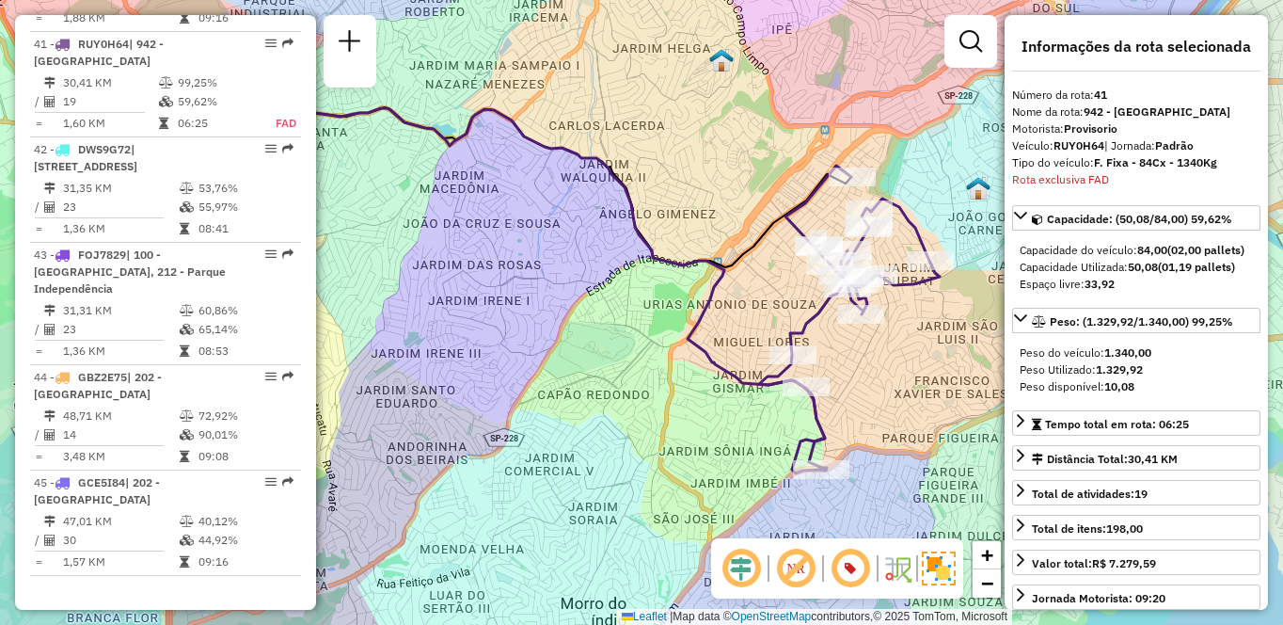
drag, startPoint x: 763, startPoint y: 278, endPoint x: 631, endPoint y: 232, distance: 139.3
click at [631, 232] on icon at bounding box center [461, 272] width 728 height 403
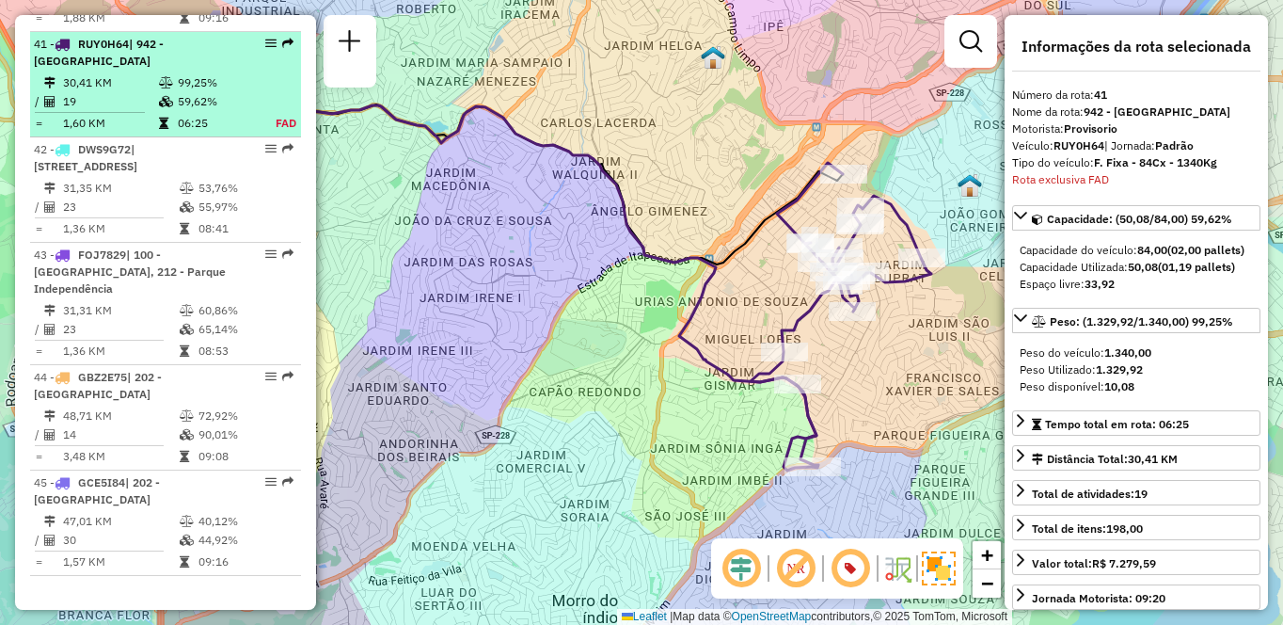
click at [144, 73] on td "30,41 KM" at bounding box center [110, 82] width 96 height 19
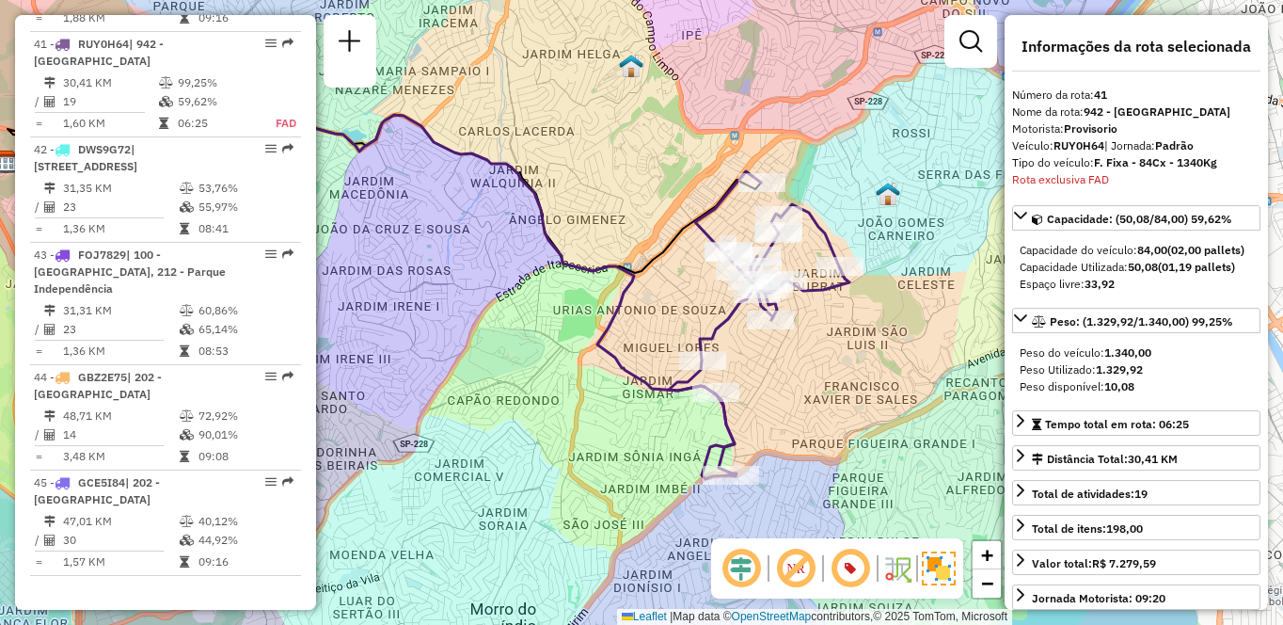
drag, startPoint x: 857, startPoint y: 368, endPoint x: 640, endPoint y: 334, distance: 220.0
click at [640, 334] on div "Janela de atendimento Grade de atendimento Capacidade Transportadoras Veículos …" at bounding box center [641, 312] width 1283 height 625
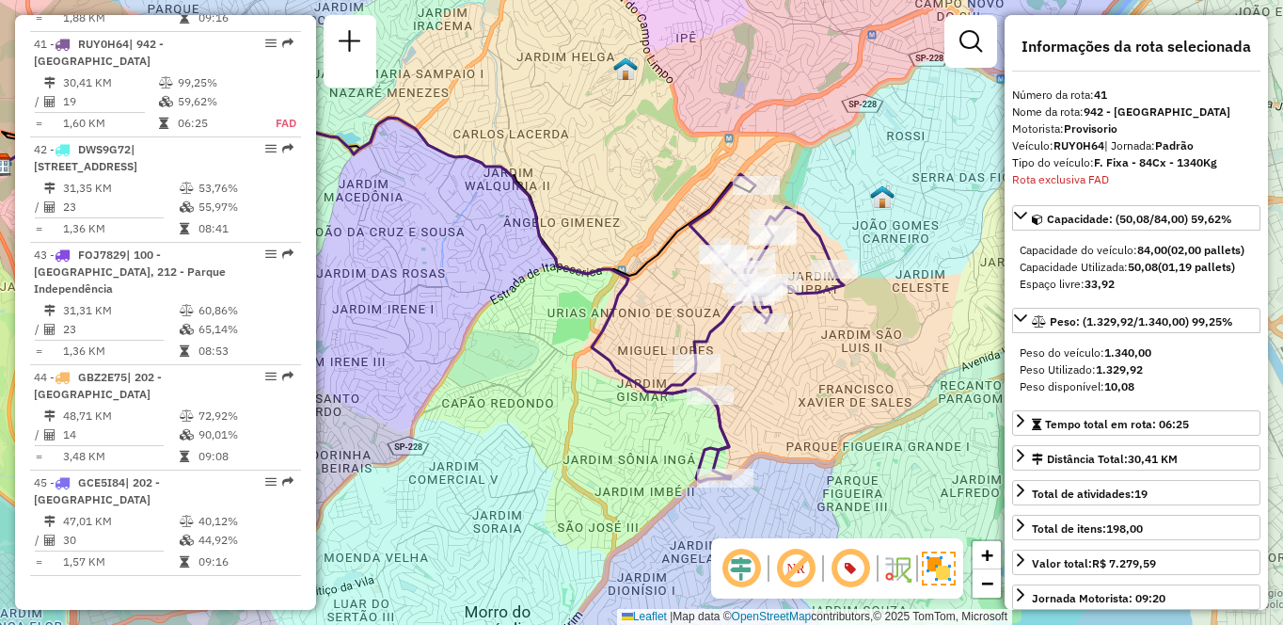
scroll to position [890, 0]
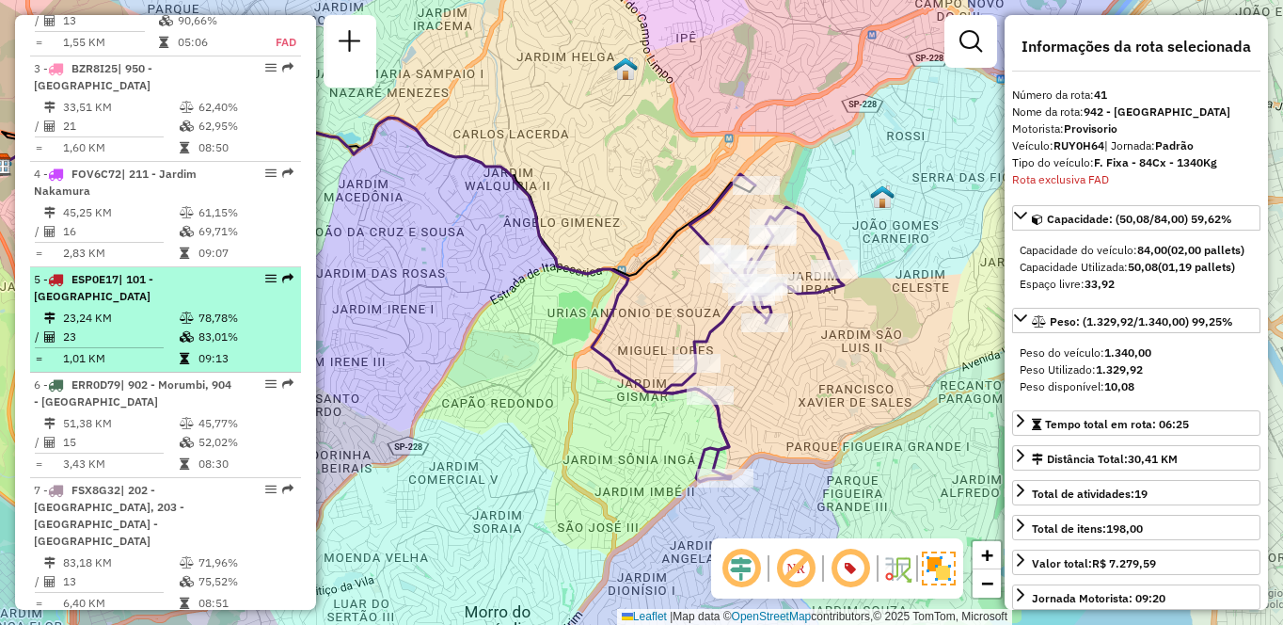
click at [120, 305] on div "5 - ESP0E17 | 101 - [GEOGRAPHIC_DATA]" at bounding box center [133, 288] width 199 height 34
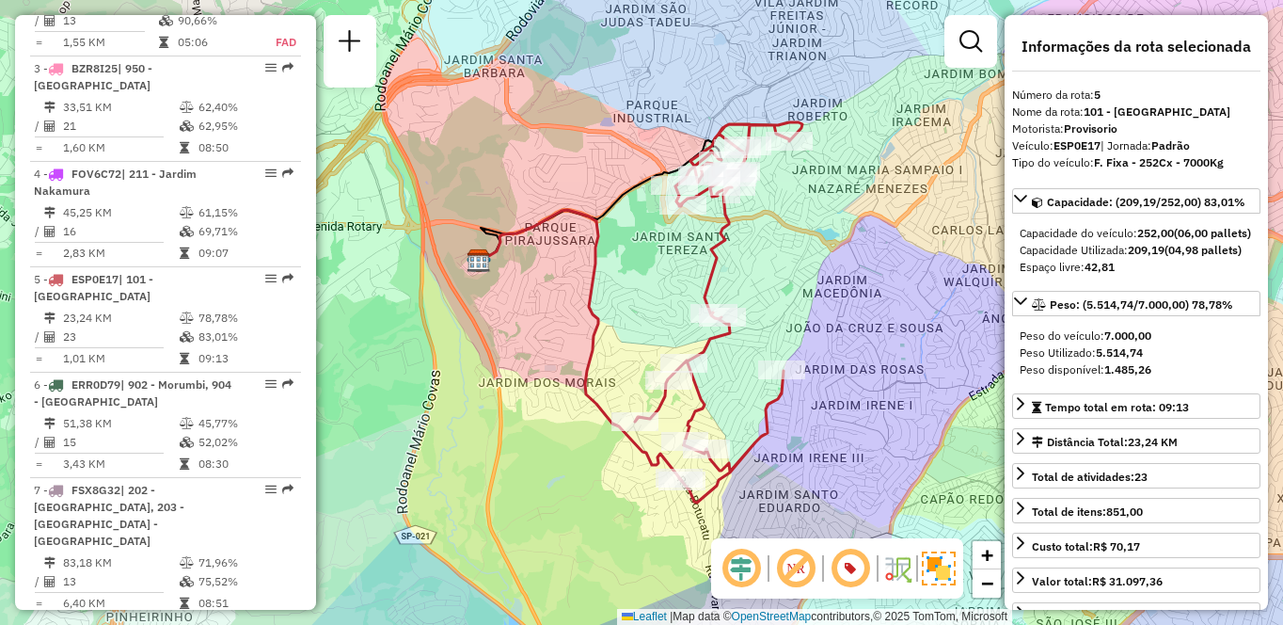
scroll to position [4174, 0]
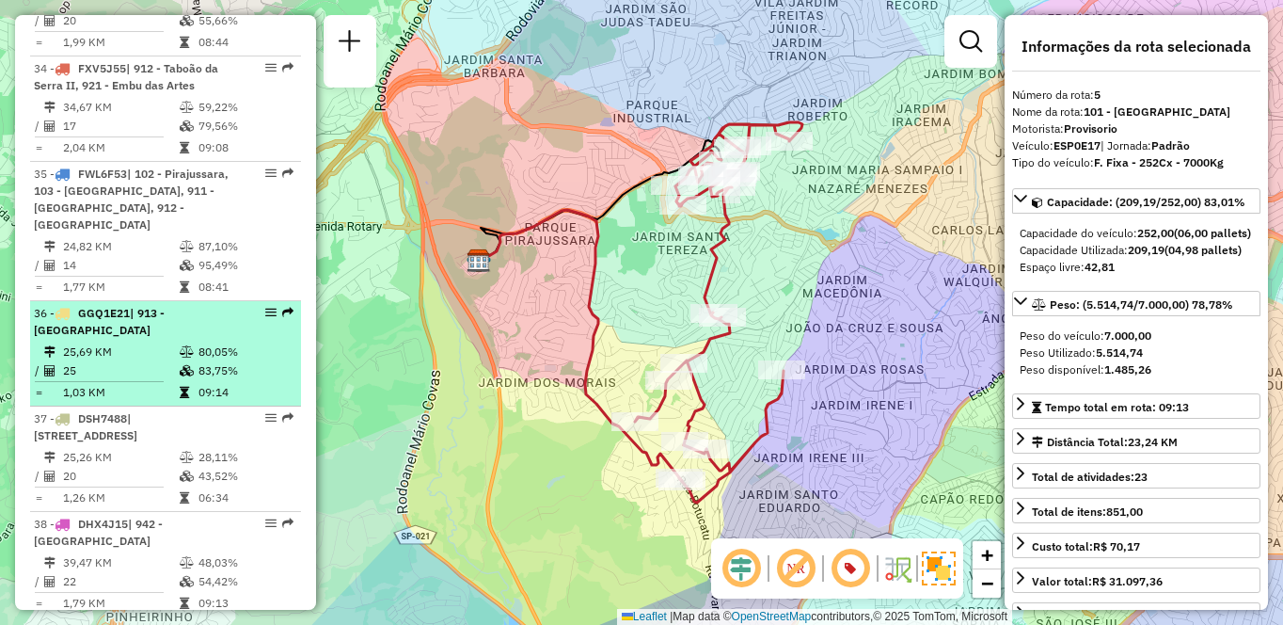
click at [160, 351] on td "25,69 KM" at bounding box center [120, 352] width 117 height 19
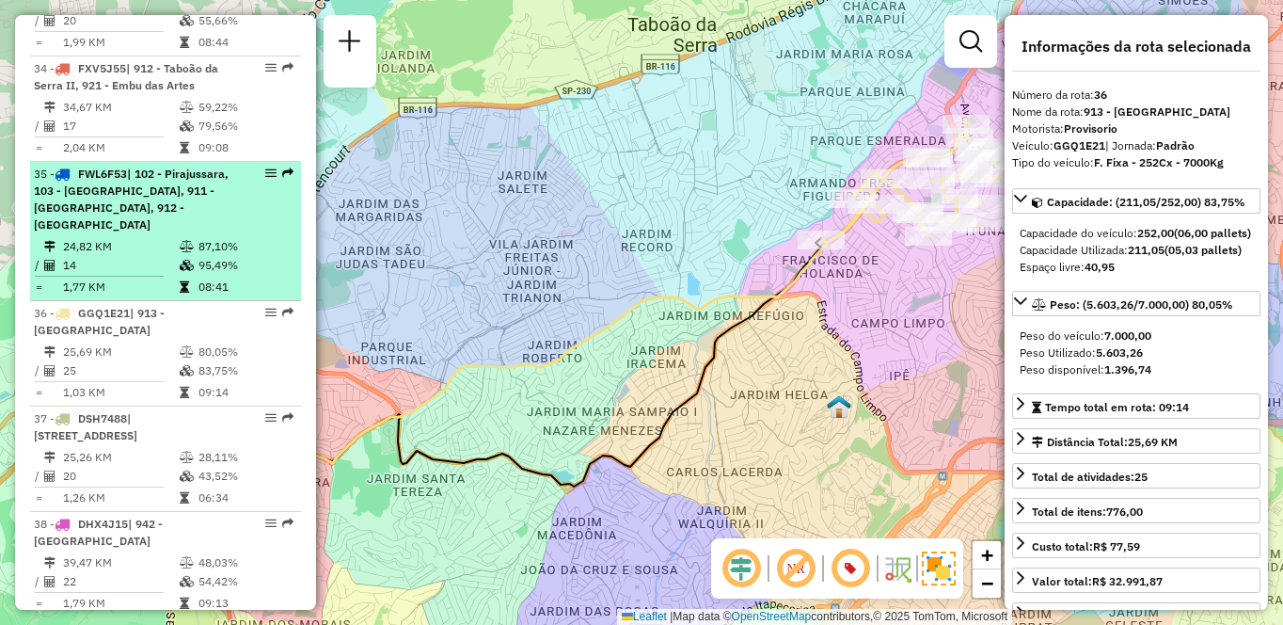
click at [173, 280] on td "1,77 KM" at bounding box center [120, 287] width 117 height 19
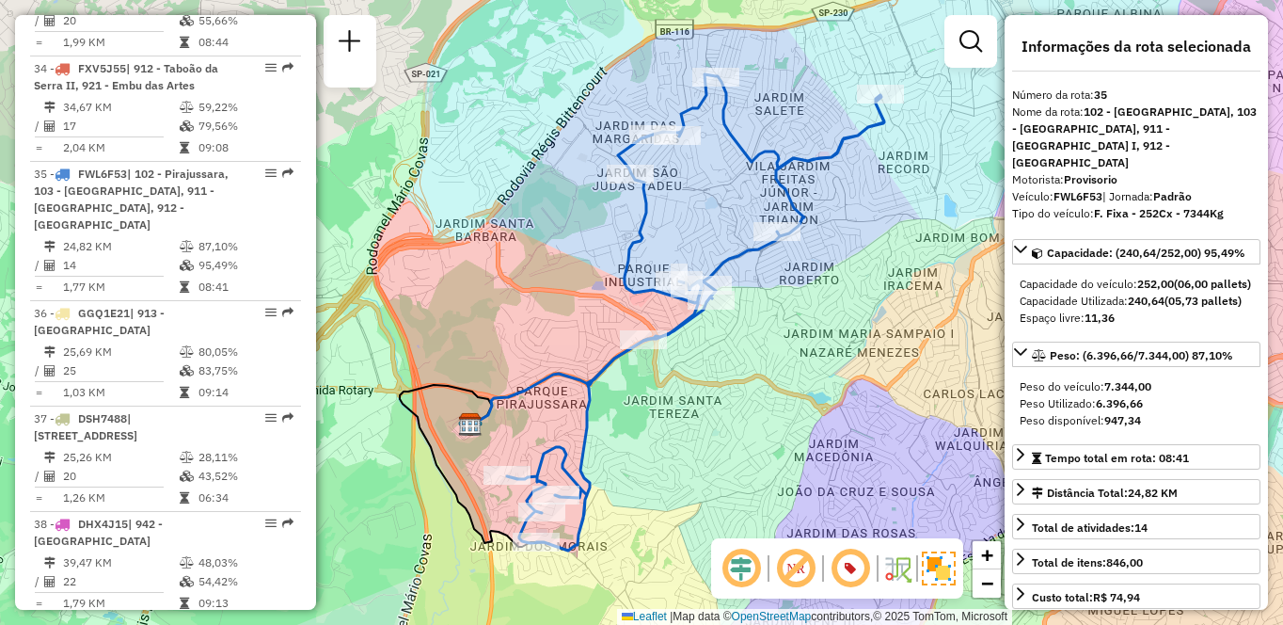
scroll to position [4912, 0]
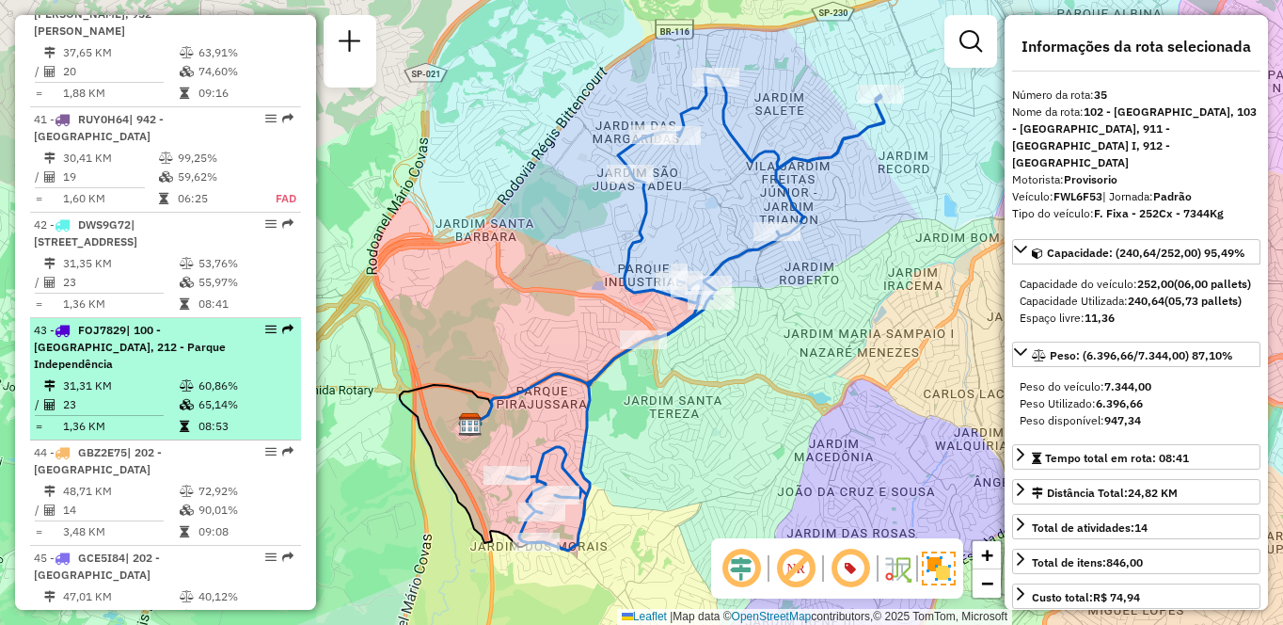
click at [140, 395] on td "23" at bounding box center [120, 404] width 117 height 19
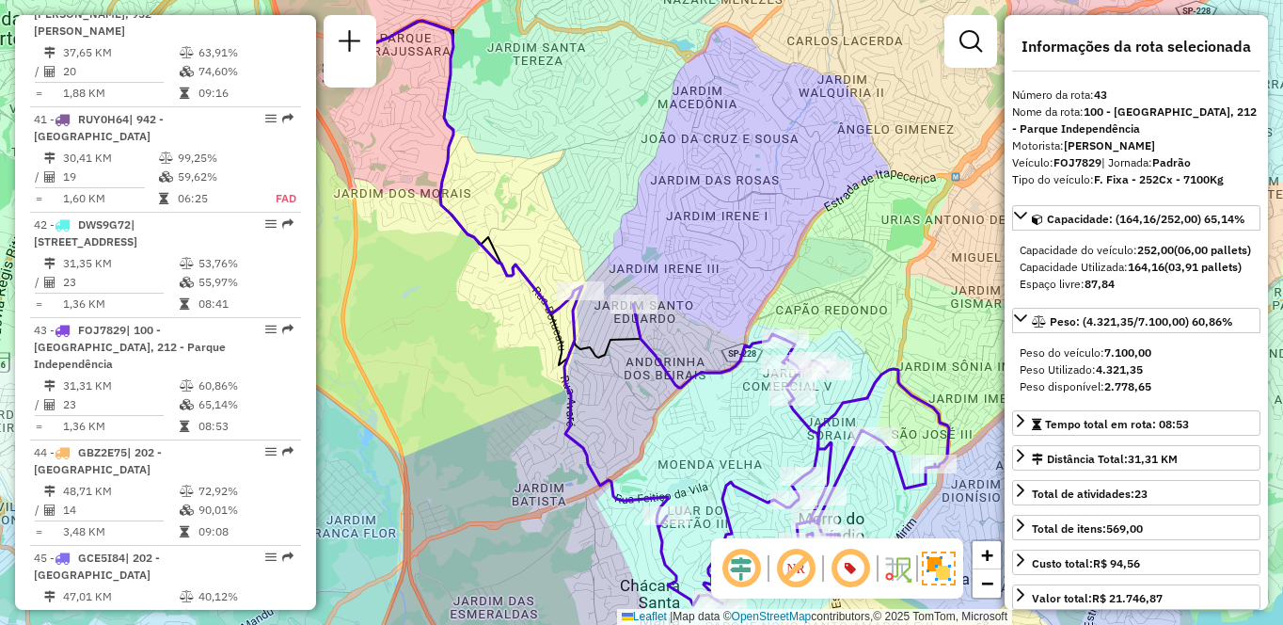
scroll to position [3613, 0]
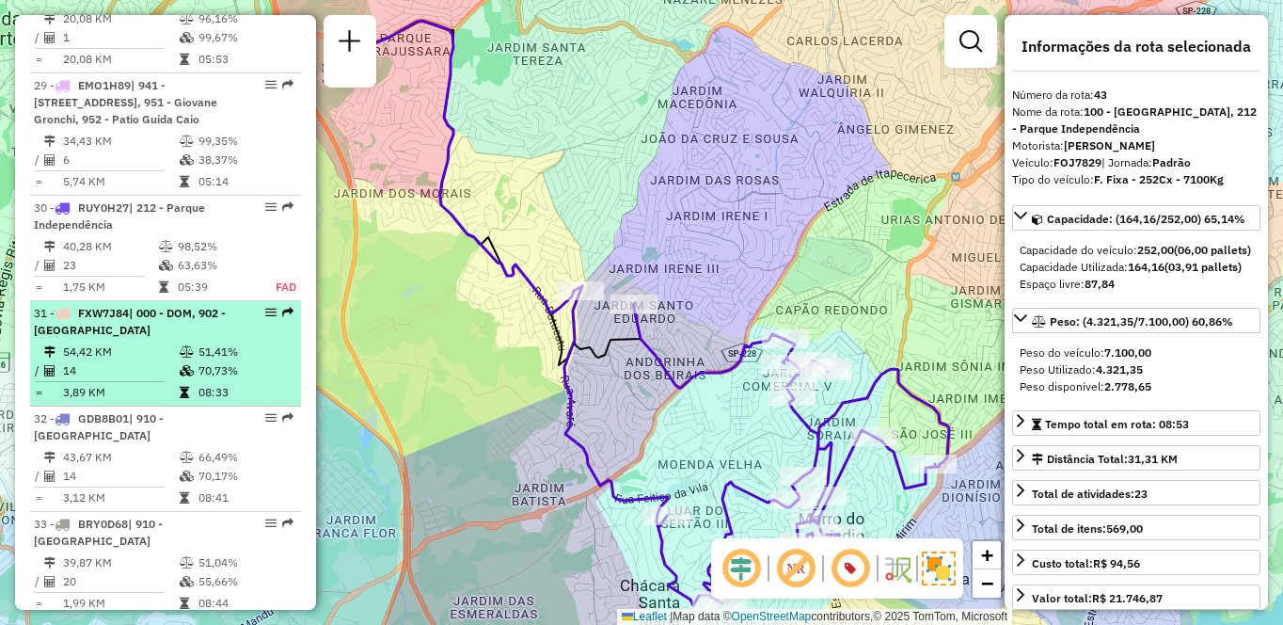
click at [187, 367] on icon at bounding box center [187, 370] width 14 height 11
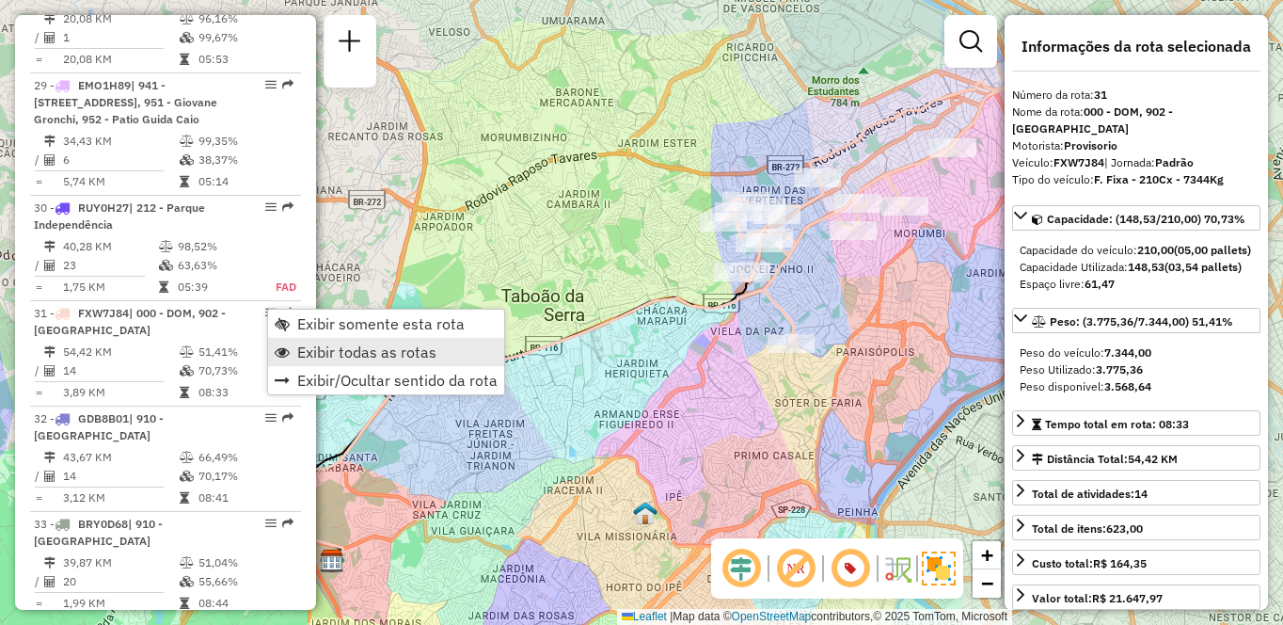
click at [307, 345] on span "Exibir todas as rotas" at bounding box center [366, 351] width 139 height 15
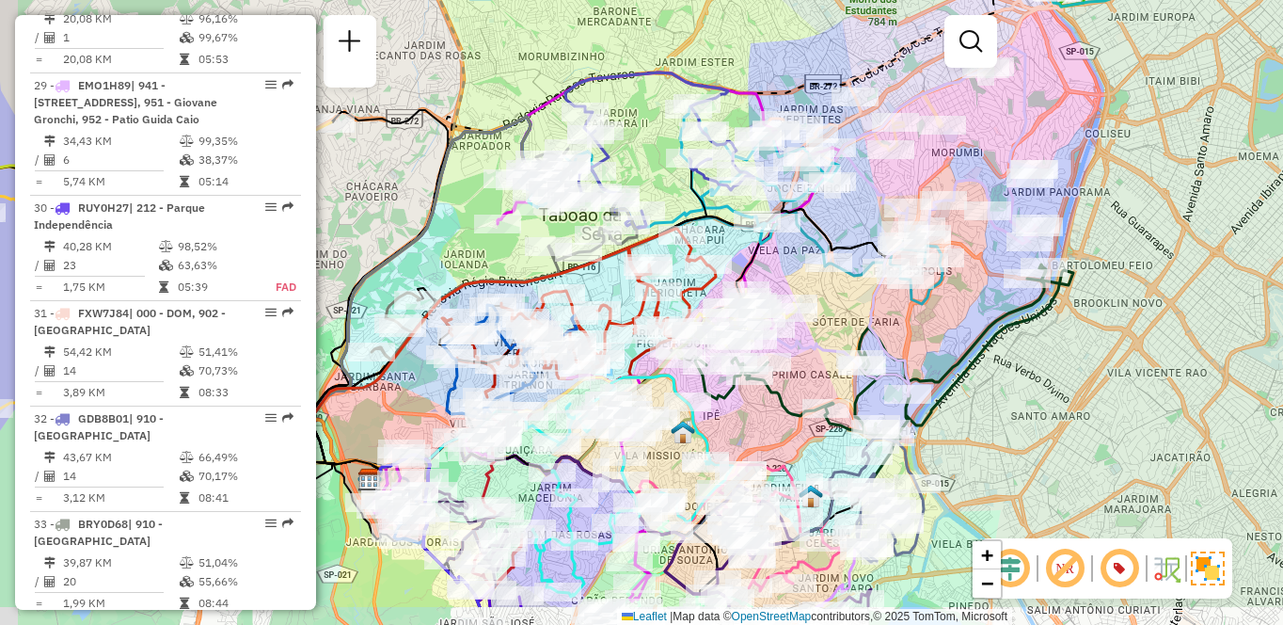
drag, startPoint x: 710, startPoint y: 94, endPoint x: 745, endPoint y: 29, distance: 73.7
click at [745, 29] on div "Janela de atendimento Grade de atendimento Capacidade Transportadoras Veículos …" at bounding box center [641, 312] width 1283 height 625
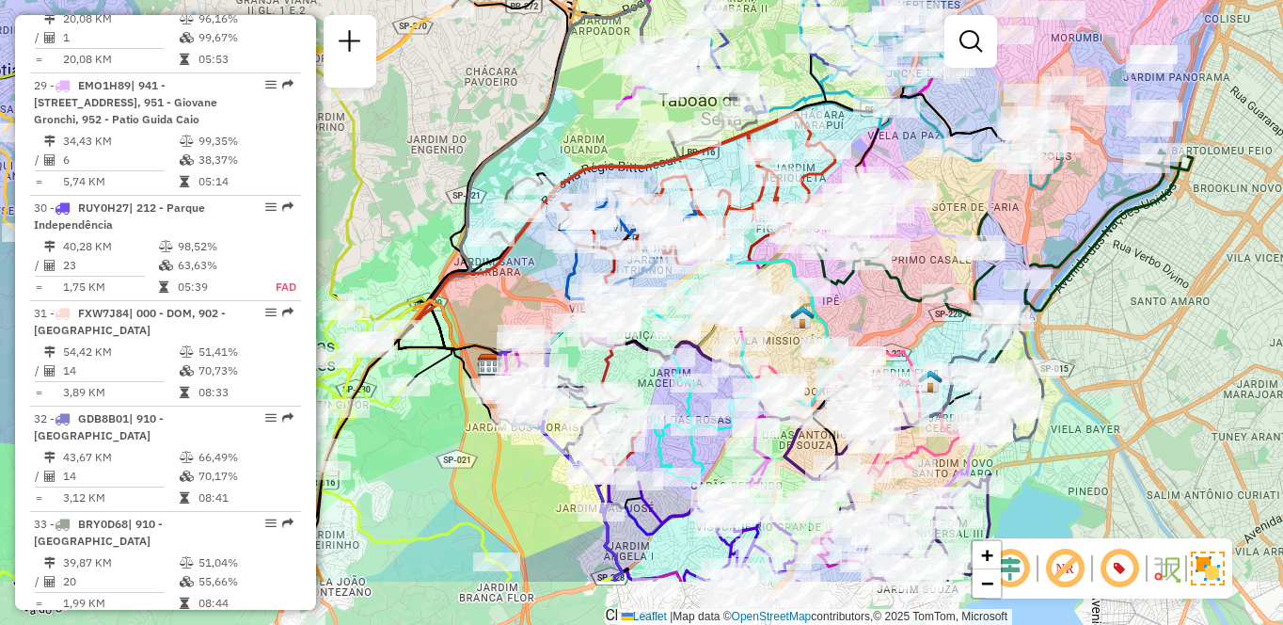
drag, startPoint x: 435, startPoint y: 213, endPoint x: 550, endPoint y: 106, distance: 156.5
click at [550, 106] on icon at bounding box center [586, 182] width 341 height 361
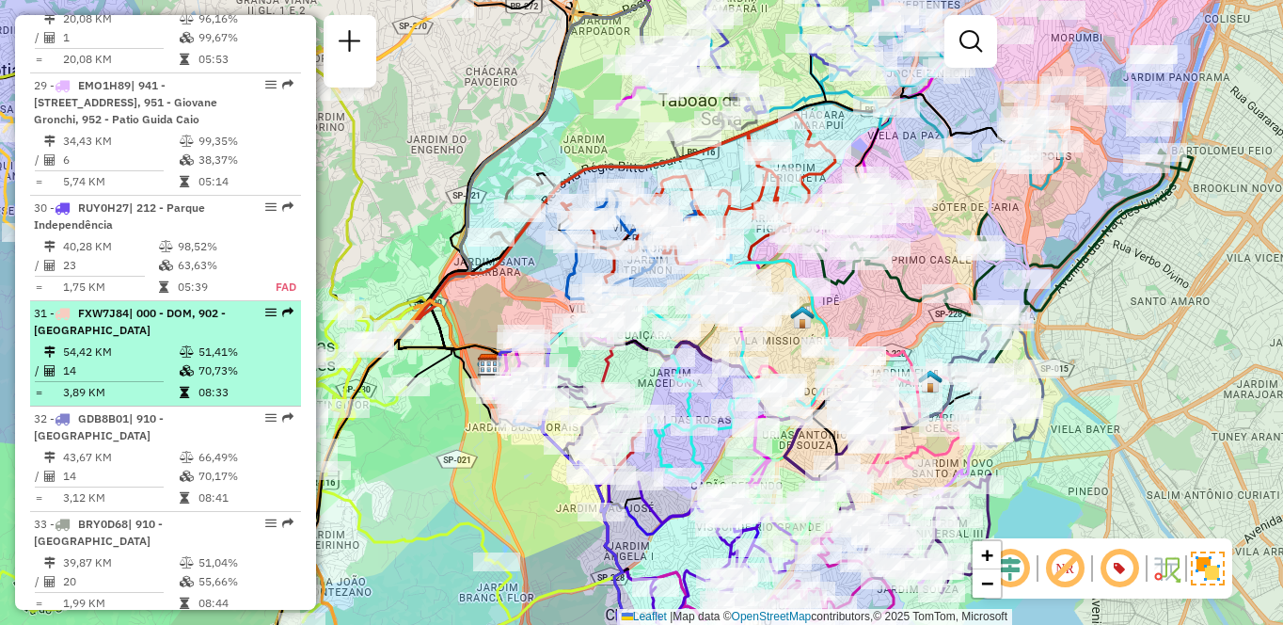
select select "**********"
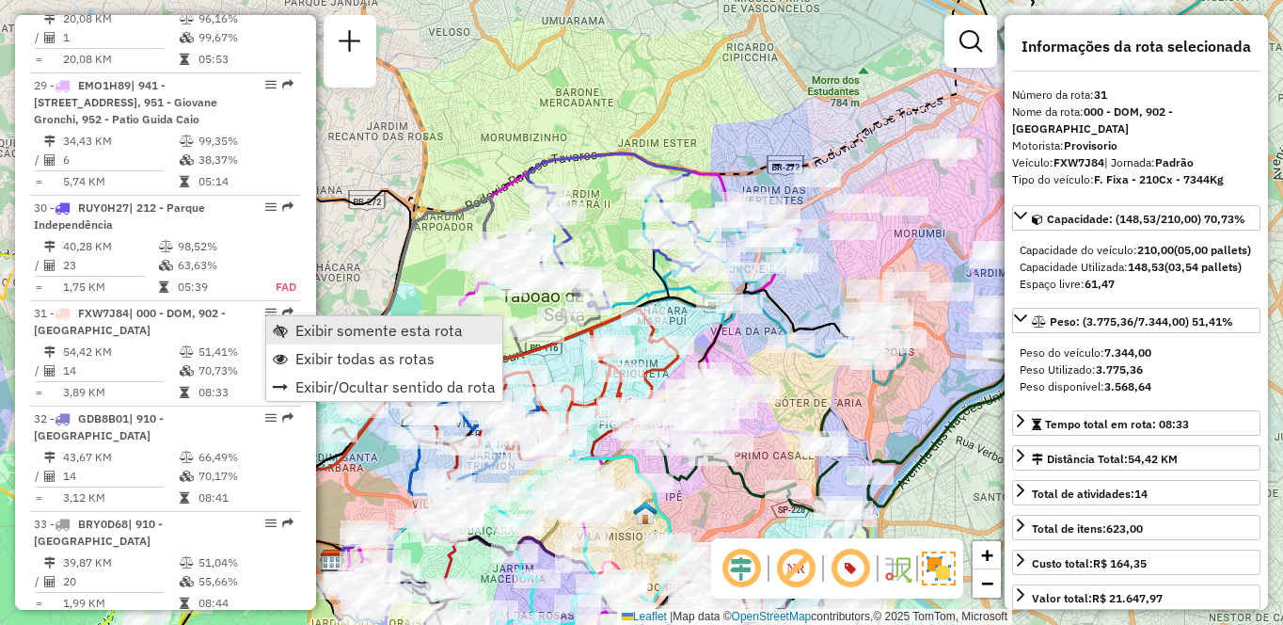
click at [320, 329] on span "Exibir somente esta rota" at bounding box center [378, 330] width 167 height 15
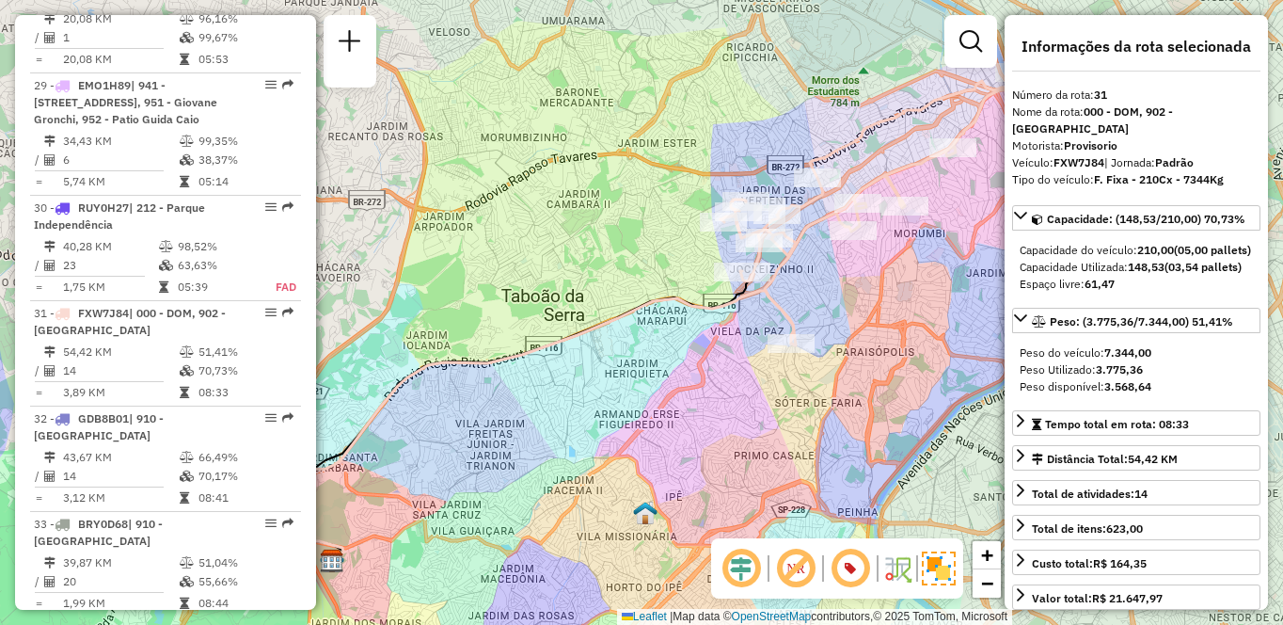
scroll to position [2100, 0]
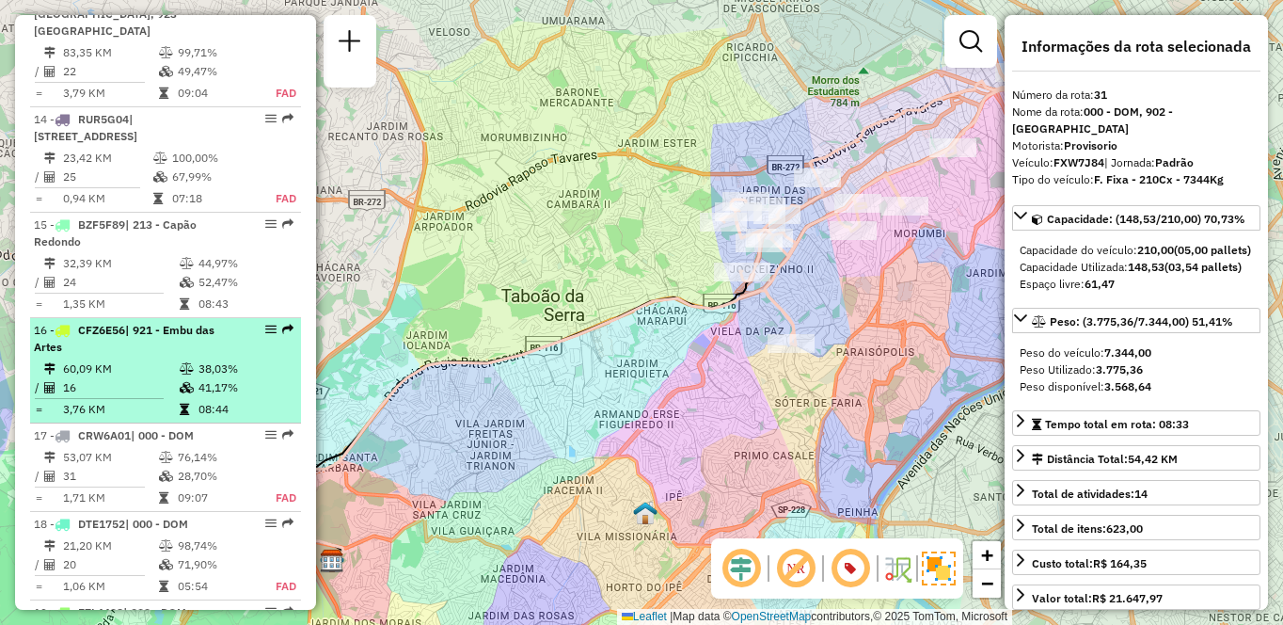
click at [247, 378] on td "41,17%" at bounding box center [245, 387] width 95 height 19
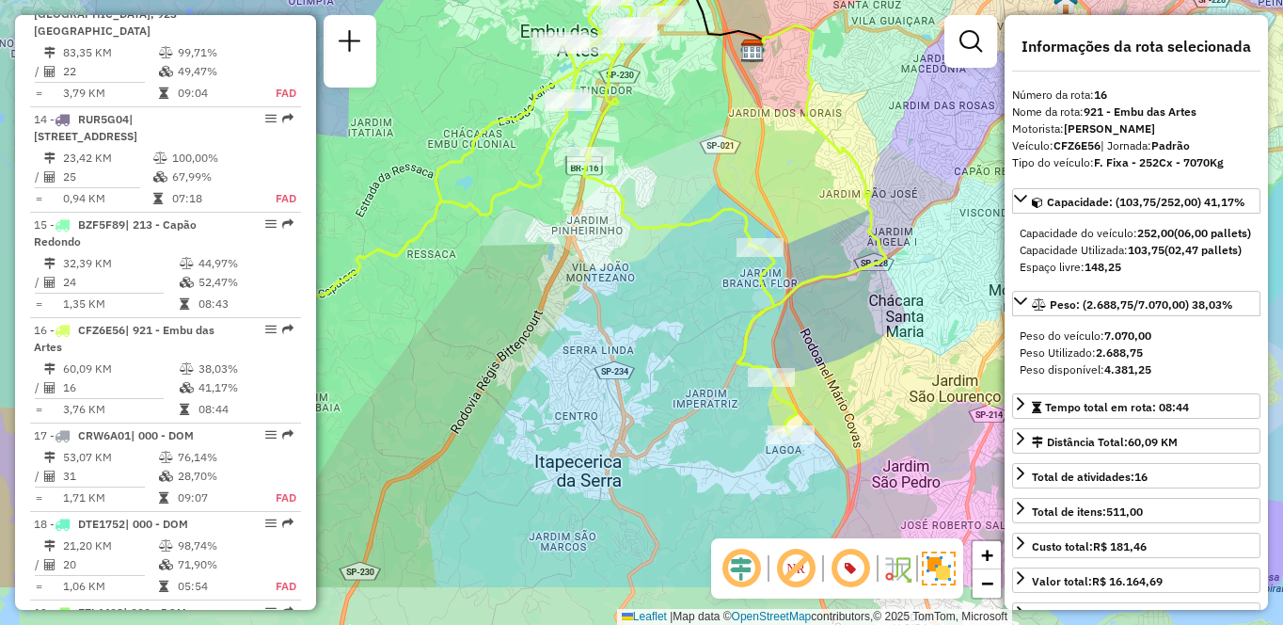
drag, startPoint x: 762, startPoint y: 341, endPoint x: 731, endPoint y: 331, distance: 32.4
click at [666, 233] on div "Janela de atendimento Grade de atendimento Capacidade Transportadoras Veículos …" at bounding box center [641, 312] width 1283 height 625
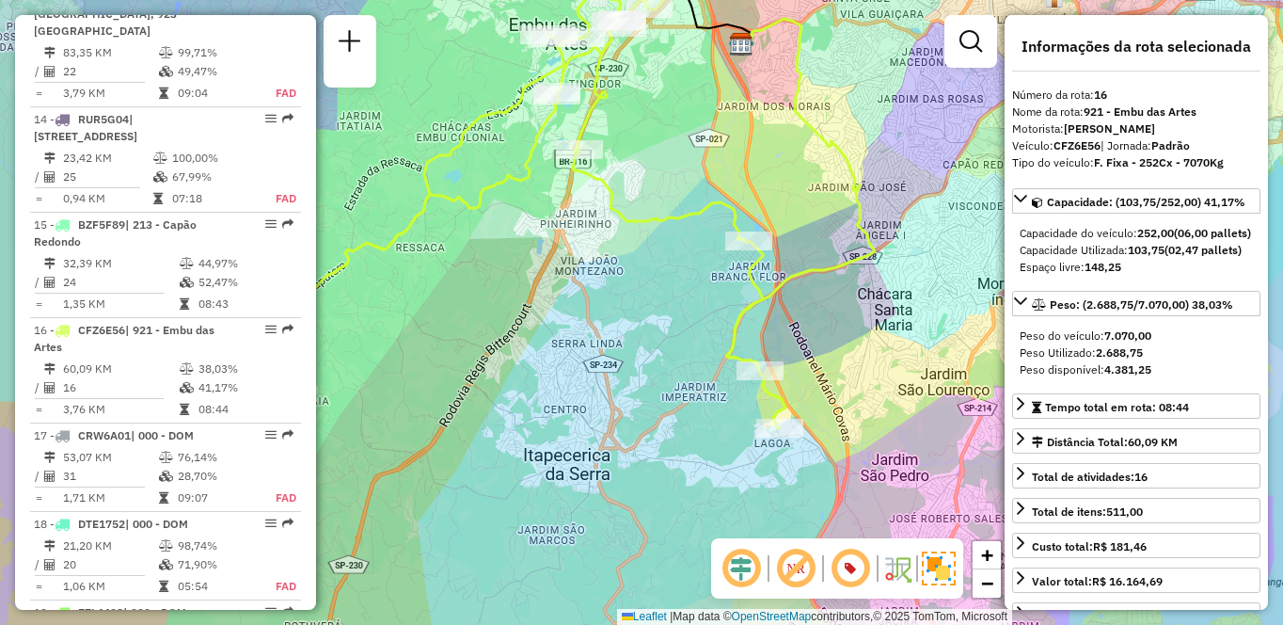
scroll to position [4035, 0]
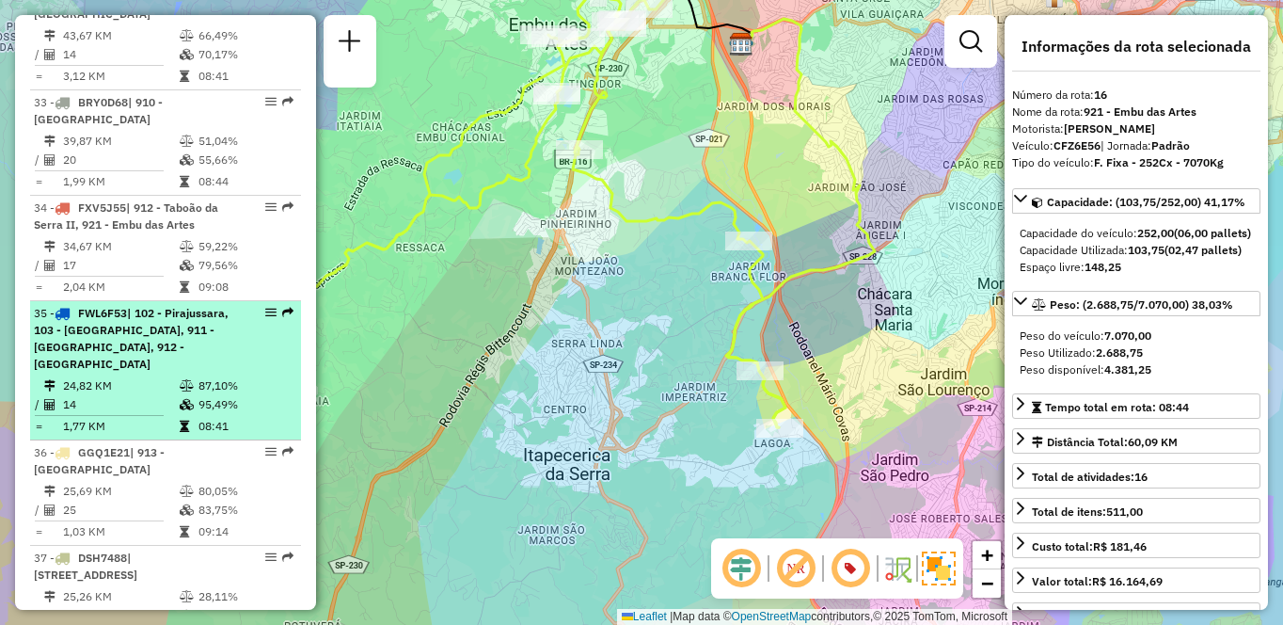
click at [181, 387] on icon at bounding box center [187, 385] width 14 height 11
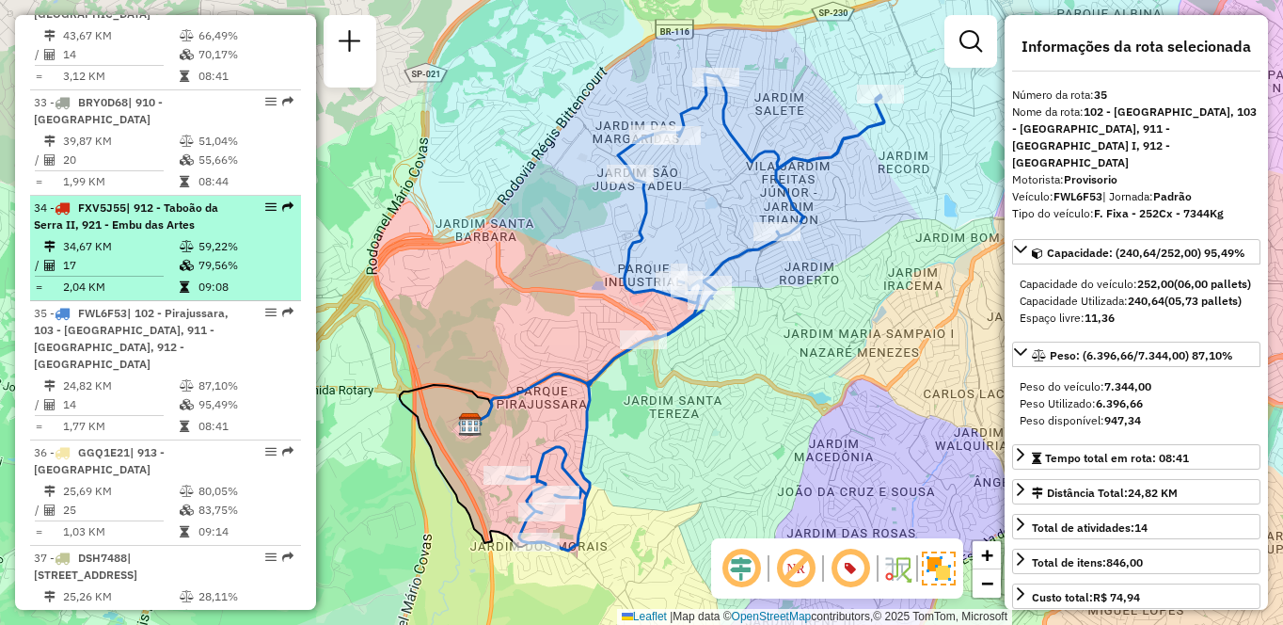
click at [133, 240] on td "34,67 KM" at bounding box center [120, 246] width 117 height 19
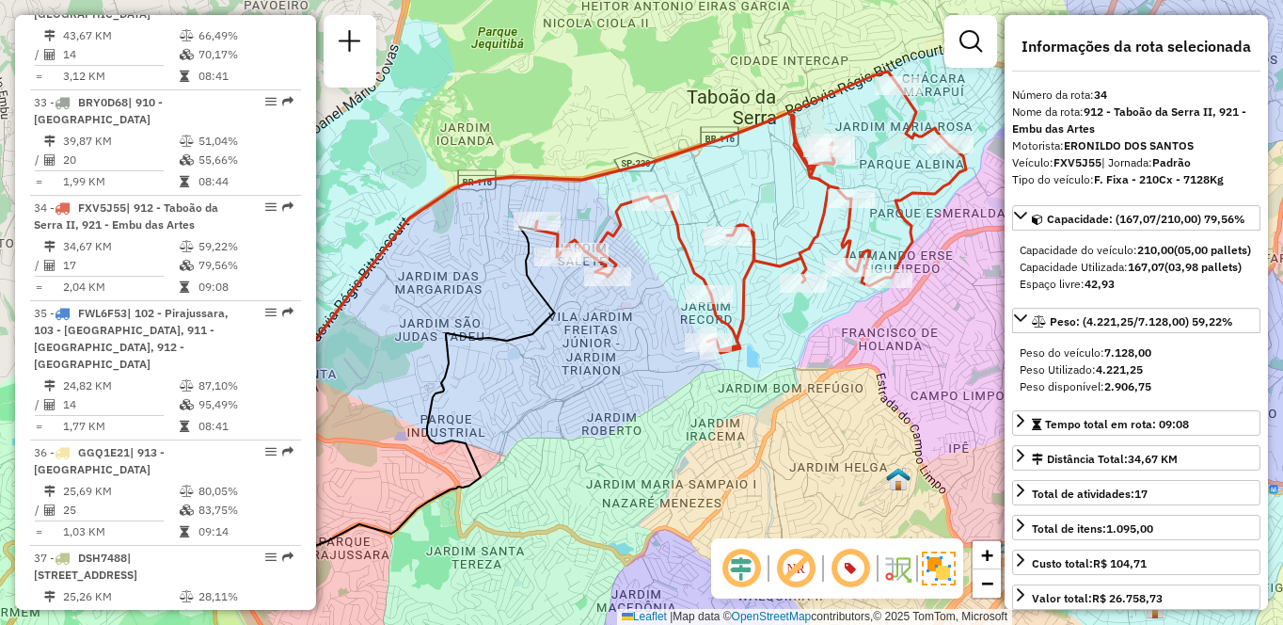
drag, startPoint x: 674, startPoint y: 323, endPoint x: 578, endPoint y: 335, distance: 96.8
click at [578, 335] on div "Janela de atendimento Grade de atendimento Capacidade Transportadoras Veículos …" at bounding box center [641, 312] width 1283 height 625
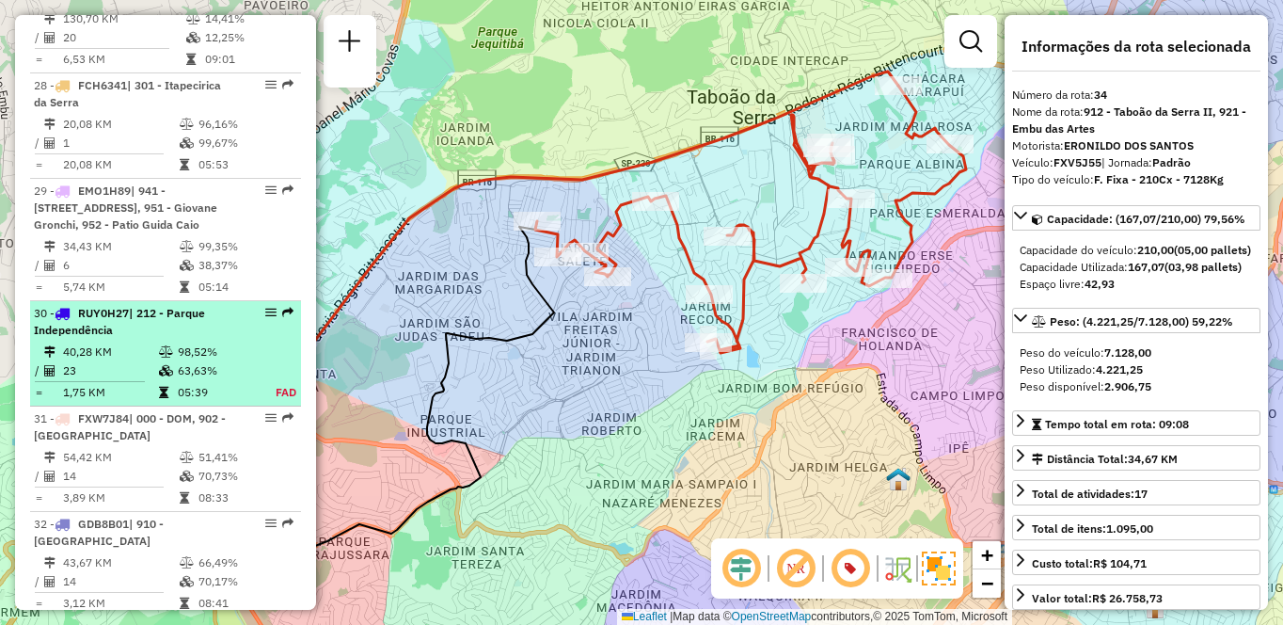
click at [151, 321] on div "30 - RUY0H27 | 212 - Parque Independência" at bounding box center [133, 322] width 199 height 34
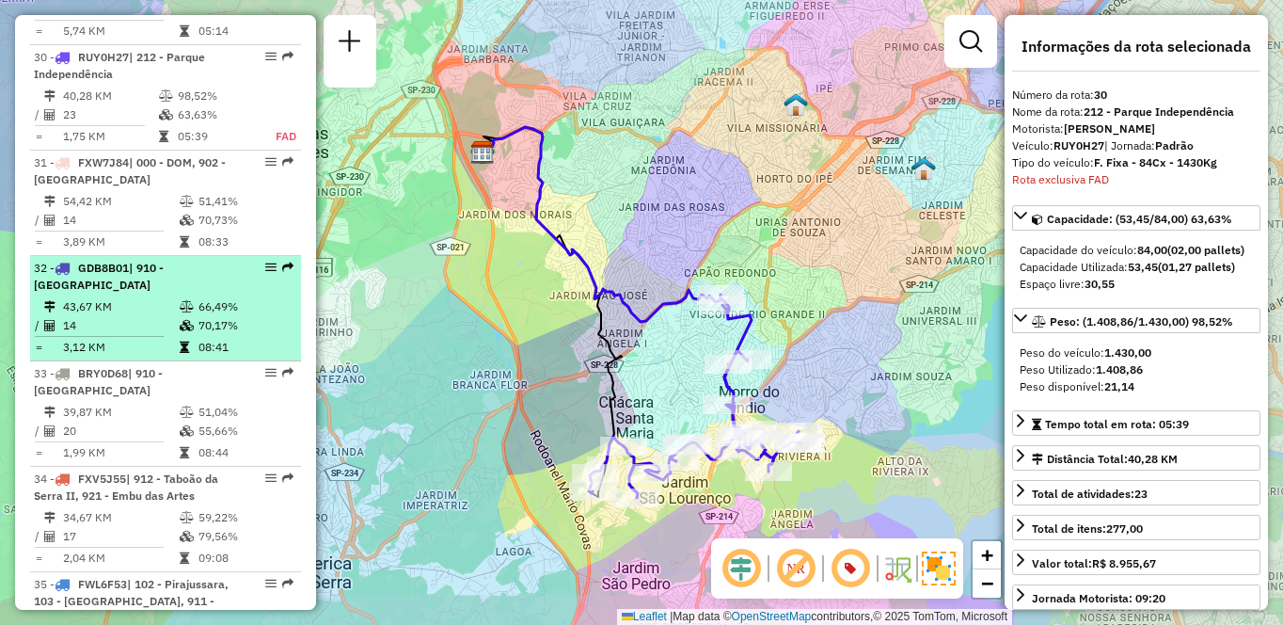
scroll to position [3794, 0]
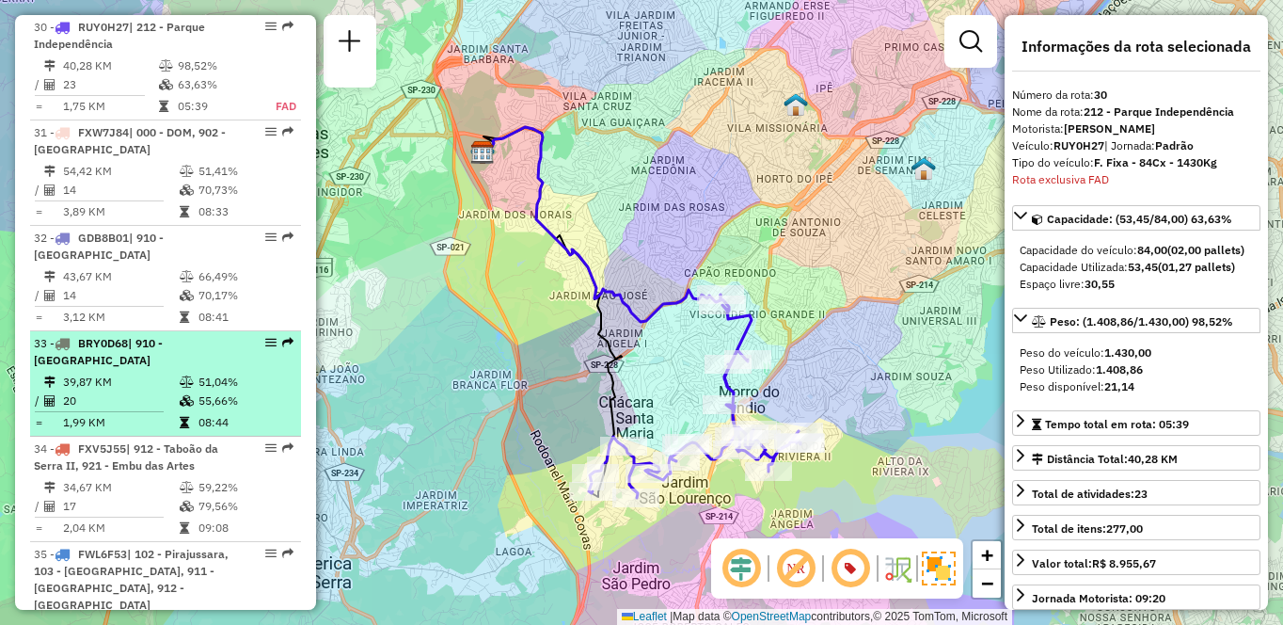
click at [185, 368] on div "33 - BRY0D68 | 910 - [GEOGRAPHIC_DATA]" at bounding box center [133, 352] width 199 height 34
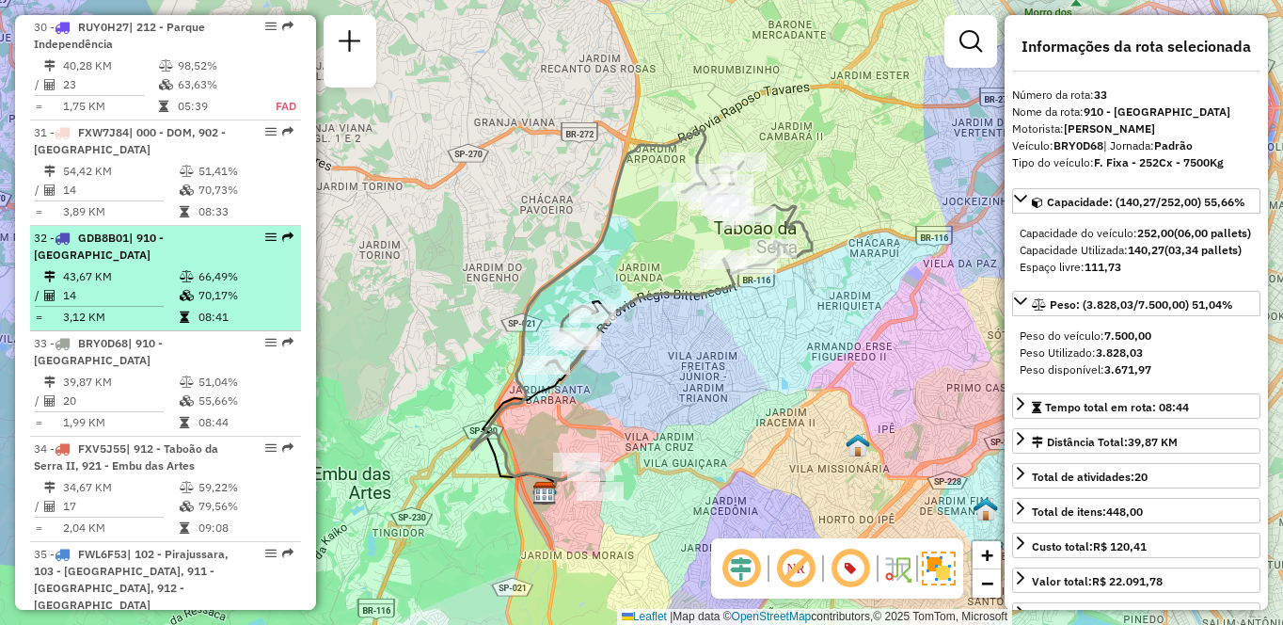
click at [293, 296] on td at bounding box center [295, 295] width 5 height 19
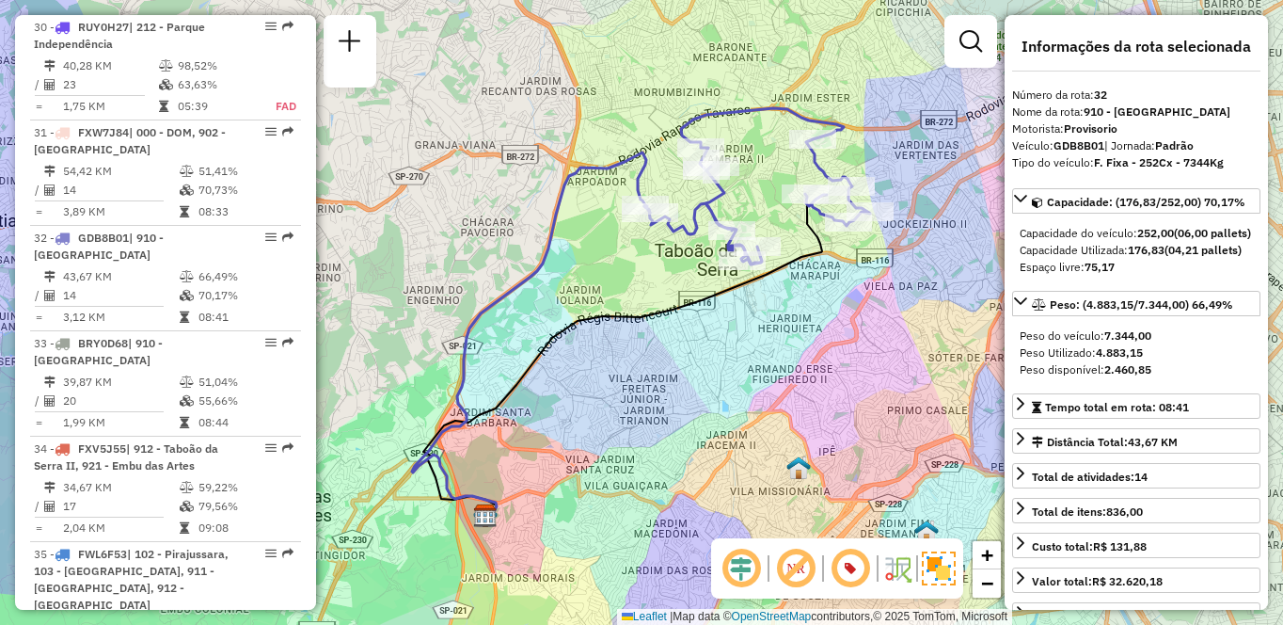
scroll to position [1873, 0]
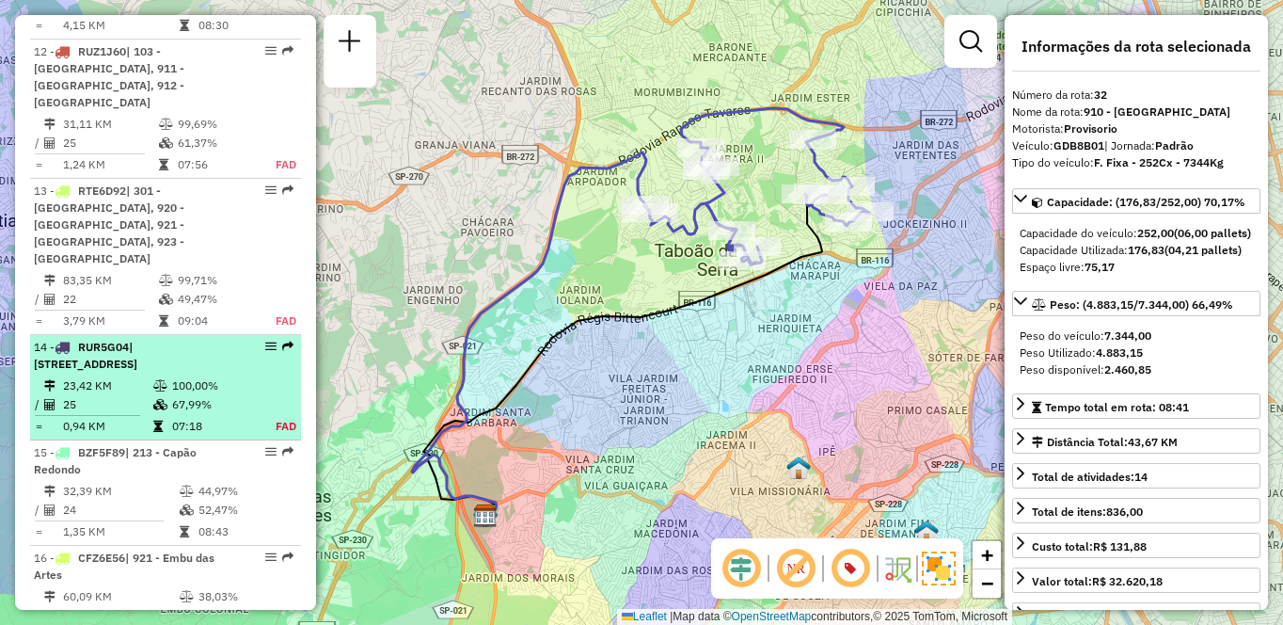
click at [116, 340] on span "| [STREET_ADDRESS]" at bounding box center [86, 355] width 104 height 31
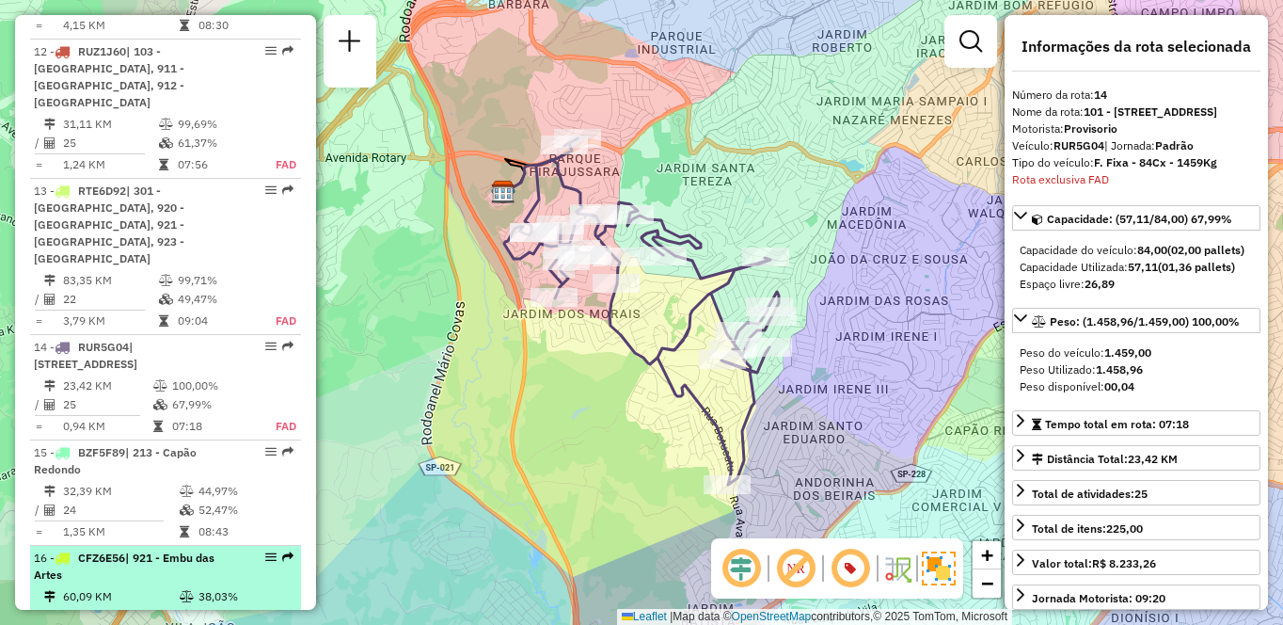
scroll to position [2159, 0]
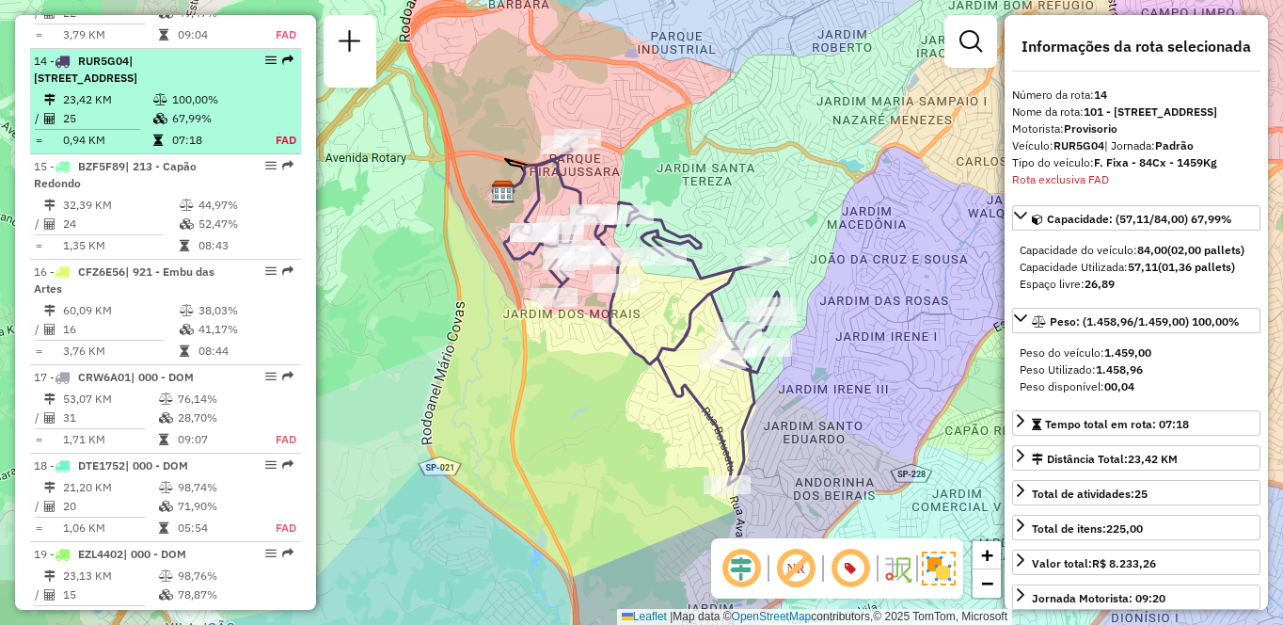
click at [137, 54] on span "| [STREET_ADDRESS]" at bounding box center [86, 69] width 104 height 31
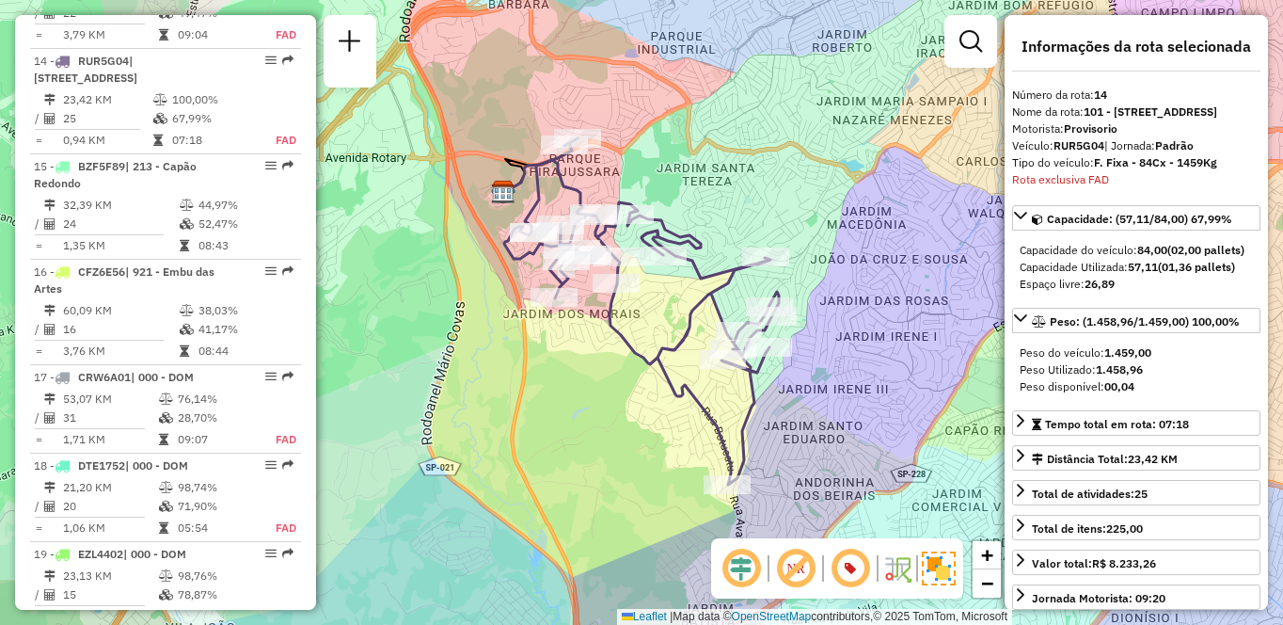
scroll to position [1733, 0]
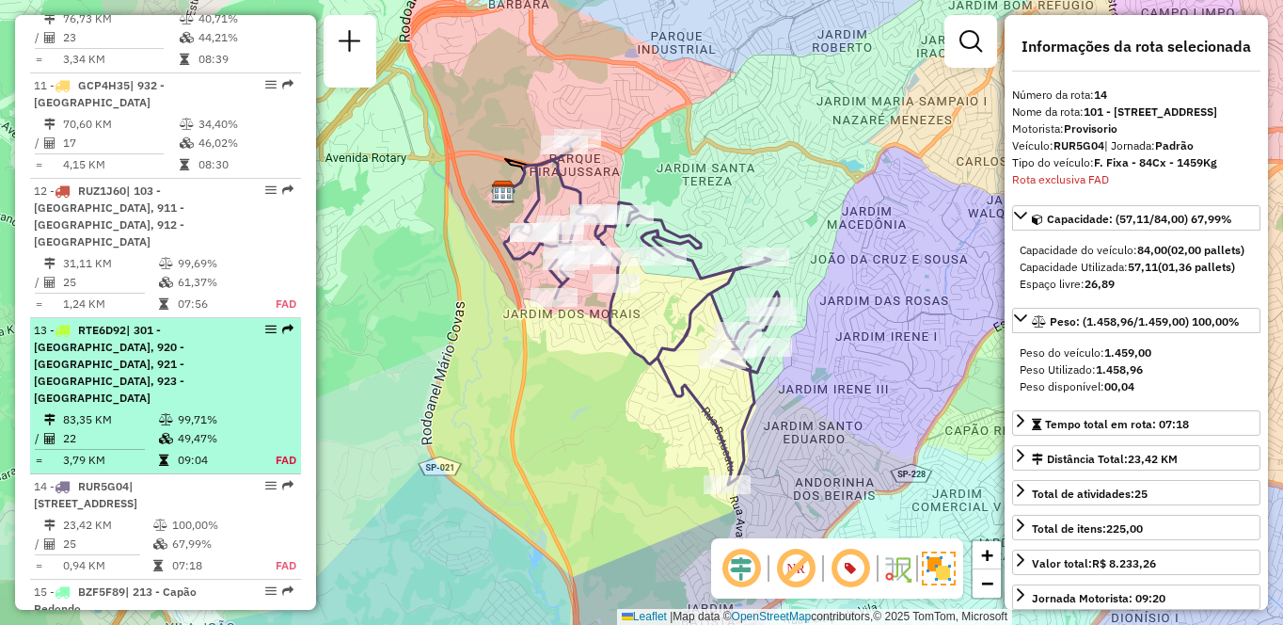
click at [151, 349] on span "| 301 - [GEOGRAPHIC_DATA], 920 - [GEOGRAPHIC_DATA], 921 - [GEOGRAPHIC_DATA], 92…" at bounding box center [109, 364] width 151 height 82
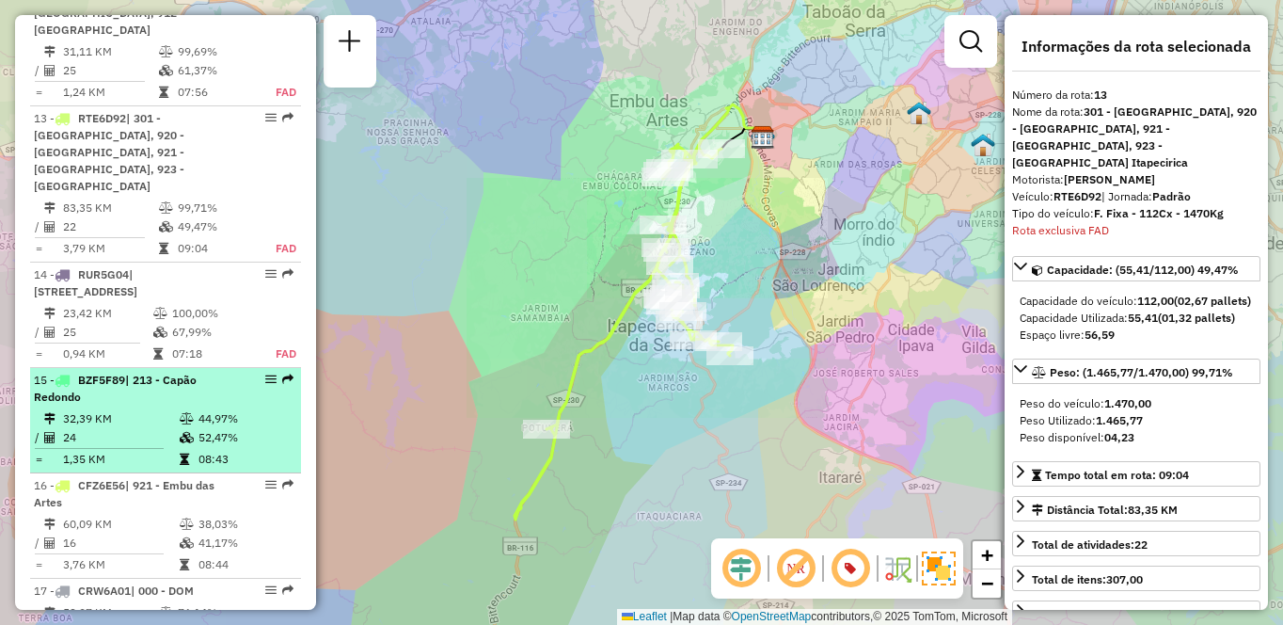
scroll to position [2019, 0]
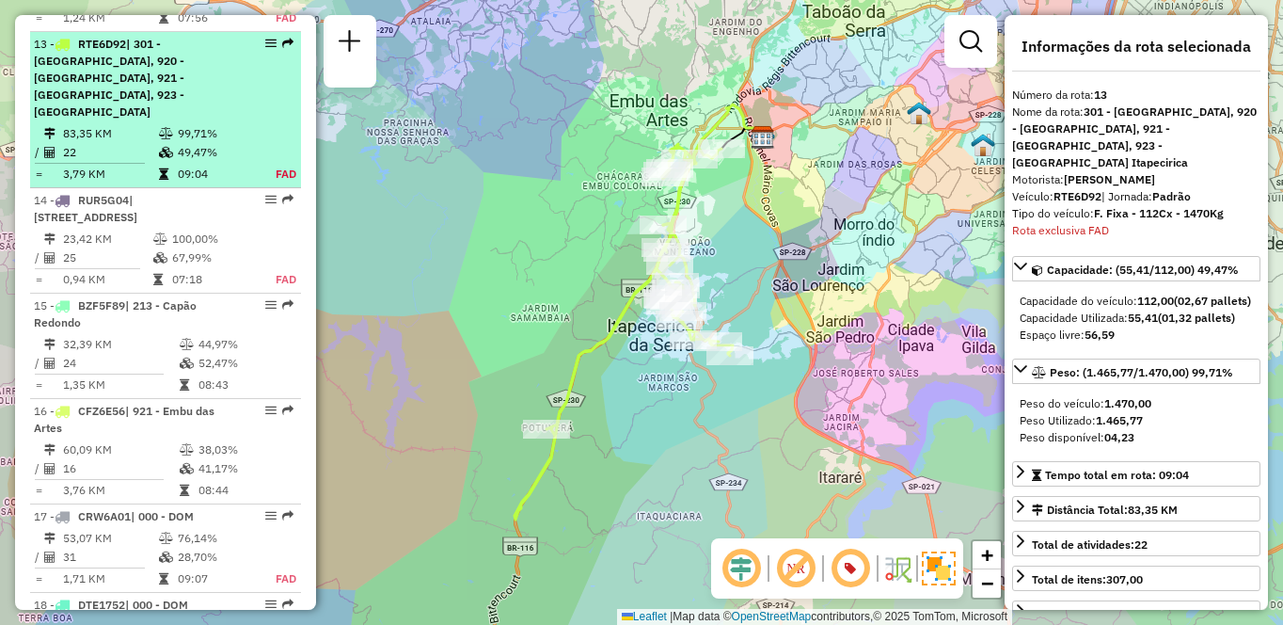
click at [177, 143] on td "49,47%" at bounding box center [216, 152] width 78 height 19
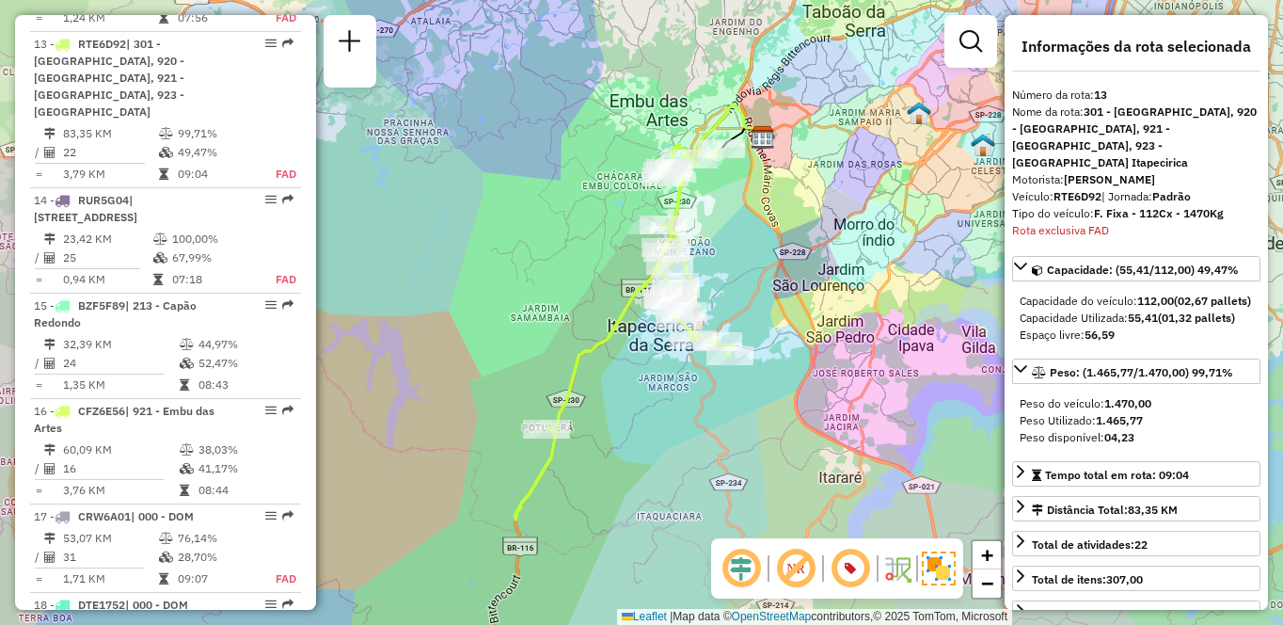
scroll to position [4596, 0]
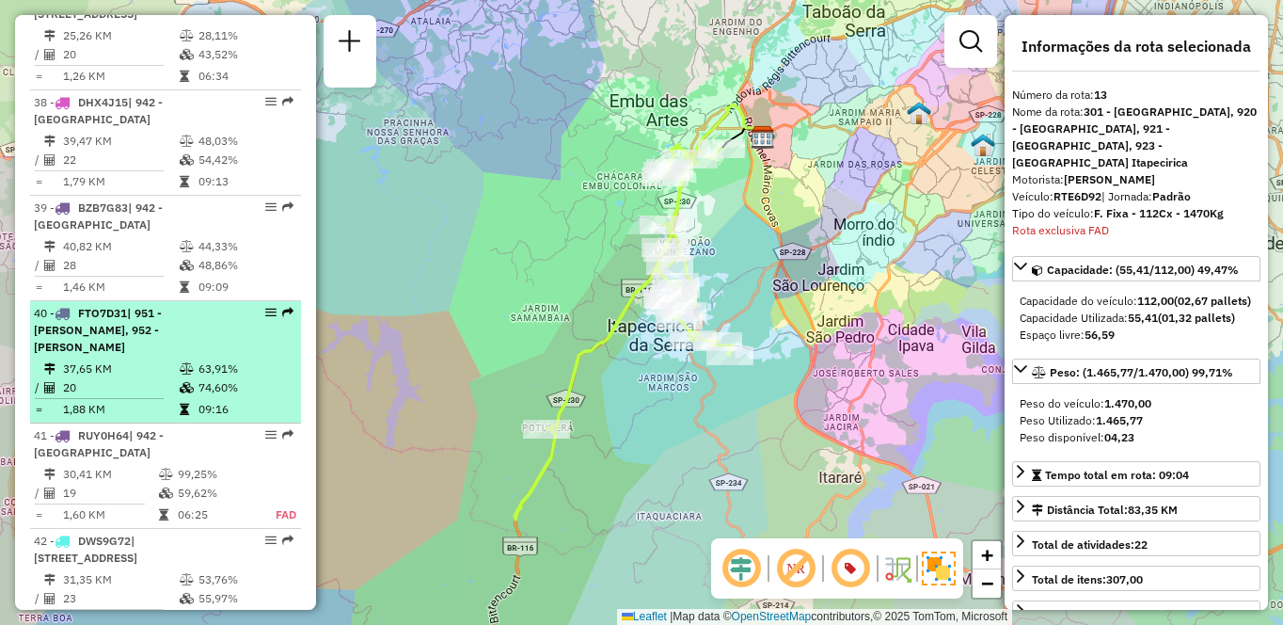
click at [168, 321] on div "40 - FTO7D31 | 951 - [PERSON_NAME], 952 - [PERSON_NAME]" at bounding box center [133, 330] width 199 height 51
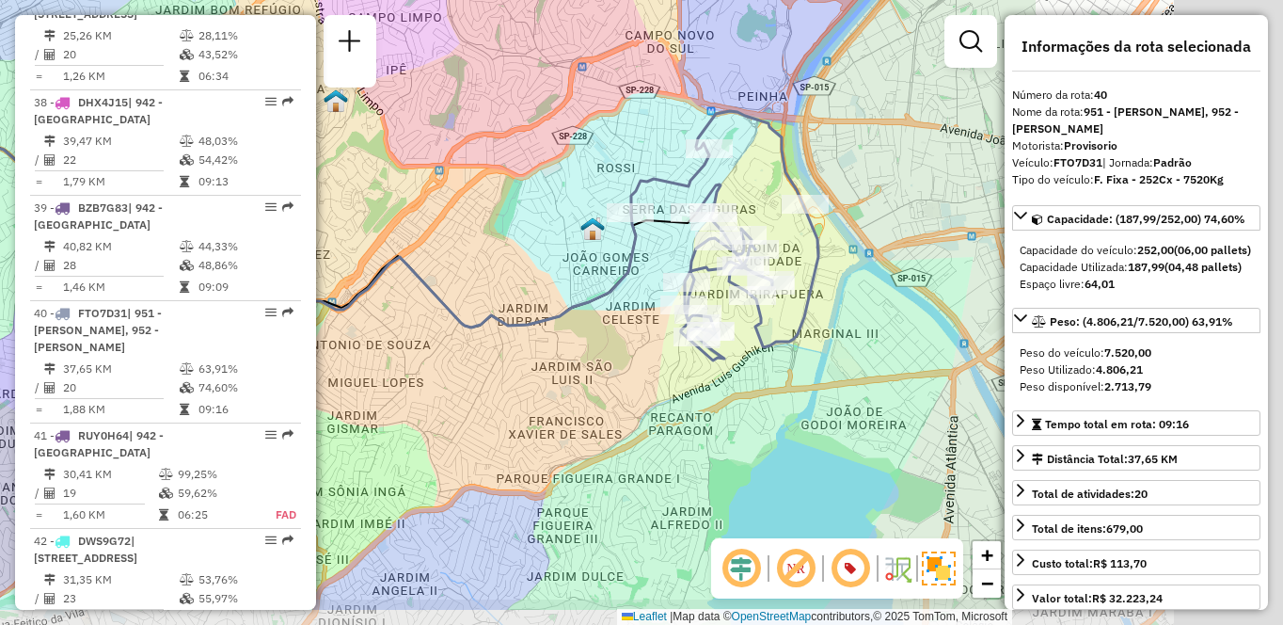
drag, startPoint x: 932, startPoint y: 317, endPoint x: 557, endPoint y: 238, distance: 383.7
click at [557, 238] on div "Janela de atendimento Grade de atendimento Capacidade Transportadoras Veículos …" at bounding box center [641, 312] width 1283 height 625
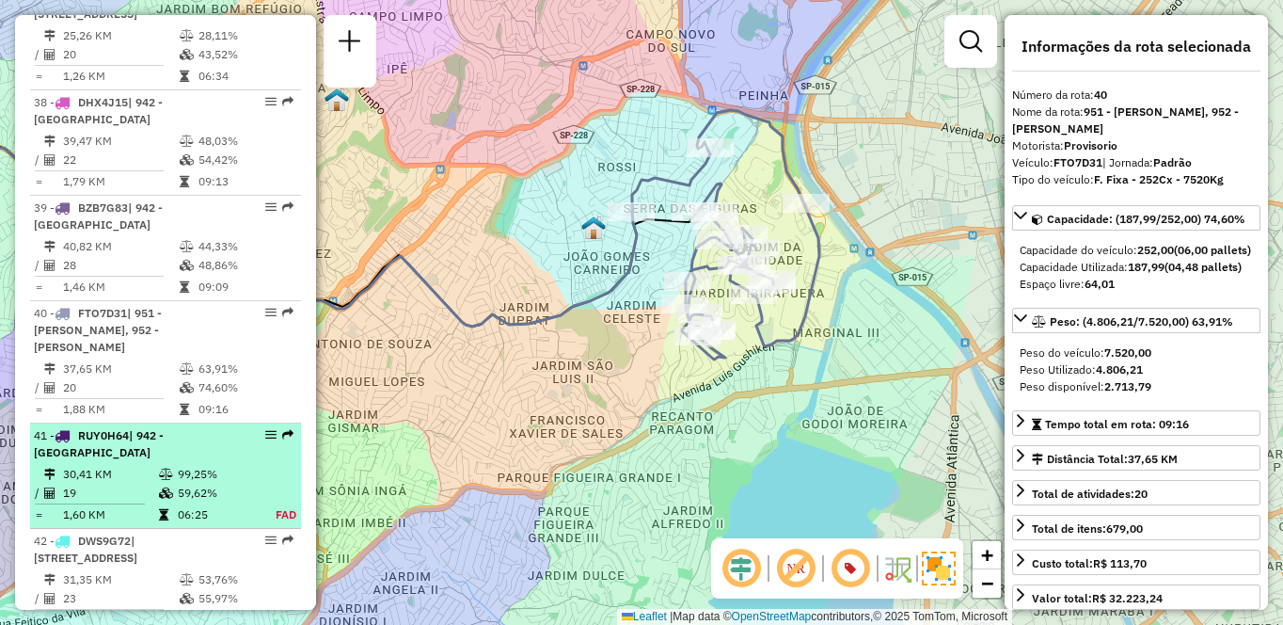
scroll to position [1383, 0]
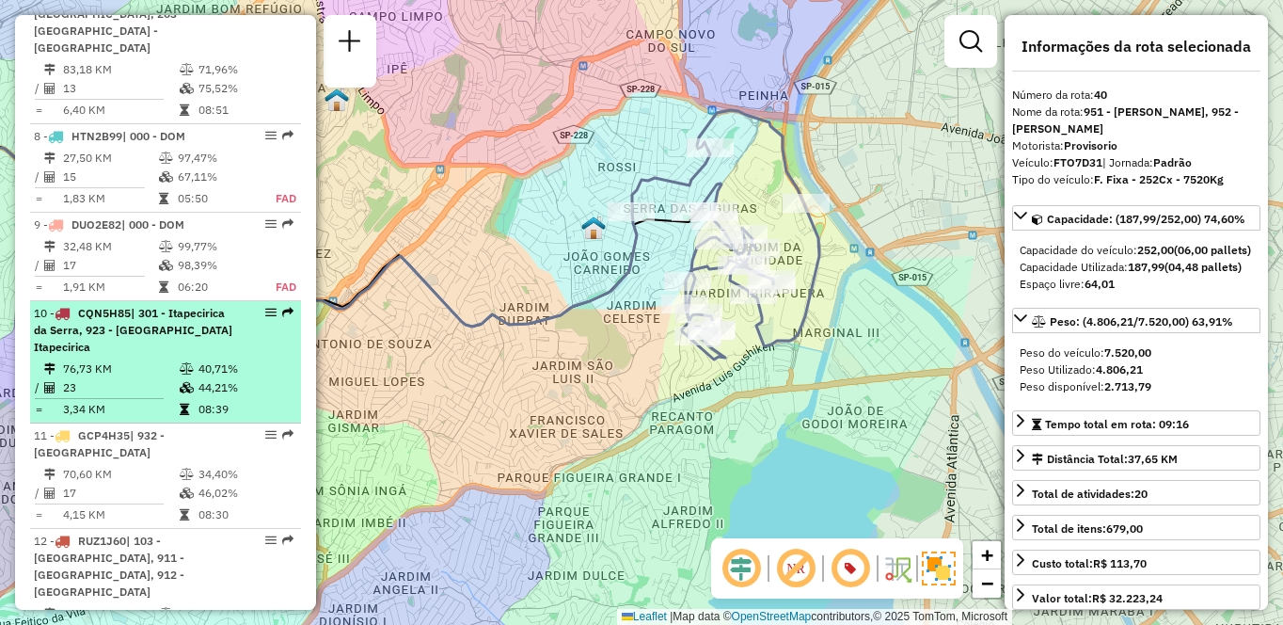
click at [113, 401] on td "3,34 KM" at bounding box center [120, 409] width 117 height 19
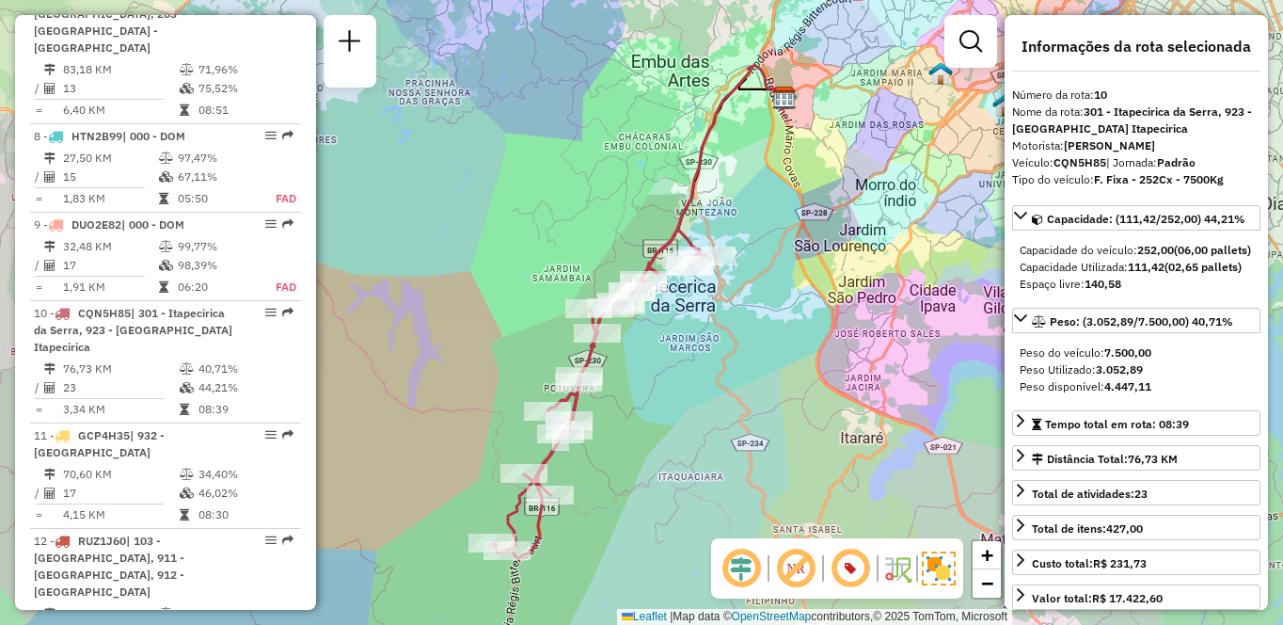
scroll to position [1995, 0]
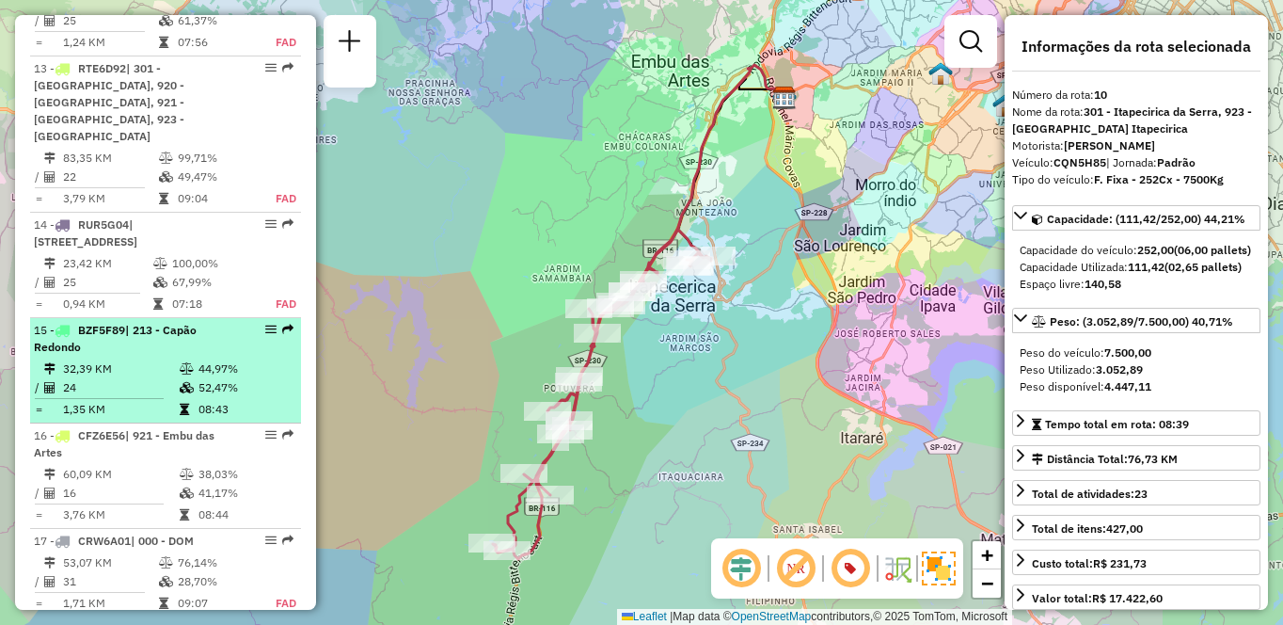
click at [97, 323] on span "BZF5F89" at bounding box center [101, 330] width 47 height 14
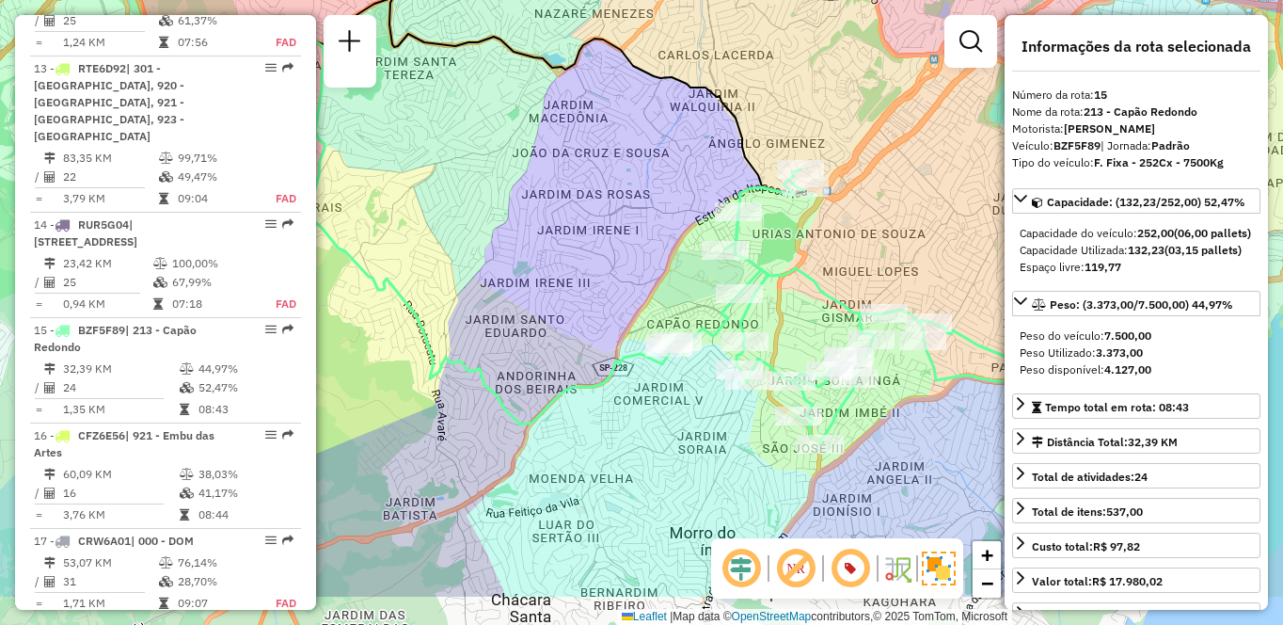
drag, startPoint x: 555, startPoint y: 326, endPoint x: 537, endPoint y: 236, distance: 91.2
click at [537, 236] on div "Janela de atendimento Grade de atendimento Capacidade Transportadoras Veículos …" at bounding box center [641, 312] width 1283 height 625
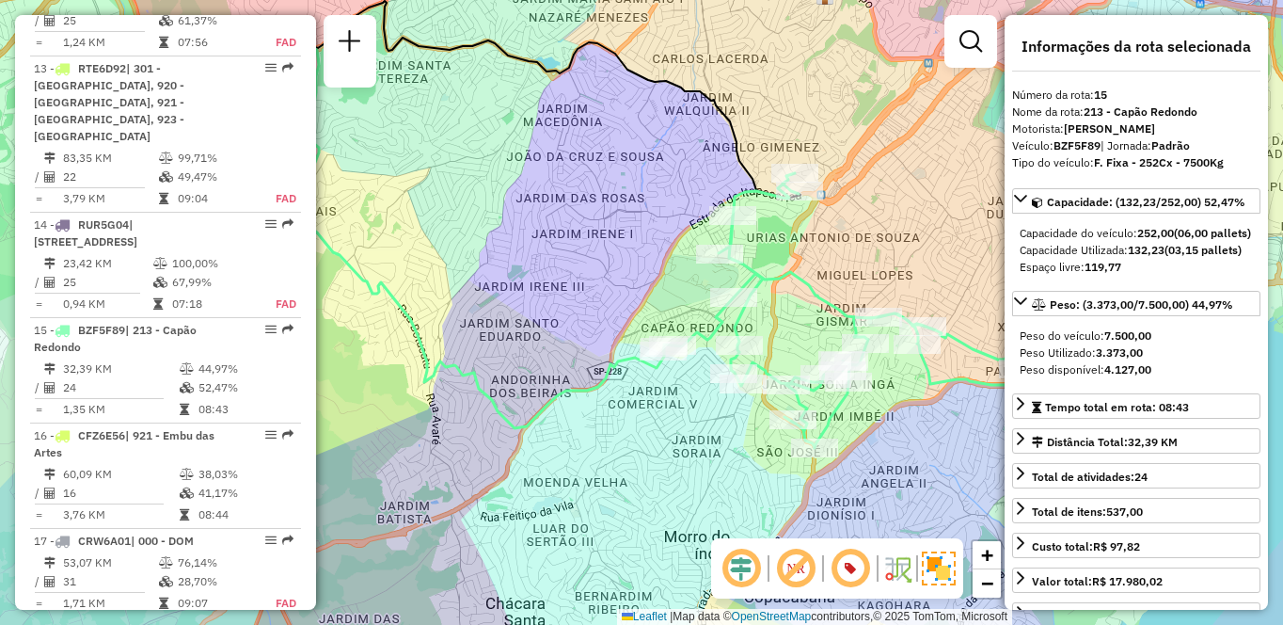
scroll to position [785, 0]
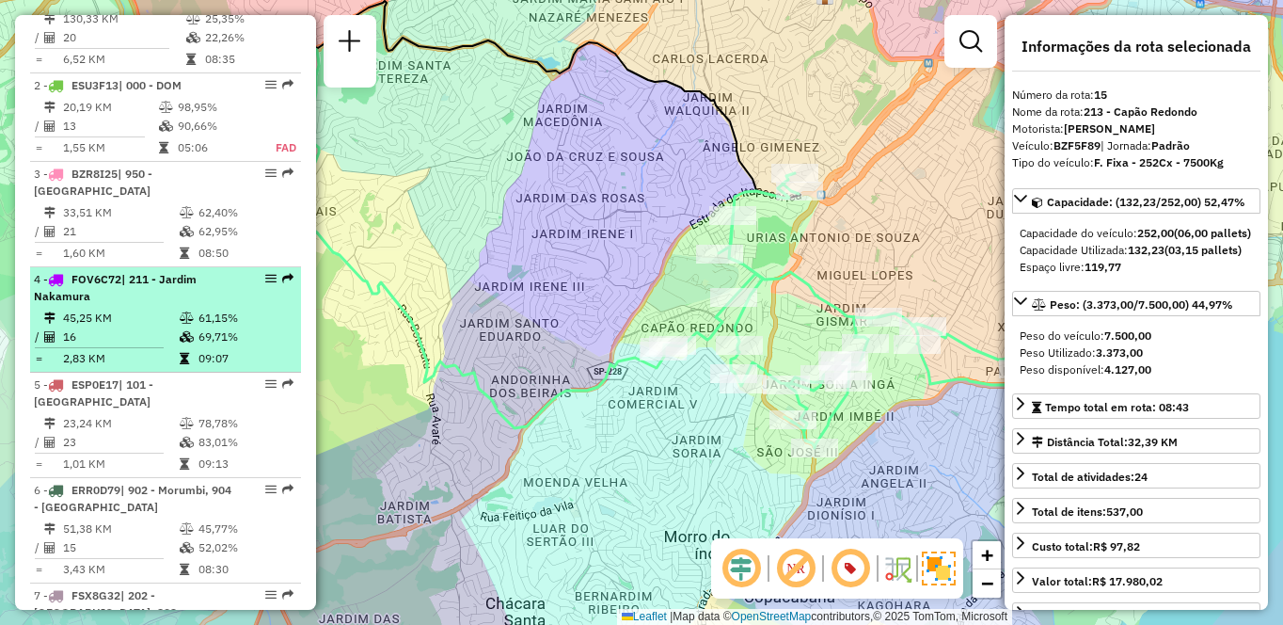
click at [129, 327] on td "45,25 KM" at bounding box center [120, 318] width 117 height 19
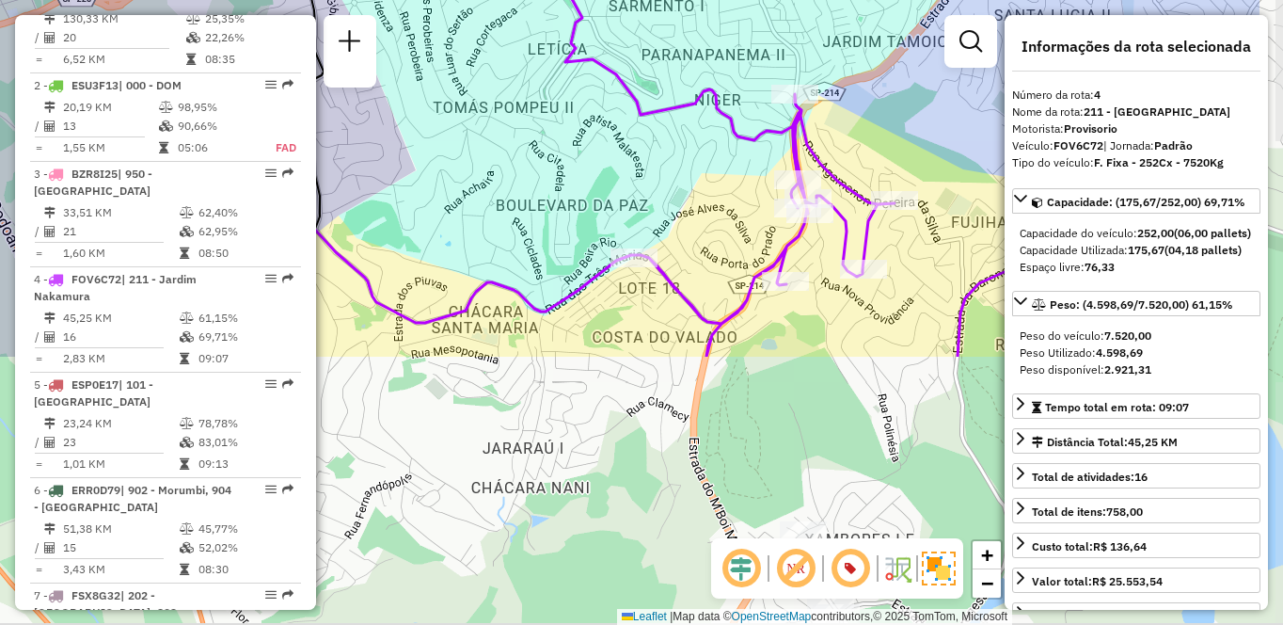
drag, startPoint x: 658, startPoint y: 360, endPoint x: 506, endPoint y: 26, distance: 366.8
click at [506, 26] on div "Janela de atendimento Grade de atendimento Capacidade Transportadoras Veículos …" at bounding box center [641, 312] width 1283 height 625
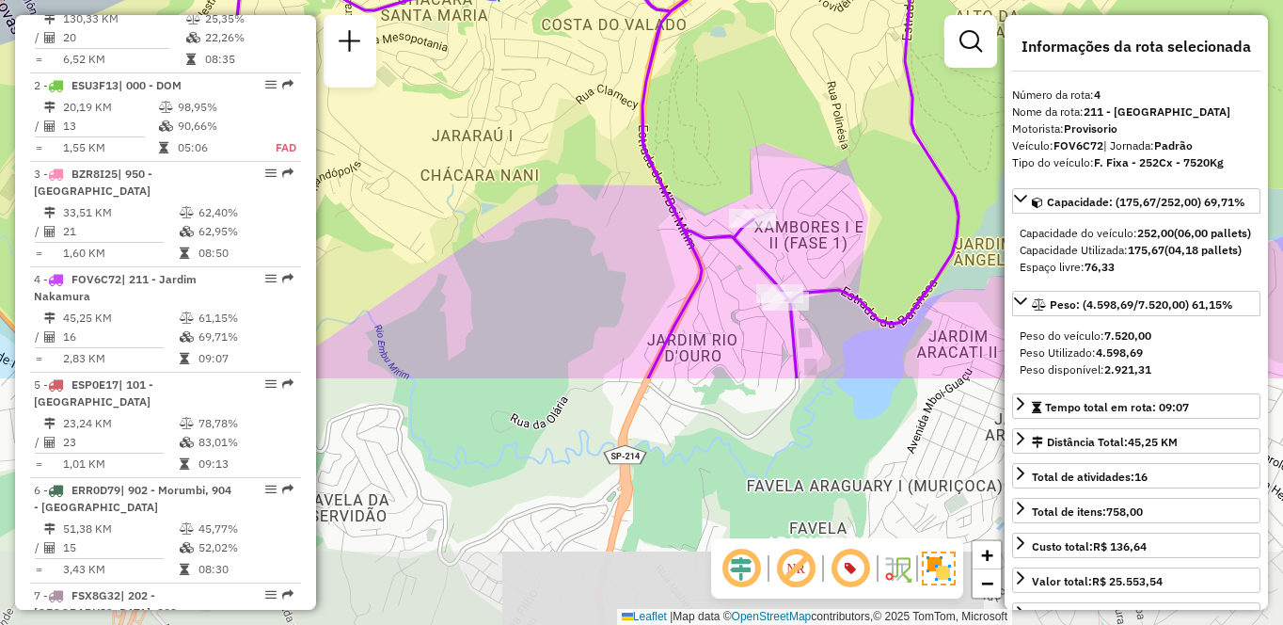
drag, startPoint x: 566, startPoint y: 486, endPoint x: 517, endPoint y: 175, distance: 315.3
click at [514, 172] on div "Janela de atendimento Grade de atendimento Capacidade Transportadoras Veículos …" at bounding box center [641, 312] width 1283 height 625
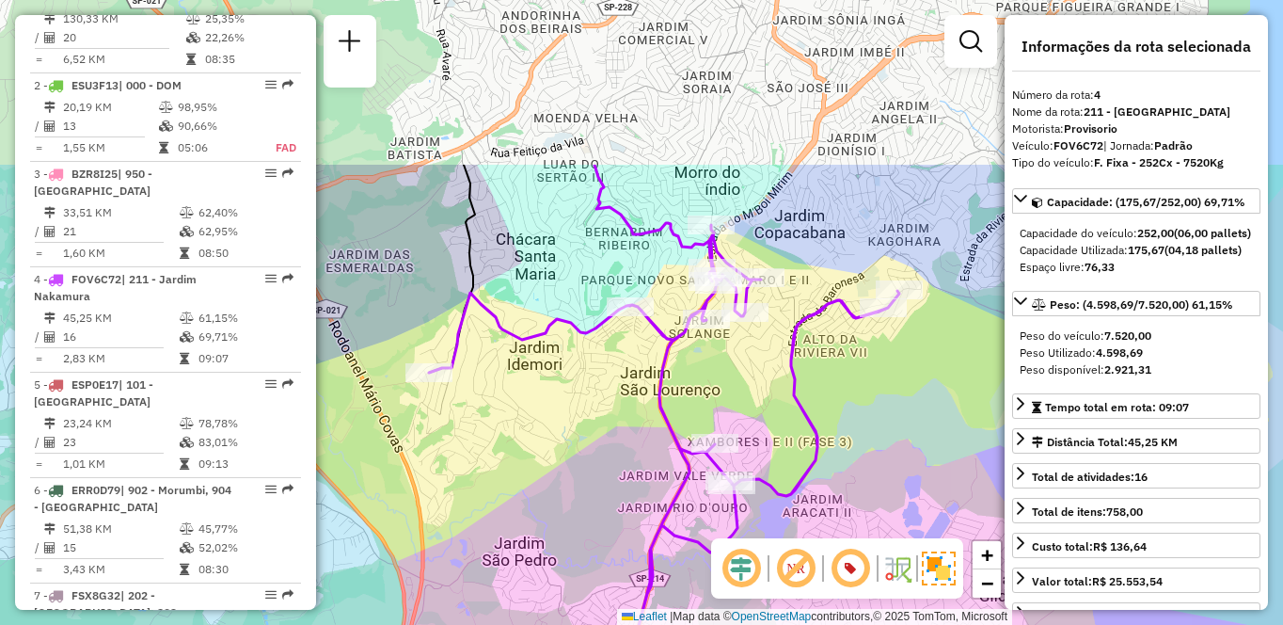
drag, startPoint x: 489, startPoint y: 201, endPoint x: 545, endPoint y: 420, distance: 225.3
click at [545, 420] on div "Janela de atendimento Grade de atendimento Capacidade Transportadoras Veículos …" at bounding box center [641, 312] width 1283 height 625
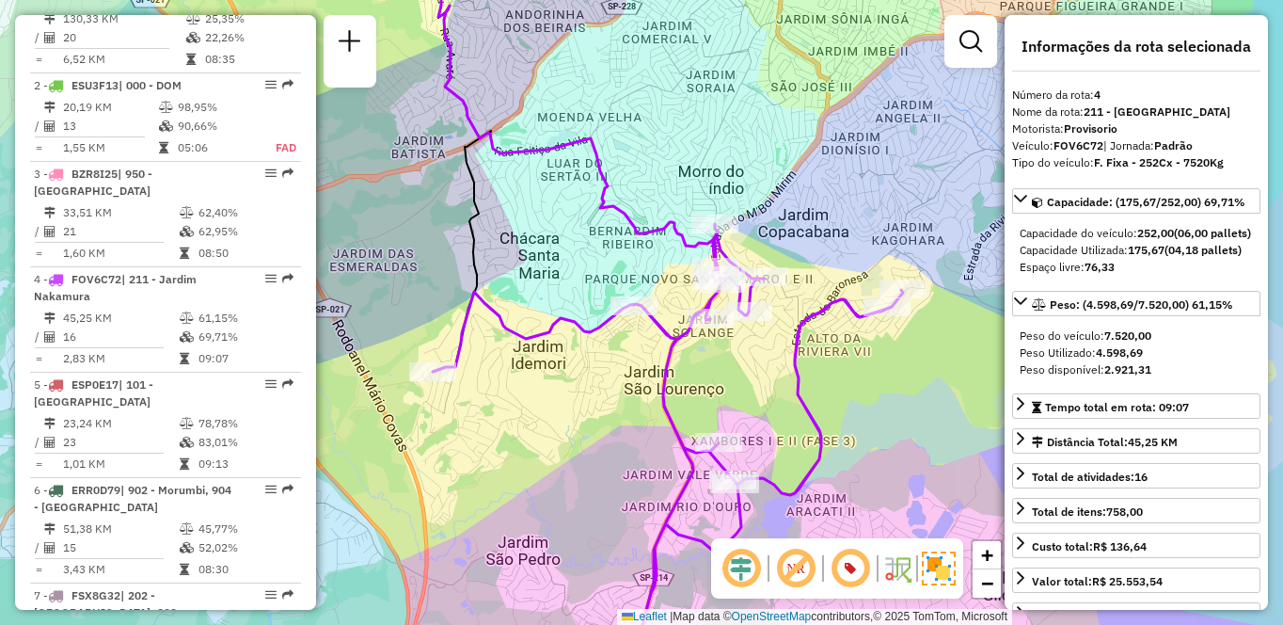
scroll to position [1506, 0]
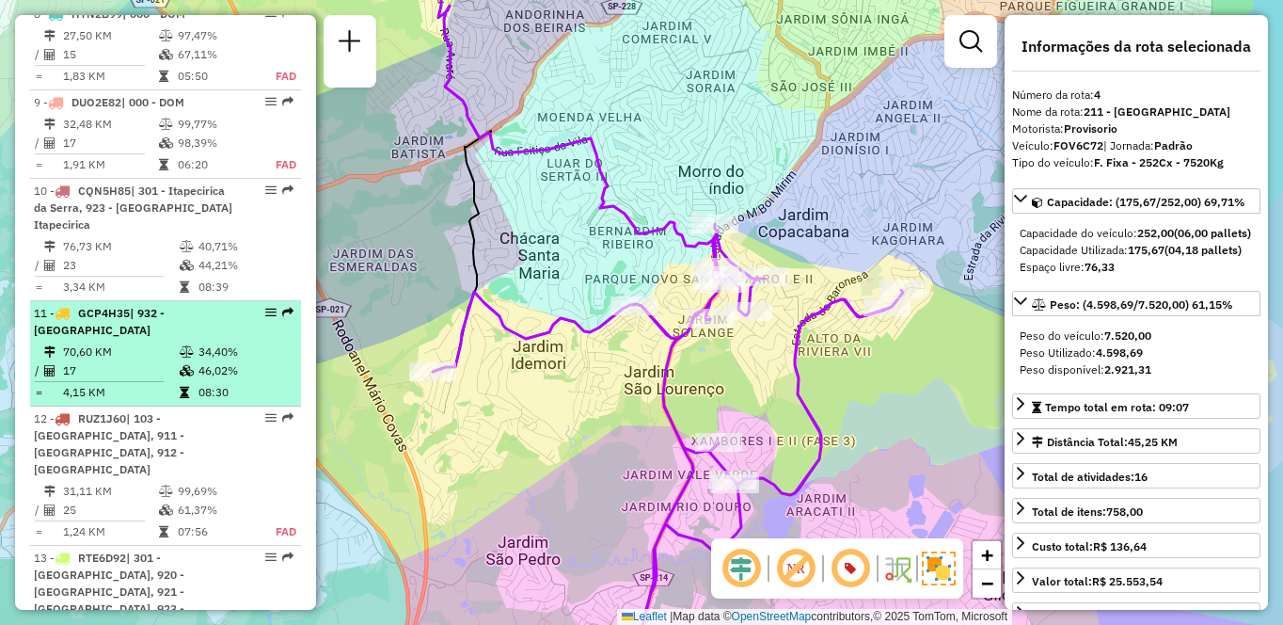
click at [97, 374] on td "17" at bounding box center [120, 370] width 117 height 19
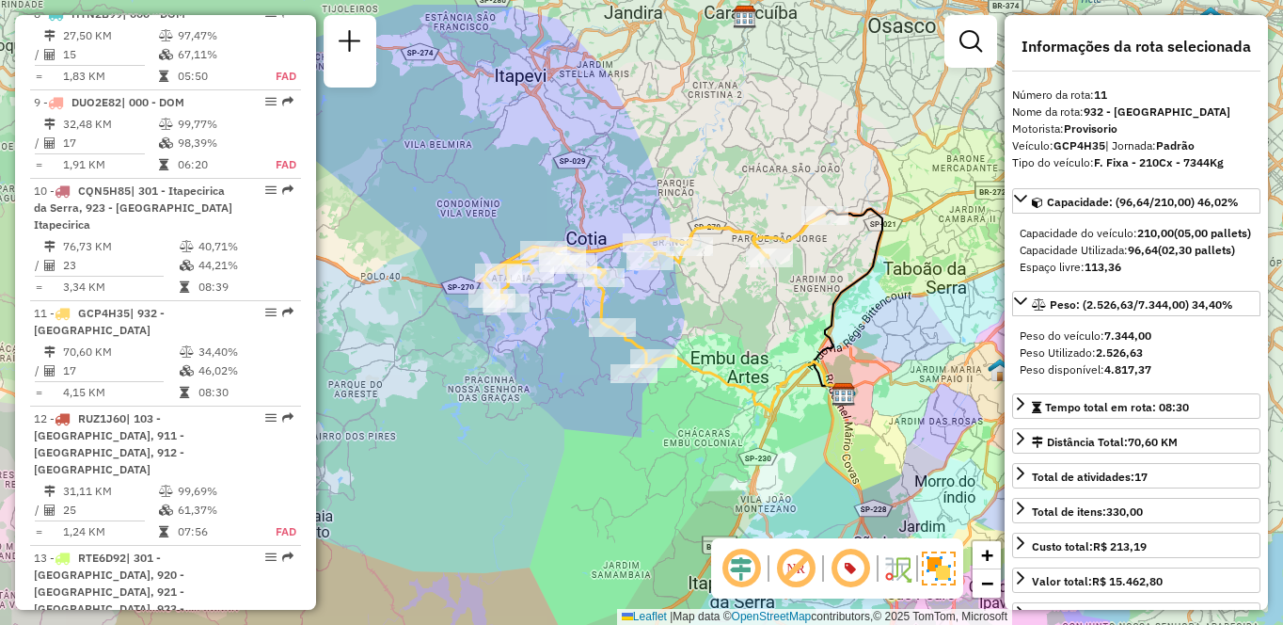
click at [749, 0] on html "Aguarde... Pop-up bloqueado! Seu navegador bloqueou automáticamente a abertura …" at bounding box center [641, 312] width 1283 height 625
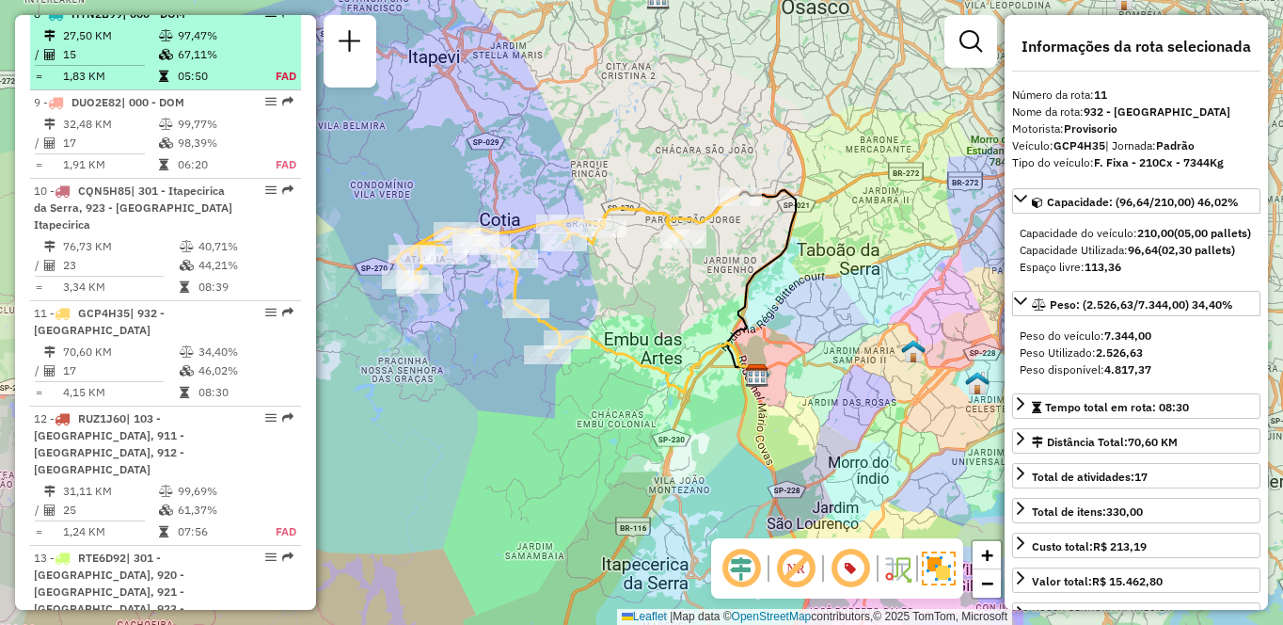
scroll to position [1101, 0]
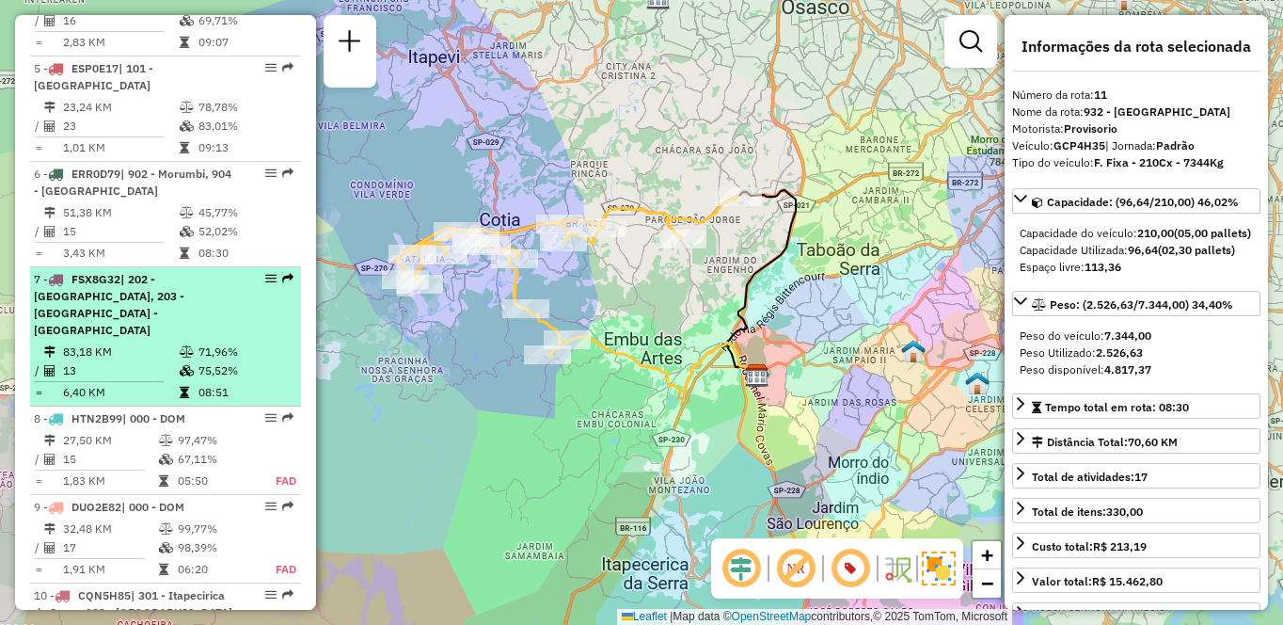
click at [133, 362] on td "13" at bounding box center [120, 370] width 117 height 19
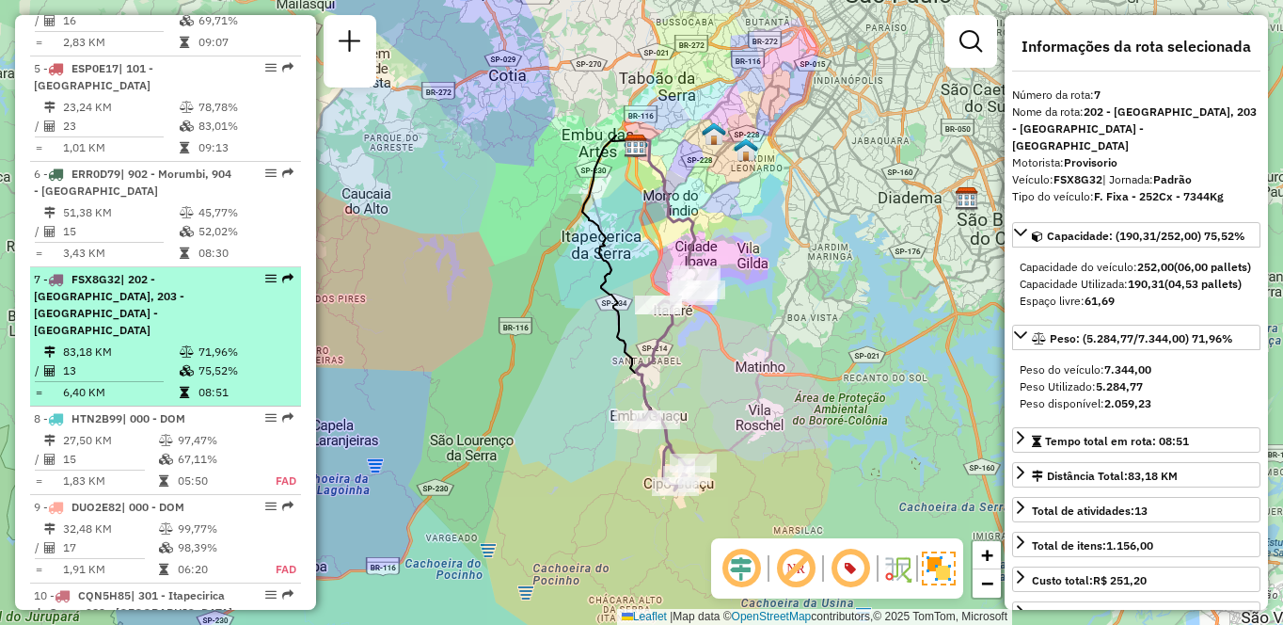
click at [151, 320] on div "7 - FSX8G32 | 202 - [GEOGRAPHIC_DATA], 203 - [GEOGRAPHIC_DATA] - [GEOGRAPHIC_DA…" at bounding box center [133, 305] width 199 height 68
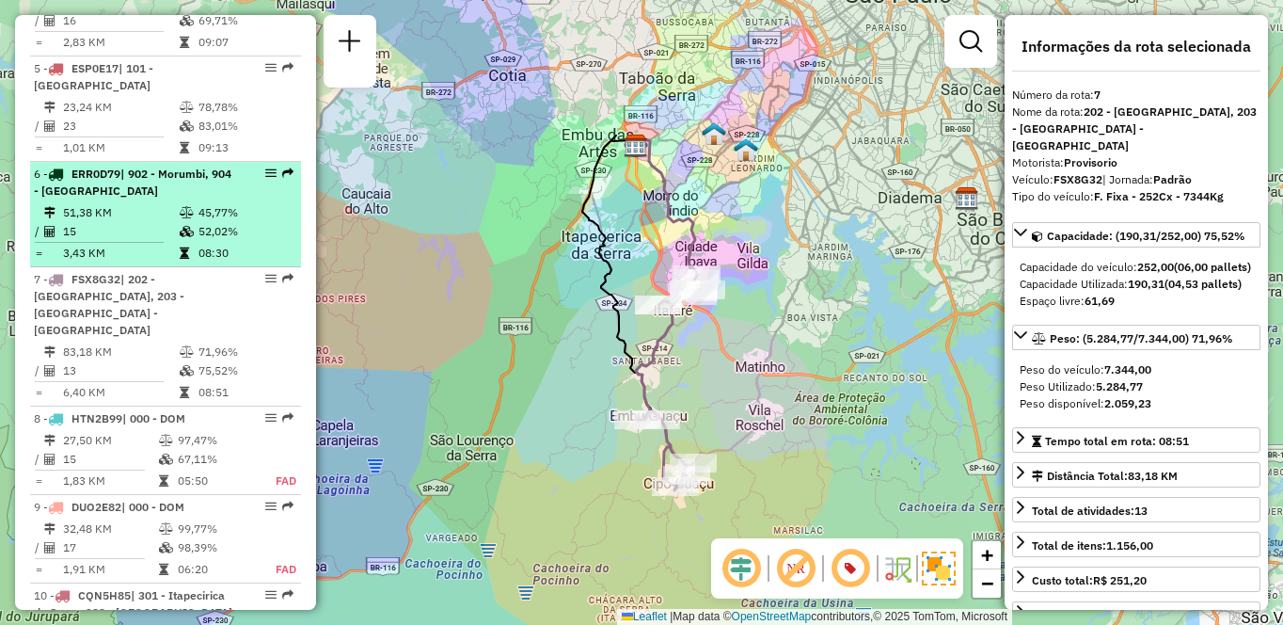
click at [150, 263] on td "3,43 KM" at bounding box center [120, 253] width 117 height 19
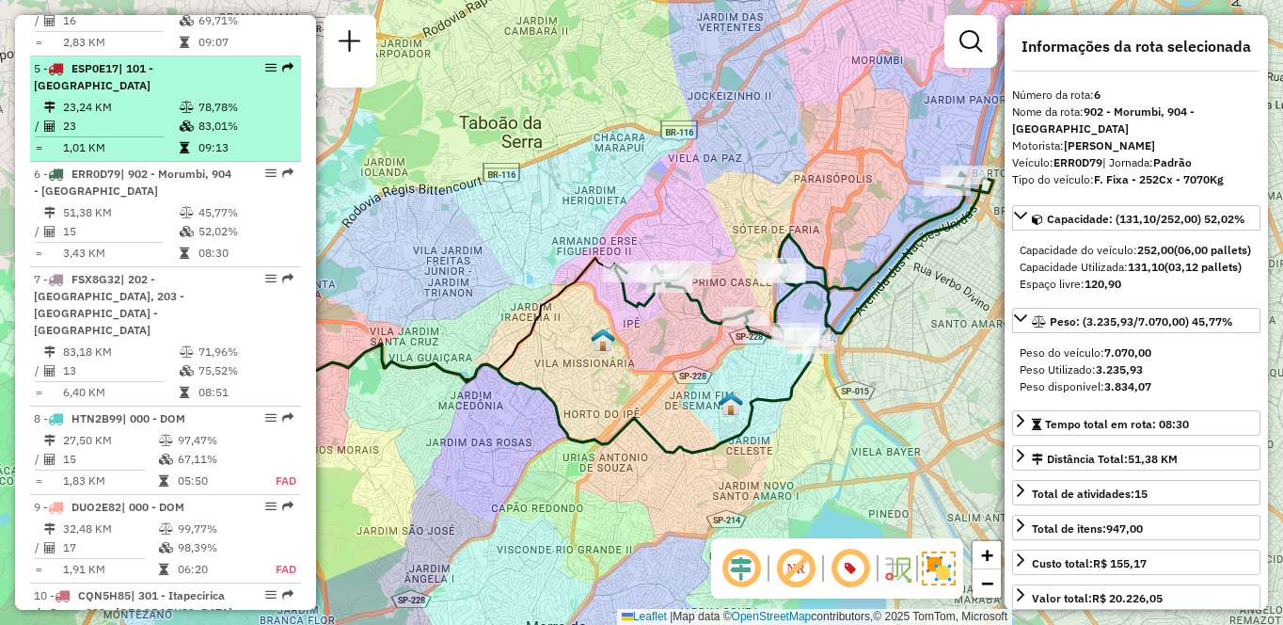
click at [122, 117] on td "23,24 KM" at bounding box center [120, 107] width 117 height 19
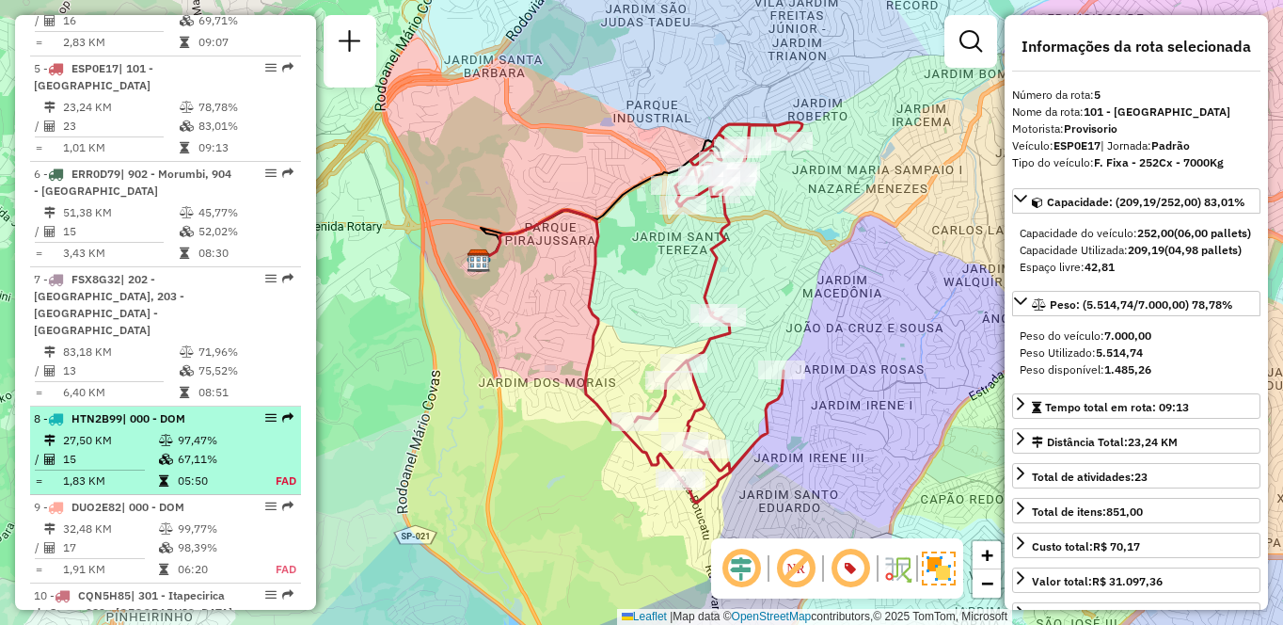
click at [151, 481] on td "1,83 KM" at bounding box center [110, 480] width 96 height 19
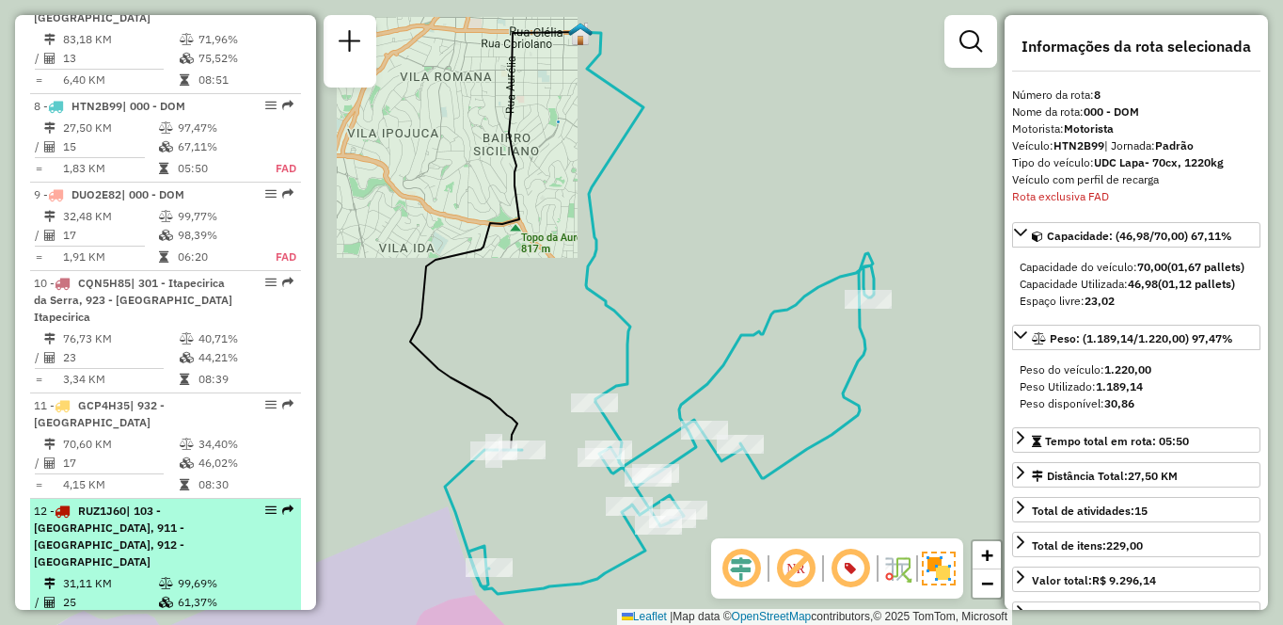
scroll to position [1492, 0]
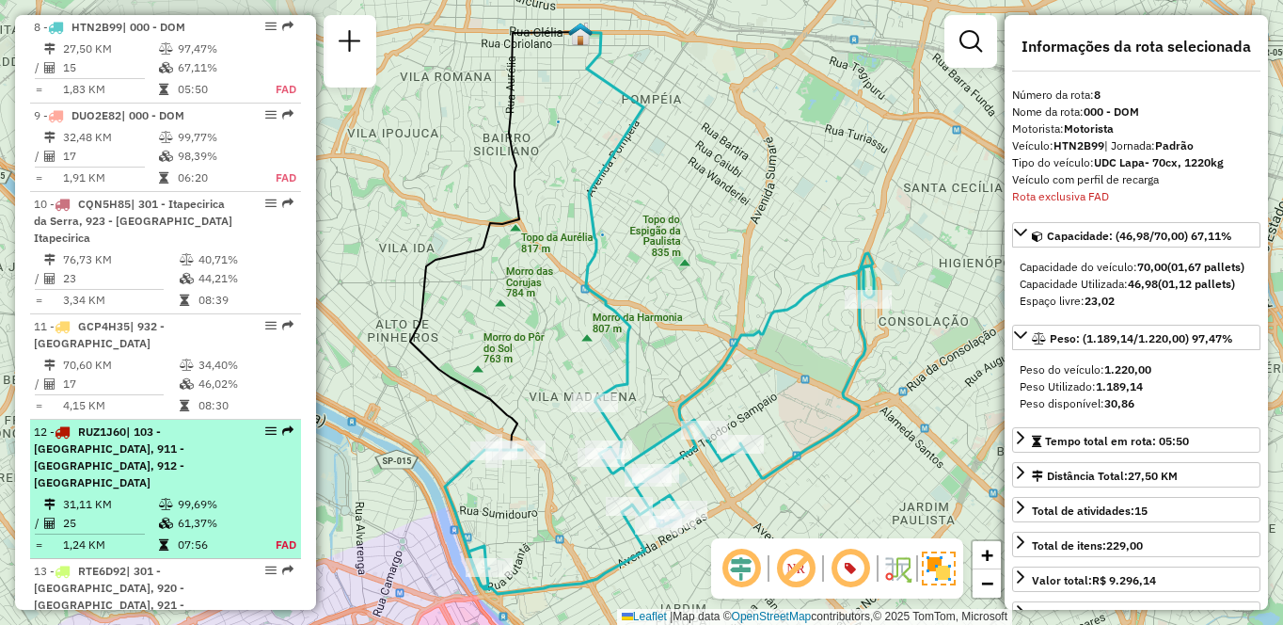
click at [126, 533] on td at bounding box center [96, 534] width 124 height 3
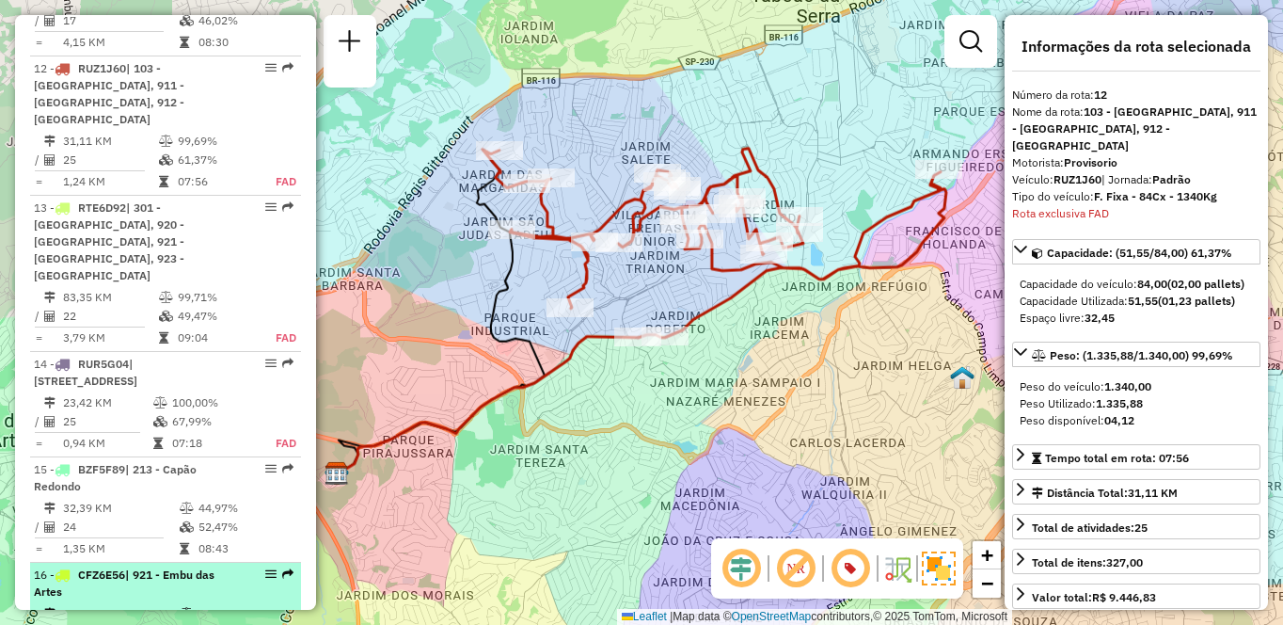
scroll to position [1897, 0]
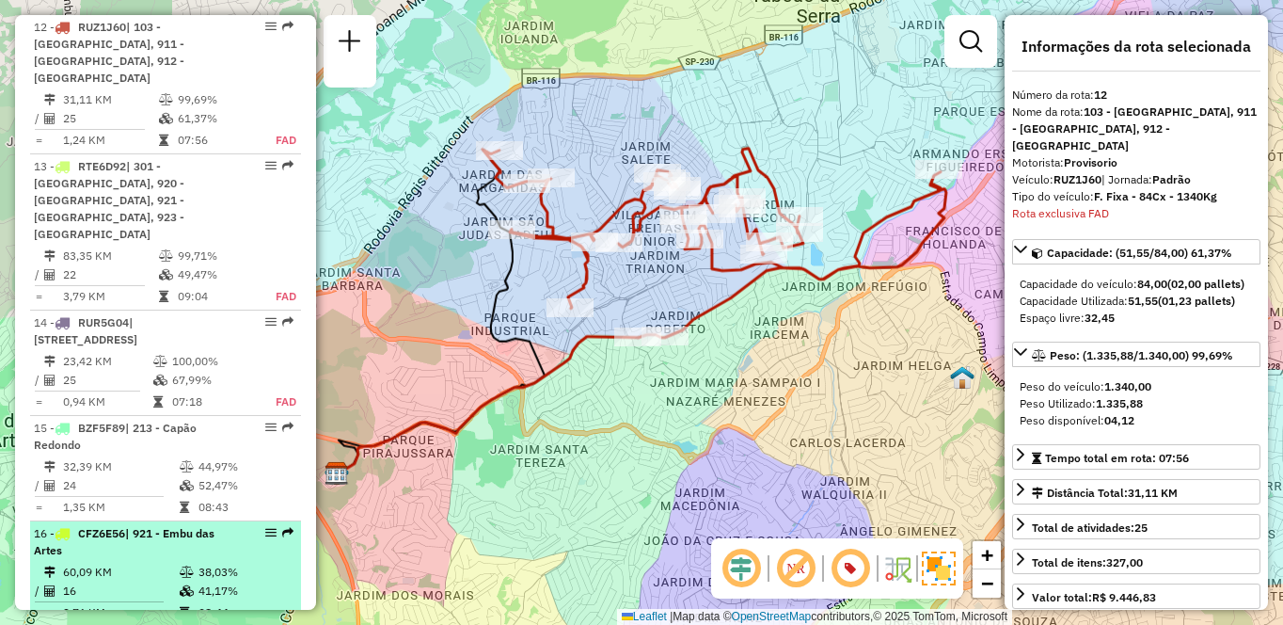
click at [74, 526] on strong "CFZ6E56 | 921 - Embu das Artes" at bounding box center [124, 541] width 181 height 31
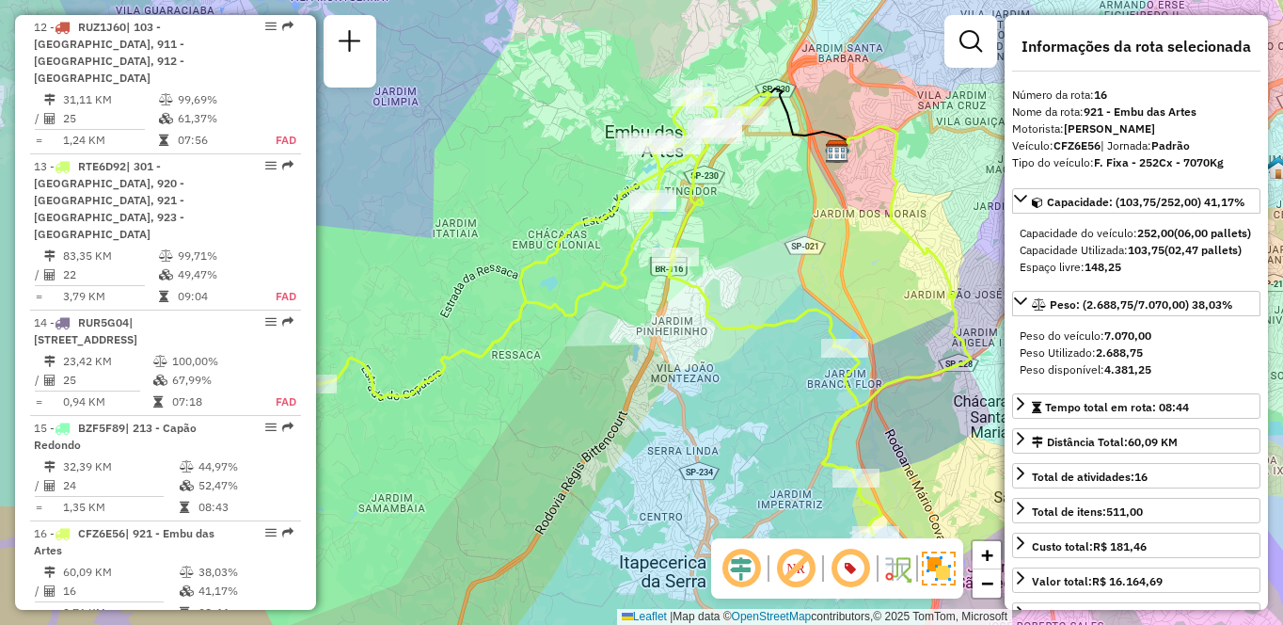
scroll to position [4035, 0]
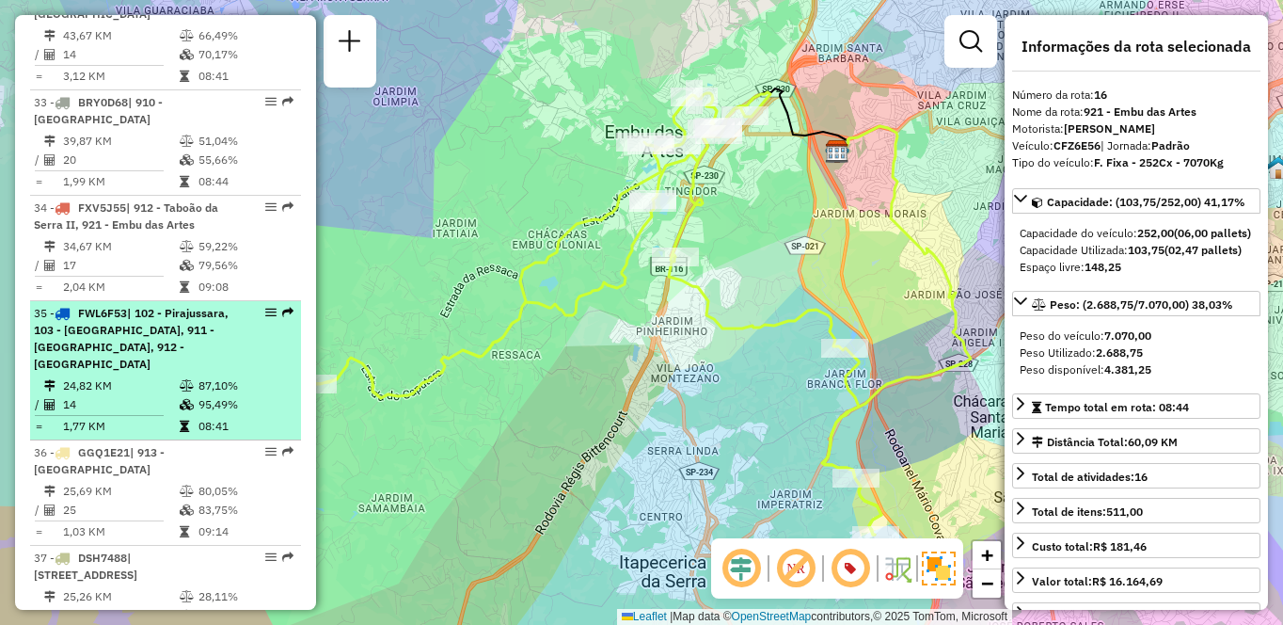
click at [169, 384] on td "24,82 KM" at bounding box center [120, 385] width 117 height 19
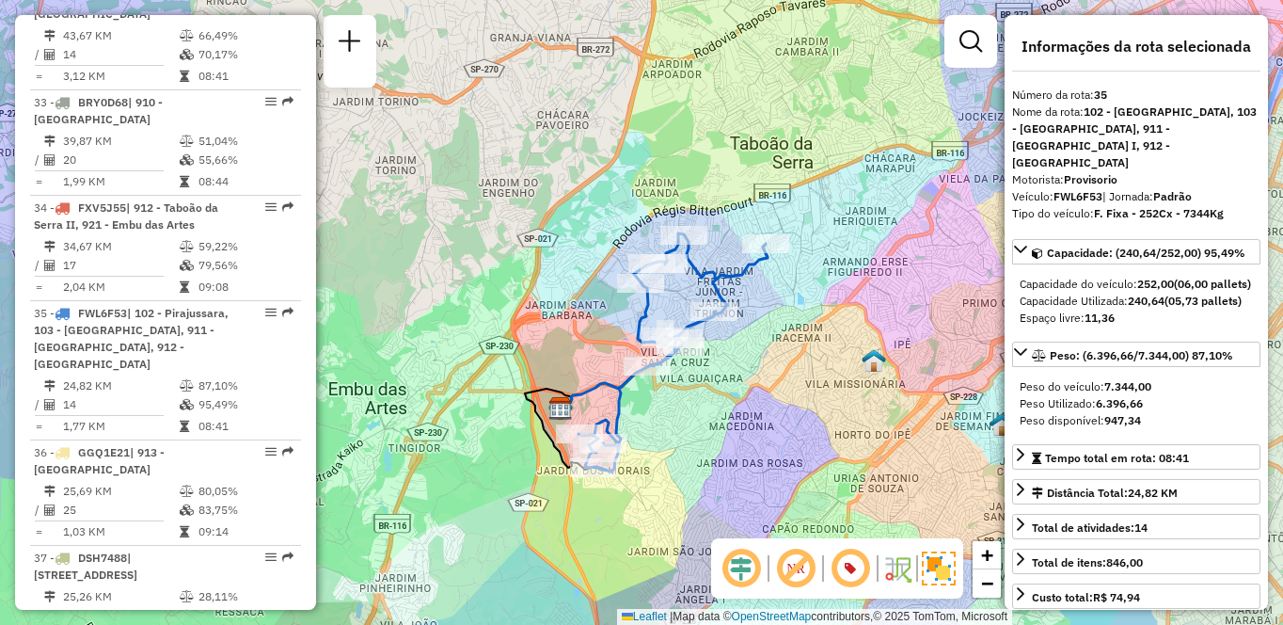
drag, startPoint x: 436, startPoint y: 247, endPoint x: 773, endPoint y: 296, distance: 341.5
click at [773, 296] on div "Janela de atendimento Grade de atendimento Capacidade Transportadoras Veículos …" at bounding box center [641, 312] width 1283 height 625
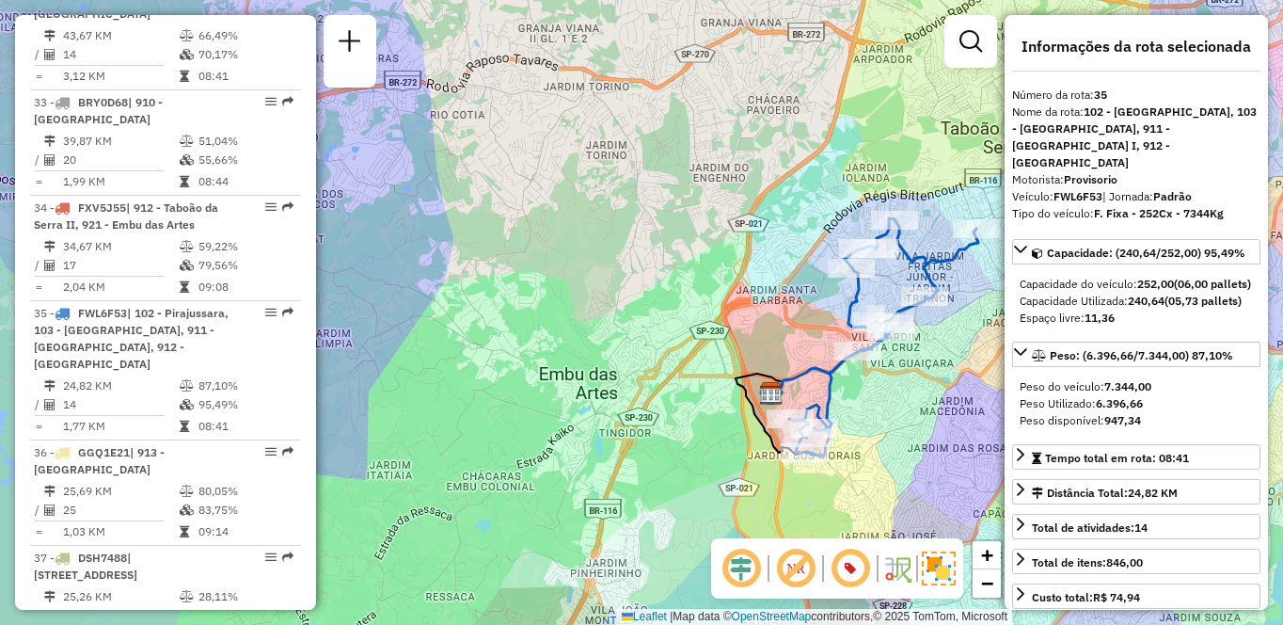
drag, startPoint x: 682, startPoint y: 299, endPoint x: 619, endPoint y: 276, distance: 67.3
click at [619, 276] on div "Janela de atendimento Grade de atendimento Capacidade Transportadoras Veículos …" at bounding box center [641, 312] width 1283 height 625
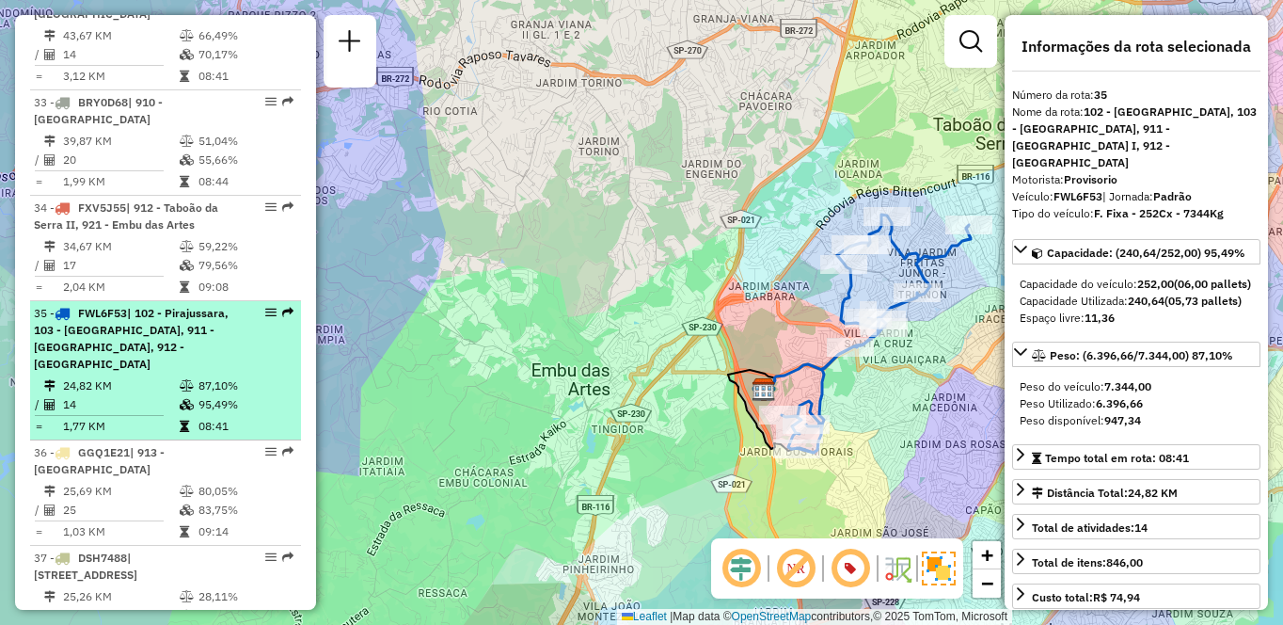
click at [142, 390] on td "24,82 KM" at bounding box center [120, 385] width 117 height 19
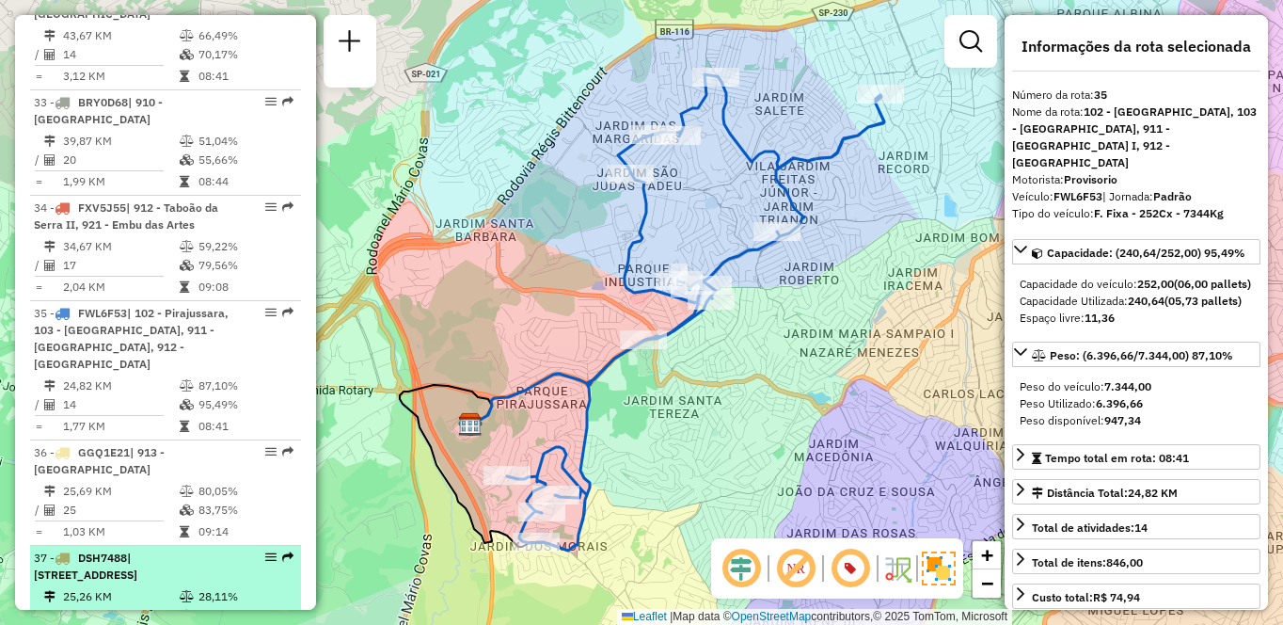
click at [242, 569] on div "37 - DSH7488 | 111 - [STREET_ADDRESS]" at bounding box center [165, 567] width 263 height 34
